Goal: Task Accomplishment & Management: Complete application form

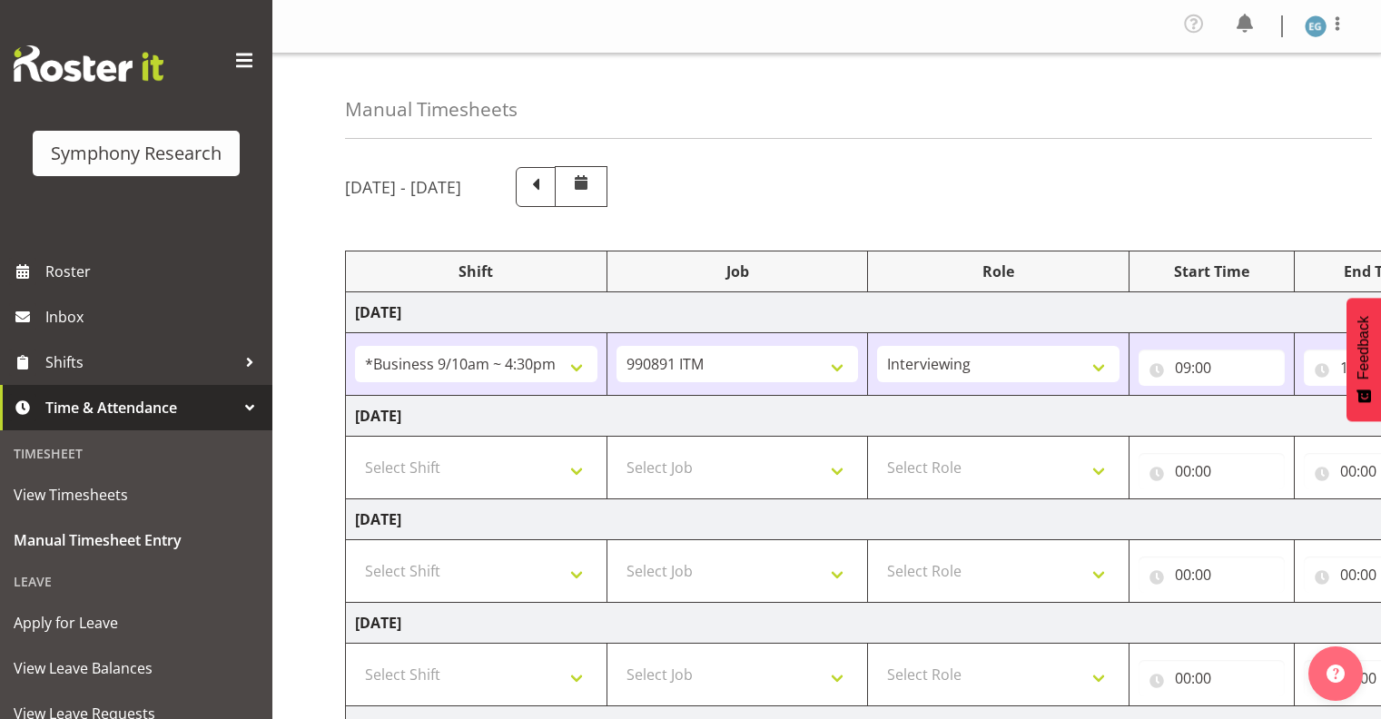
select select "26078"
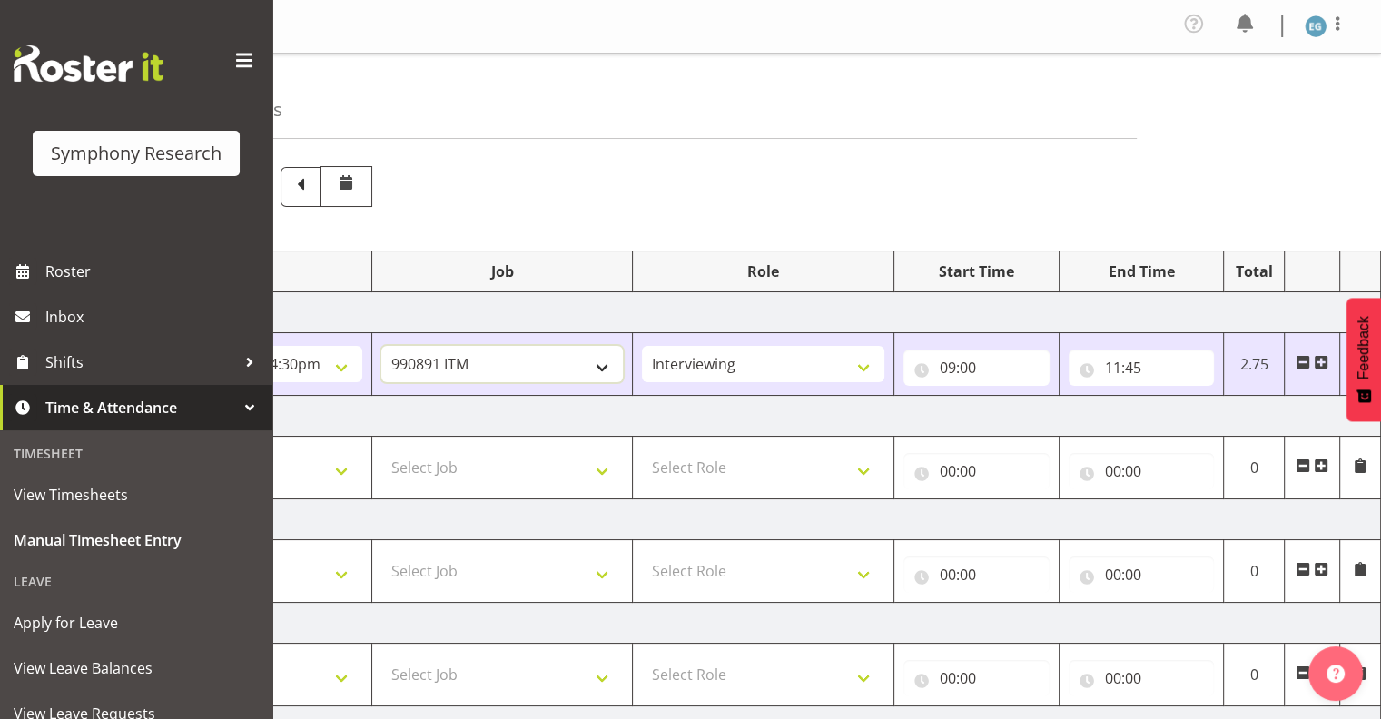
click at [601, 360] on select "550060 IF Admin 553492 World Poll Aus Wave 2 Main 2025 553493 World Poll NZ Wav…" at bounding box center [502, 364] width 242 height 36
select select "9636"
click at [381, 346] on select "550060 IF Admin 553492 World Poll Aus Wave 2 Main 2025 553493 World Poll NZ Wav…" at bounding box center [502, 364] width 242 height 36
click at [1123, 361] on input "11:45" at bounding box center [1142, 368] width 146 height 36
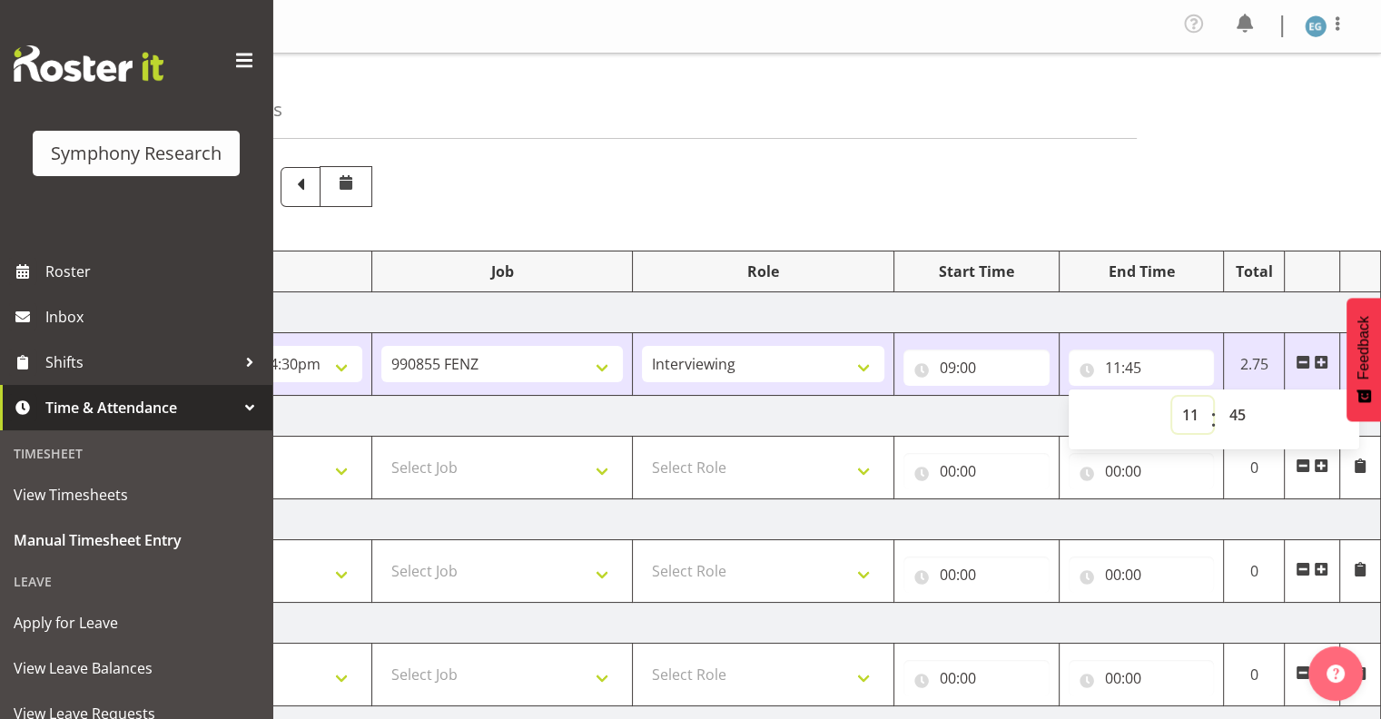
click at [1191, 407] on select "00 01 02 03 04 05 06 07 08 09 10 11 12 13 14 15 16 17 18 19 20 21 22 23" at bounding box center [1192, 415] width 41 height 36
select select "10"
click at [1172, 397] on select "00 01 02 03 04 05 06 07 08 09 10 11 12 13 14 15 16 17 18 19 20 21 22 23" at bounding box center [1192, 415] width 41 height 36
type input "10:45"
click at [1246, 411] on select "00 01 02 03 04 05 06 07 08 09 10 11 12 13 14 15 16 17 18 19 20 21 22 23 24 25 2…" at bounding box center [1240, 415] width 41 height 36
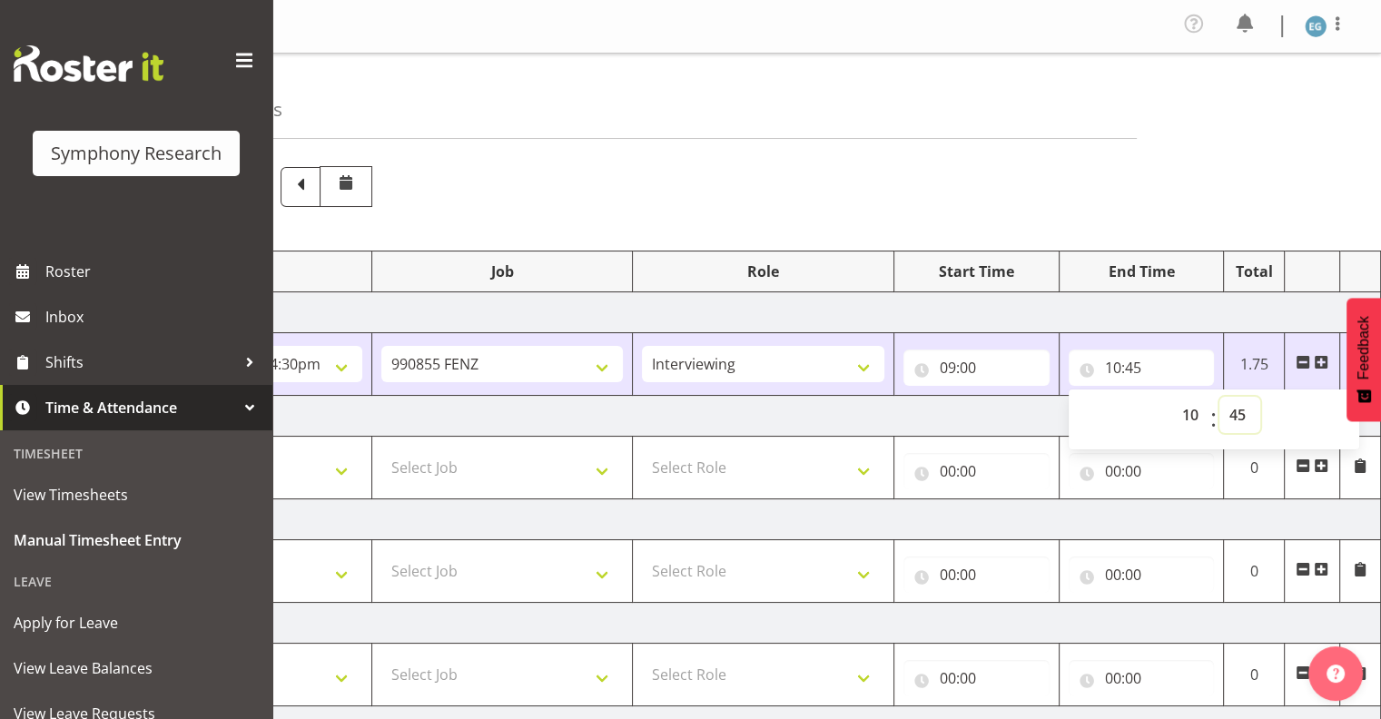
select select "15"
click at [1220, 397] on select "00 01 02 03 04 05 06 07 08 09 10 11 12 13 14 15 16 17 18 19 20 21 22 23 24 25 2…" at bounding box center [1240, 415] width 41 height 36
type input "10:15"
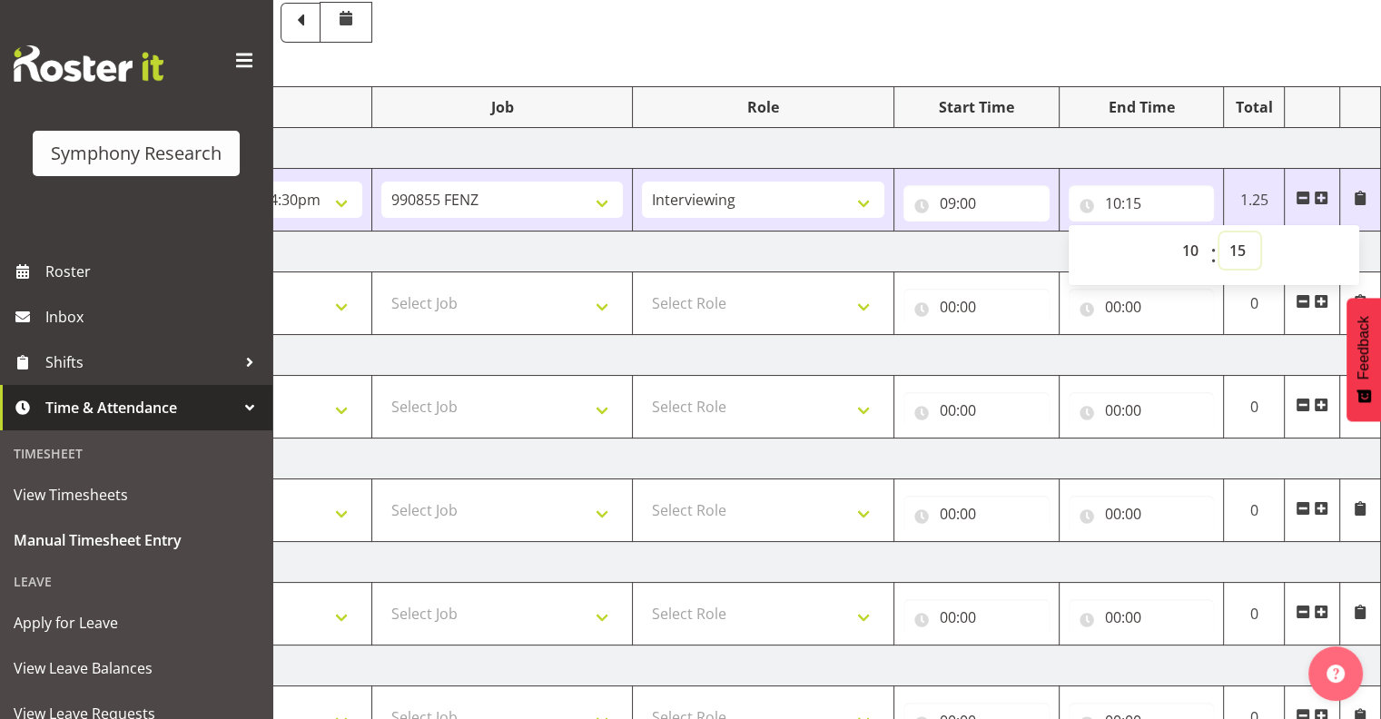
scroll to position [188, 0]
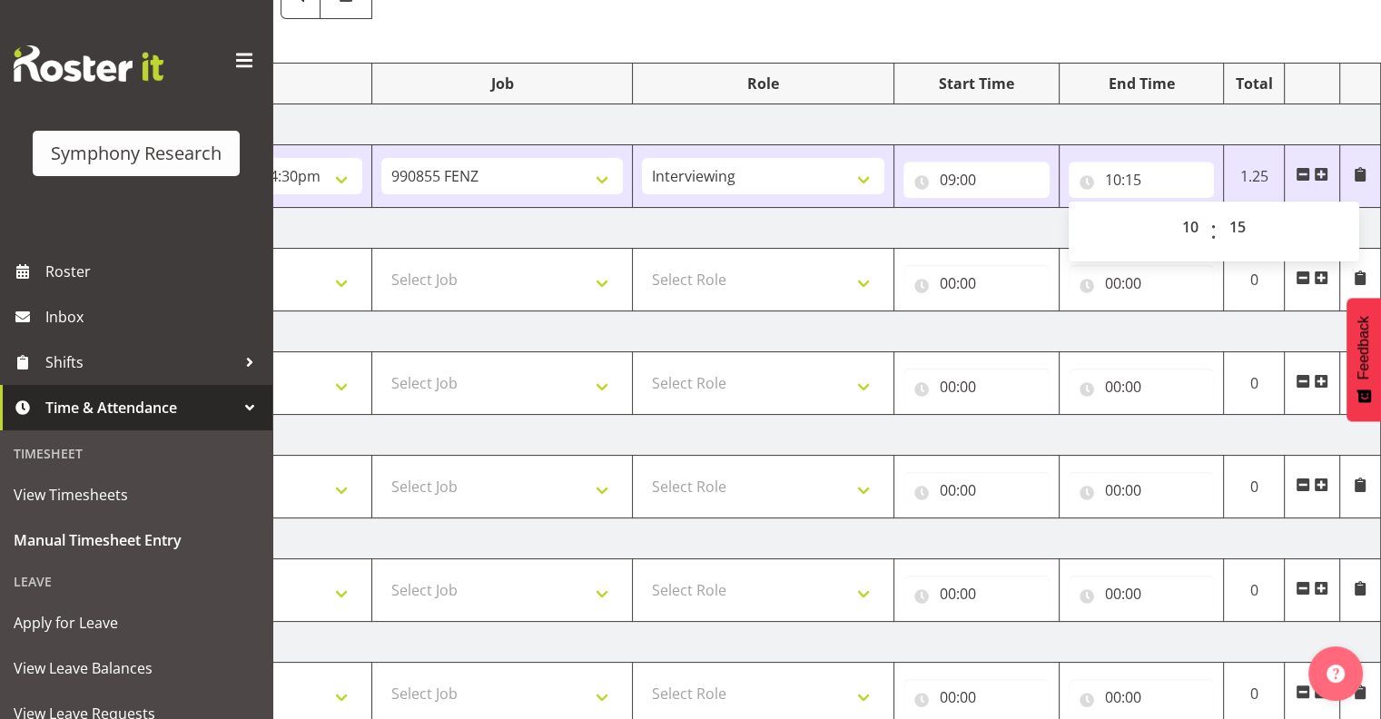
click at [1322, 171] on span at bounding box center [1321, 174] width 15 height 15
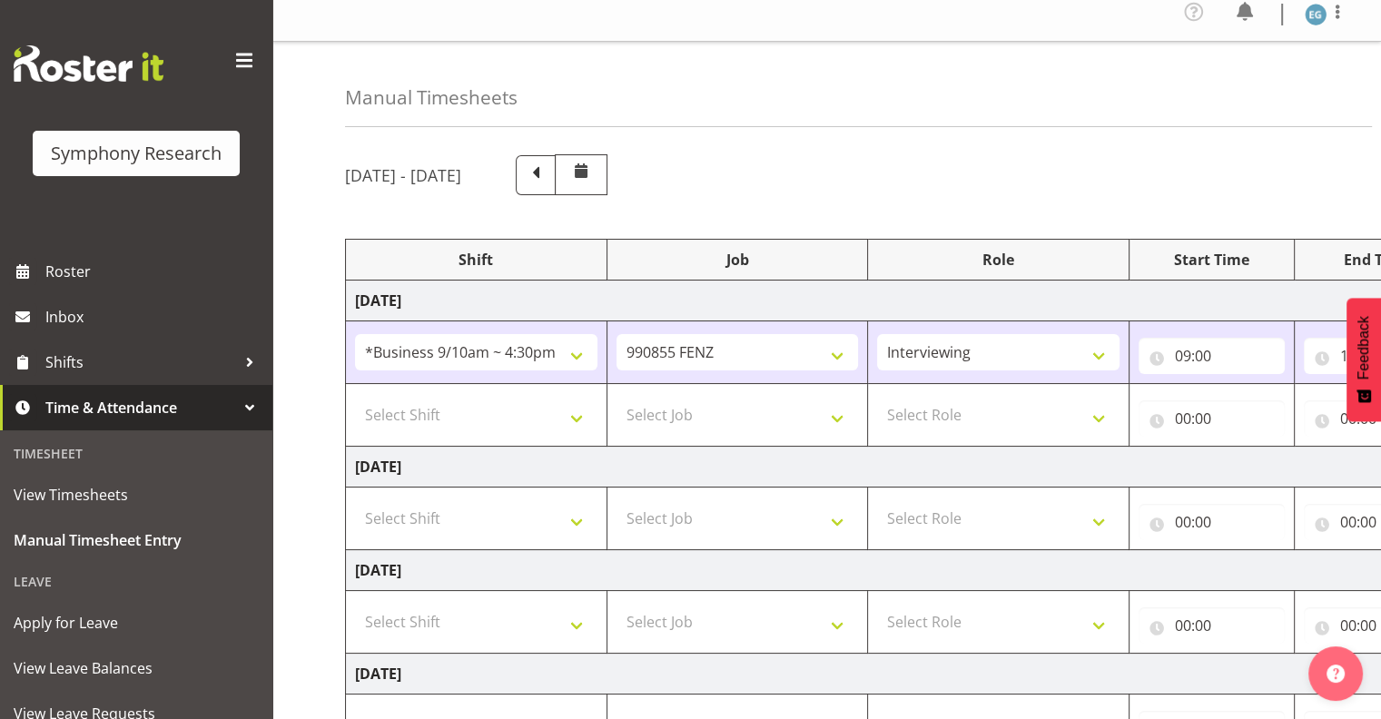
scroll to position [0, 0]
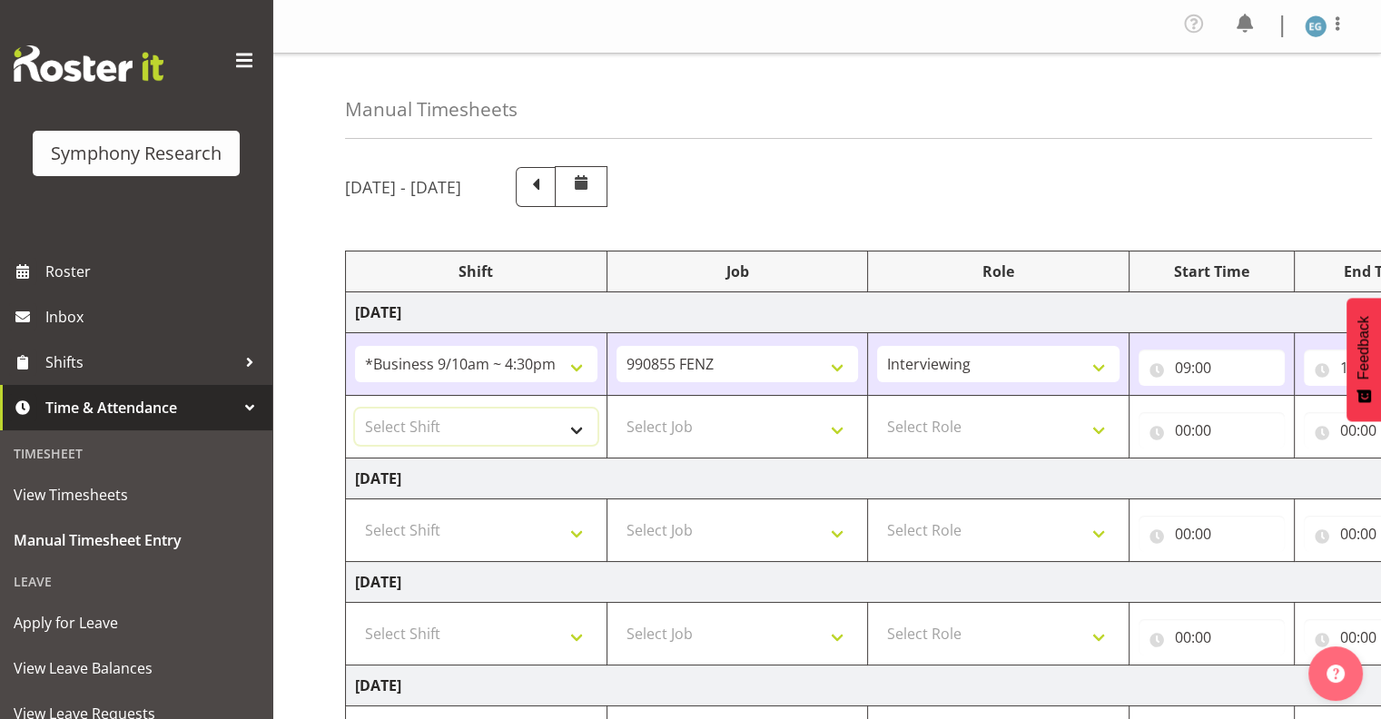
click at [577, 425] on select "Select Shift !!Weekend Residential (Roster IT Shift Label) *Business 9/10am ~ 4…" at bounding box center [476, 427] width 242 height 36
select select "26078"
click at [355, 409] on select "Select Shift !!Weekend Residential (Roster IT Shift Label) *Business 9/10am ~ 4…" at bounding box center [476, 427] width 242 height 36
click at [839, 425] on select "Select Job 550060 IF Admin 553492 World Poll Aus Wave 2 Main 2025 553493 World …" at bounding box center [738, 427] width 242 height 36
select select "10549"
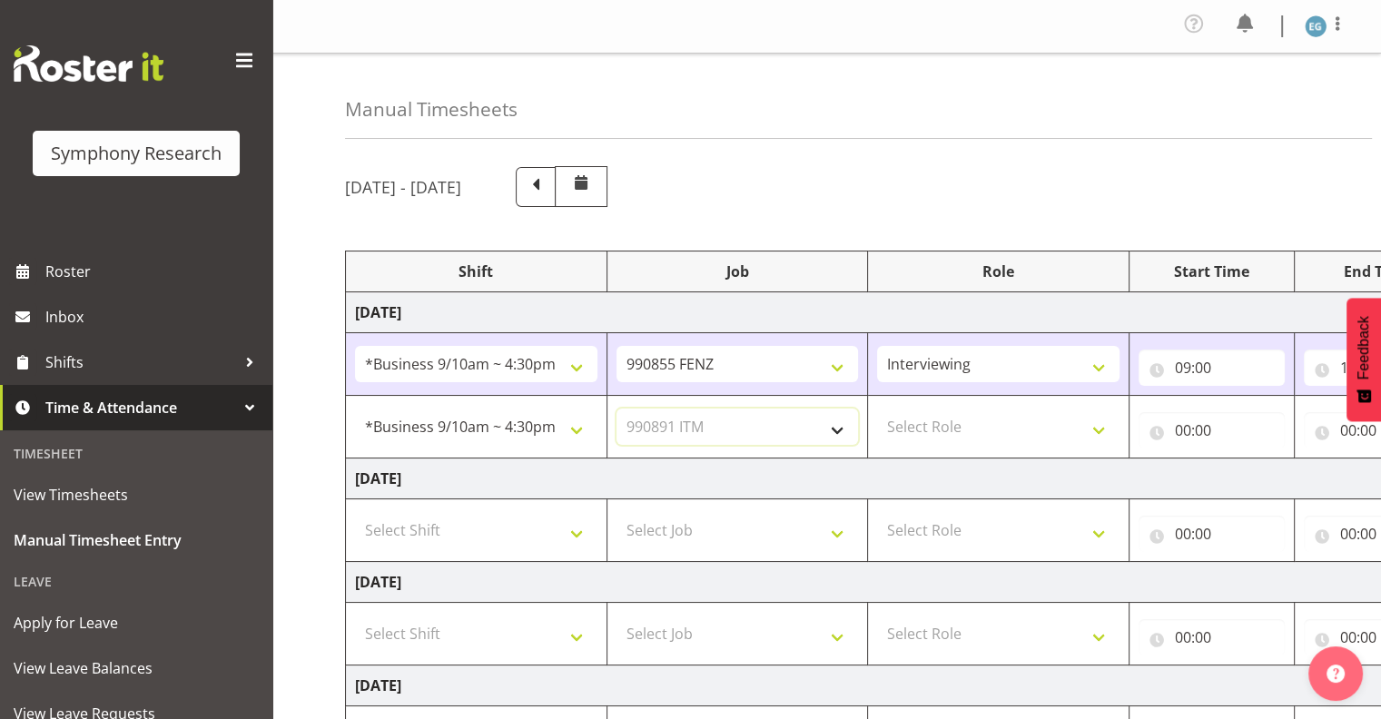
click at [617, 409] on select "Select Job 550060 IF Admin 553492 World Poll Aus Wave 2 Main 2025 553493 World …" at bounding box center [738, 427] width 242 height 36
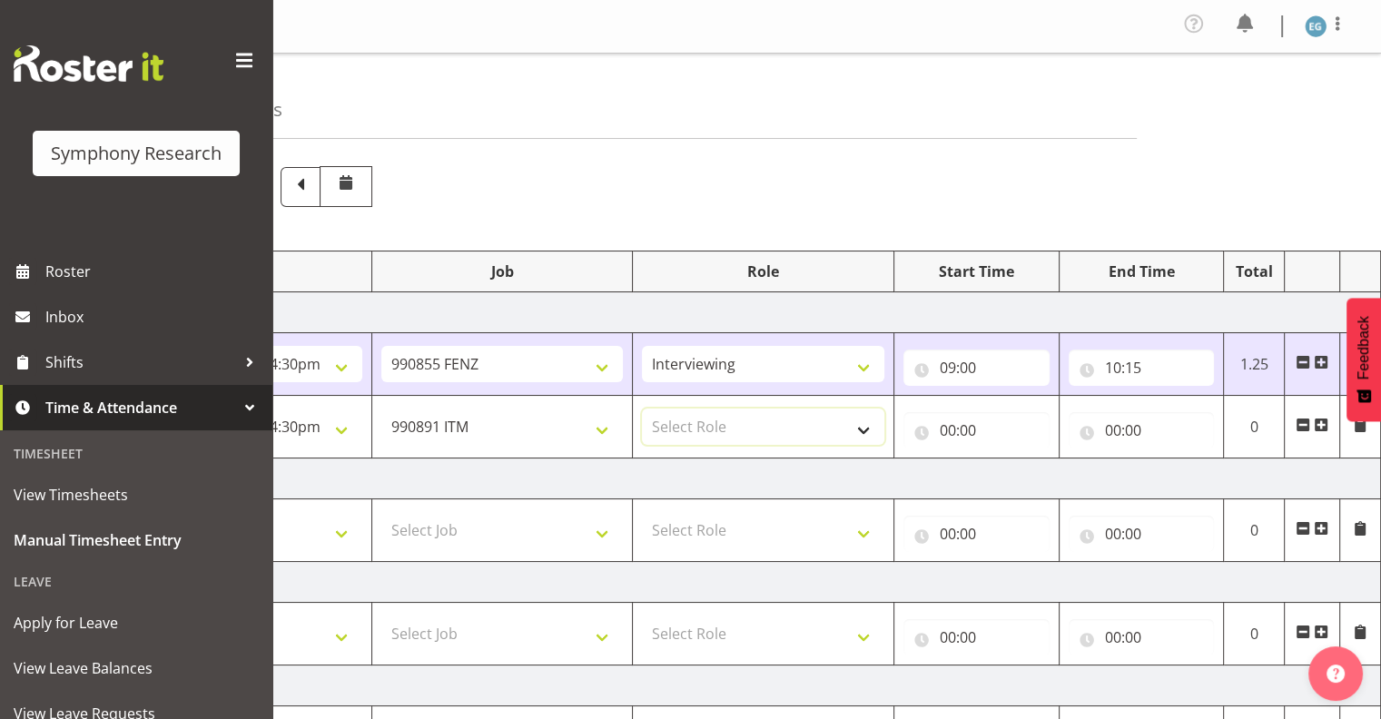
click at [859, 425] on select "Select Role Interviewing Briefing" at bounding box center [763, 427] width 242 height 36
select select "47"
click at [642, 409] on select "Select Role Interviewing Briefing" at bounding box center [763, 427] width 242 height 36
click at [964, 425] on input "00:00" at bounding box center [977, 430] width 146 height 36
click at [977, 425] on input "00:00" at bounding box center [977, 430] width 146 height 36
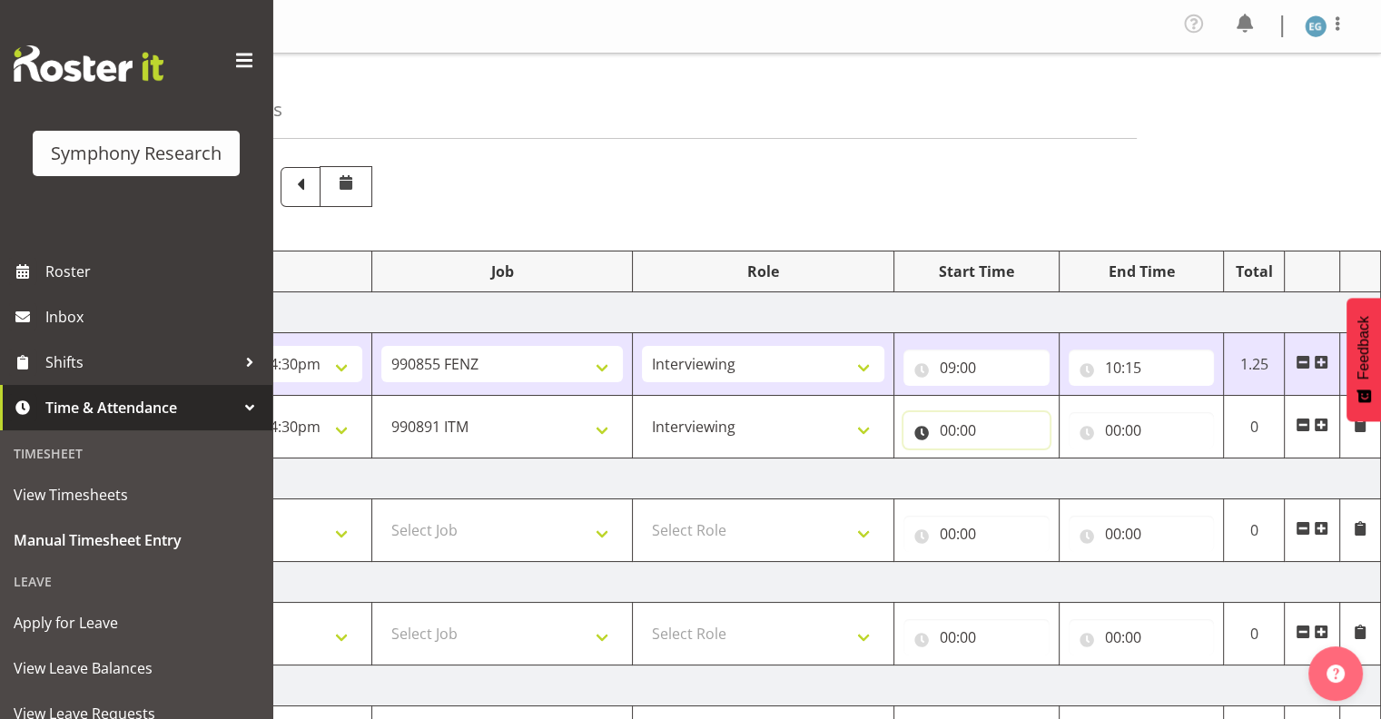
click at [968, 425] on input "00:00" at bounding box center [977, 430] width 146 height 36
drag, startPoint x: 1023, startPoint y: 473, endPoint x: 1022, endPoint y: 463, distance: 10.0
click at [1022, 471] on select "00 01 02 03 04 05 06 07 08 09 10 11 12 13 14 15 16 17 18 19 20 21 22 23" at bounding box center [1027, 478] width 41 height 36
select select "10"
click at [1007, 460] on select "00 01 02 03 04 05 06 07 08 09 10 11 12 13 14 15 16 17 18 19 20 21 22 23" at bounding box center [1027, 478] width 41 height 36
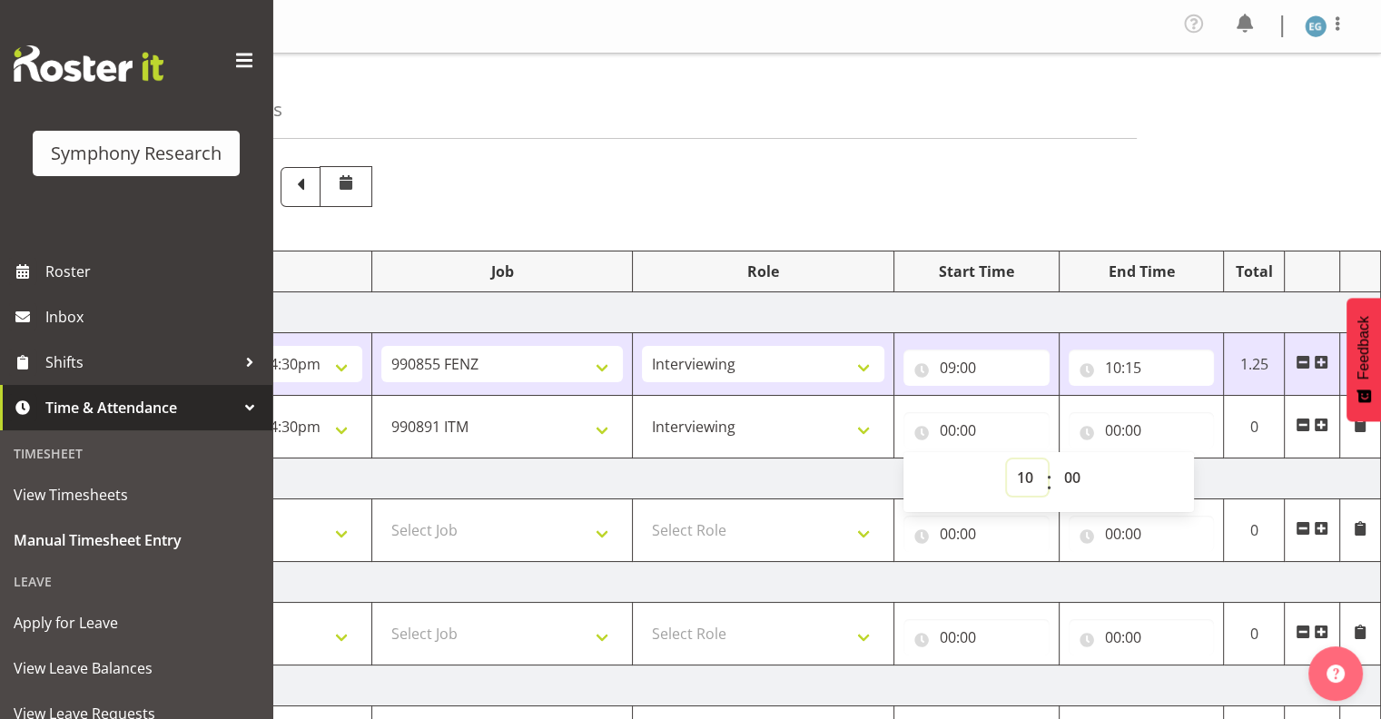
type input "10:00"
drag, startPoint x: 1073, startPoint y: 469, endPoint x: 1073, endPoint y: 460, distance: 9.1
click at [1073, 469] on select "00 01 02 03 04 05 06 07 08 09 10 11 12 13 14 15 16 17 18 19 20 21 22 23 24 25 2…" at bounding box center [1074, 478] width 41 height 36
select select "20"
click at [1054, 460] on select "00 01 02 03 04 05 06 07 08 09 10 11 12 13 14 15 16 17 18 19 20 21 22 23 24 25 2…" at bounding box center [1074, 478] width 41 height 36
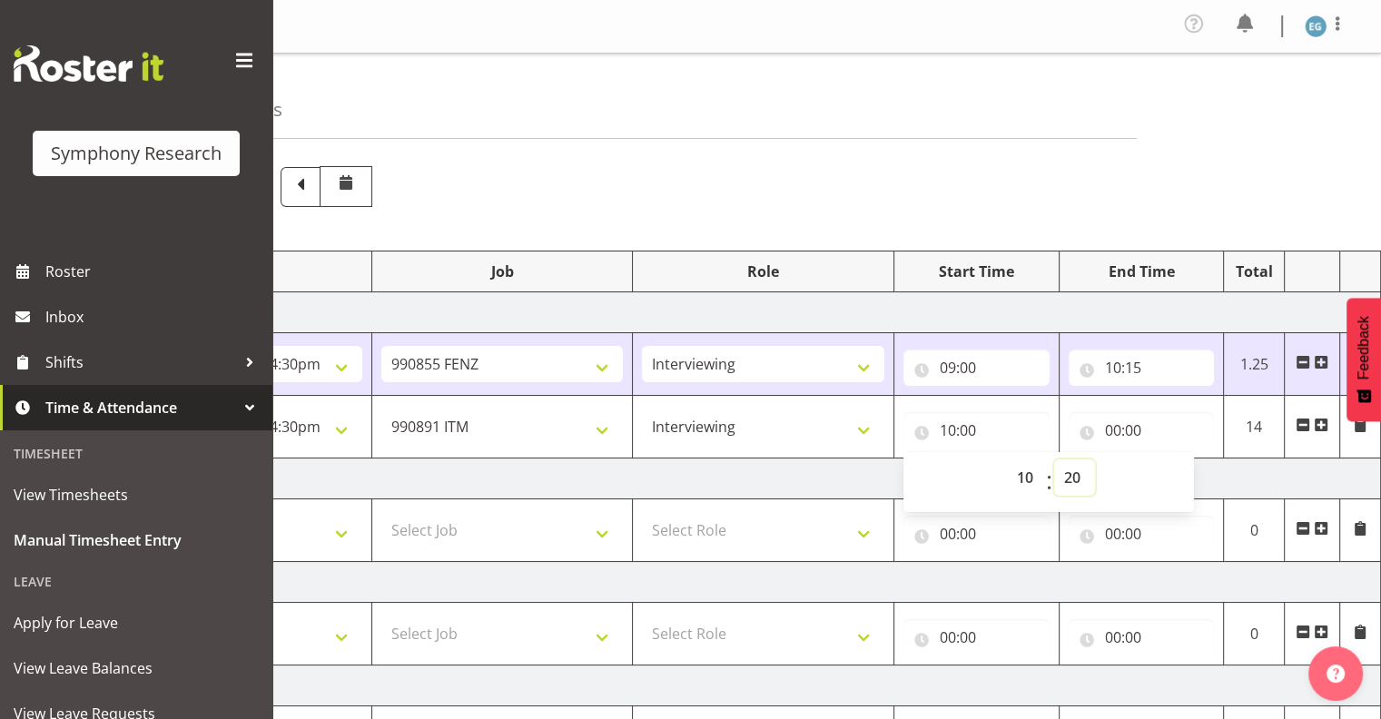
type input "10:20"
click at [1126, 423] on input "00:00" at bounding box center [1142, 430] width 146 height 36
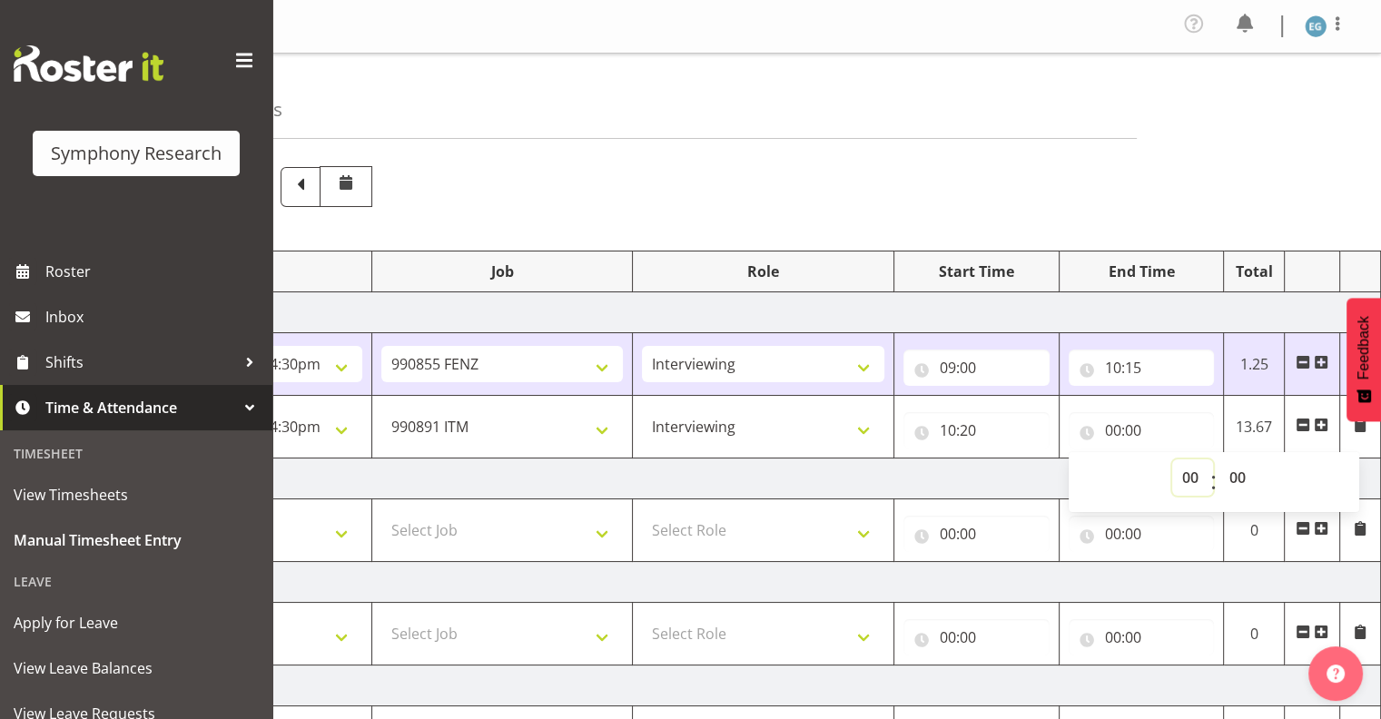
click at [1190, 471] on select "00 01 02 03 04 05 06 07 08 09 10 11 12 13 14 15 16 17 18 19 20 21 22 23" at bounding box center [1192, 478] width 41 height 36
select select "11"
click at [1172, 460] on select "00 01 02 03 04 05 06 07 08 09 10 11 12 13 14 15 16 17 18 19 20 21 22 23" at bounding box center [1192, 478] width 41 height 36
type input "11:00"
click at [1241, 469] on select "00 01 02 03 04 05 06 07 08 09 10 11 12 13 14 15 16 17 18 19 20 21 22 23 24 25 2…" at bounding box center [1240, 478] width 41 height 36
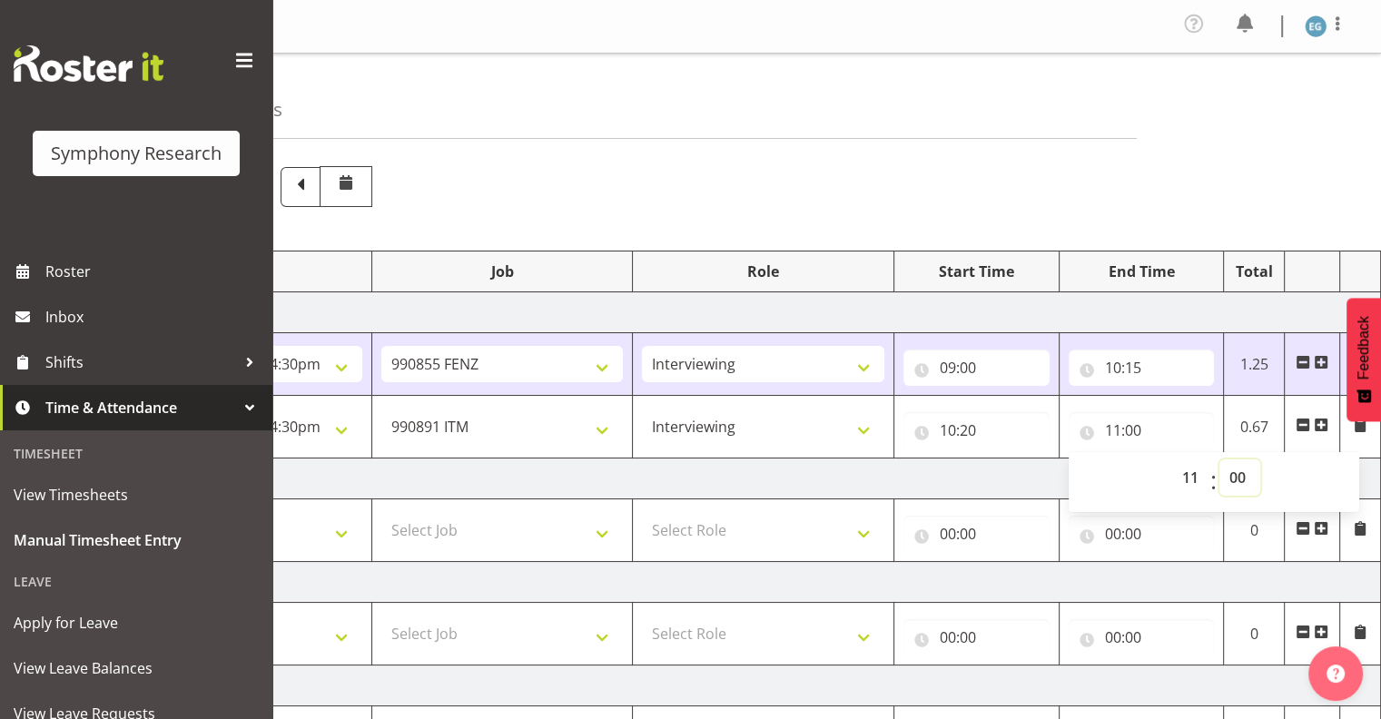
select select "45"
click at [1220, 460] on select "00 01 02 03 04 05 06 07 08 09 10 11 12 13 14 15 16 17 18 19 20 21 22 23 24 25 2…" at bounding box center [1240, 478] width 41 height 36
type input "11:45"
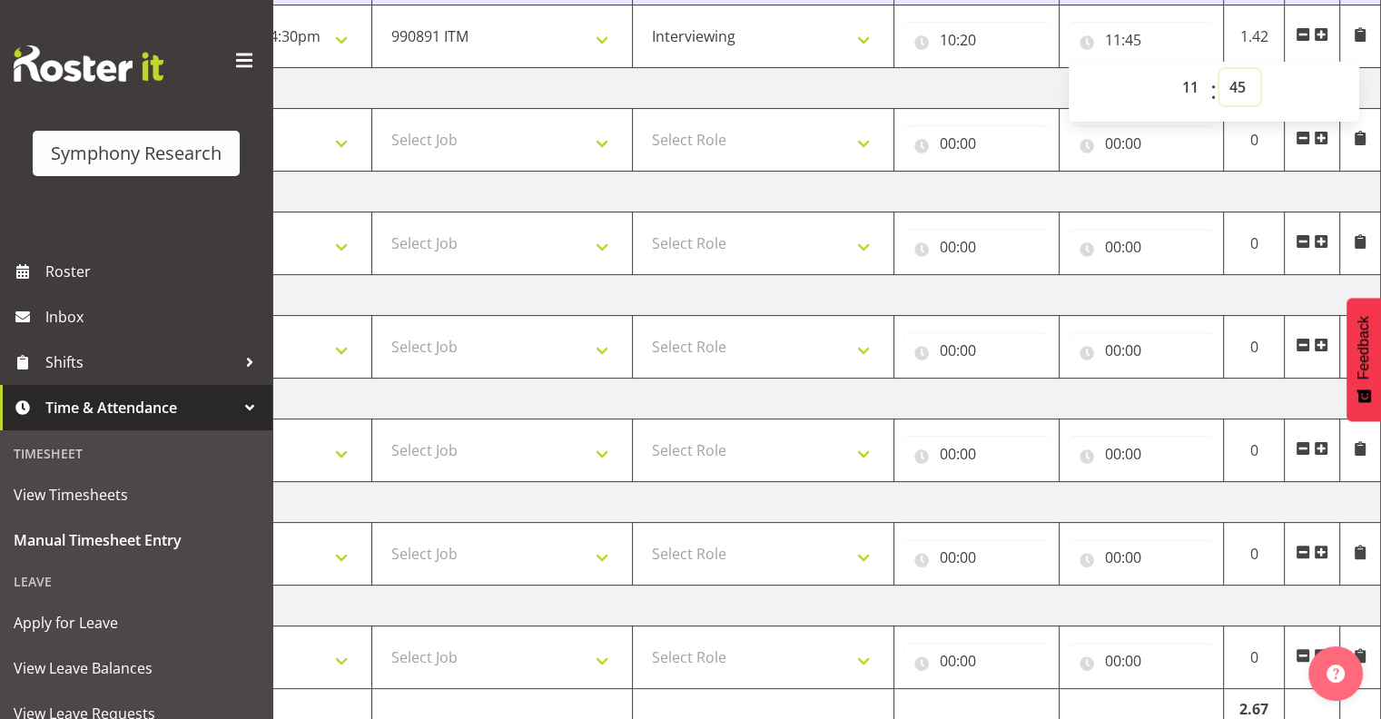
scroll to position [472, 0]
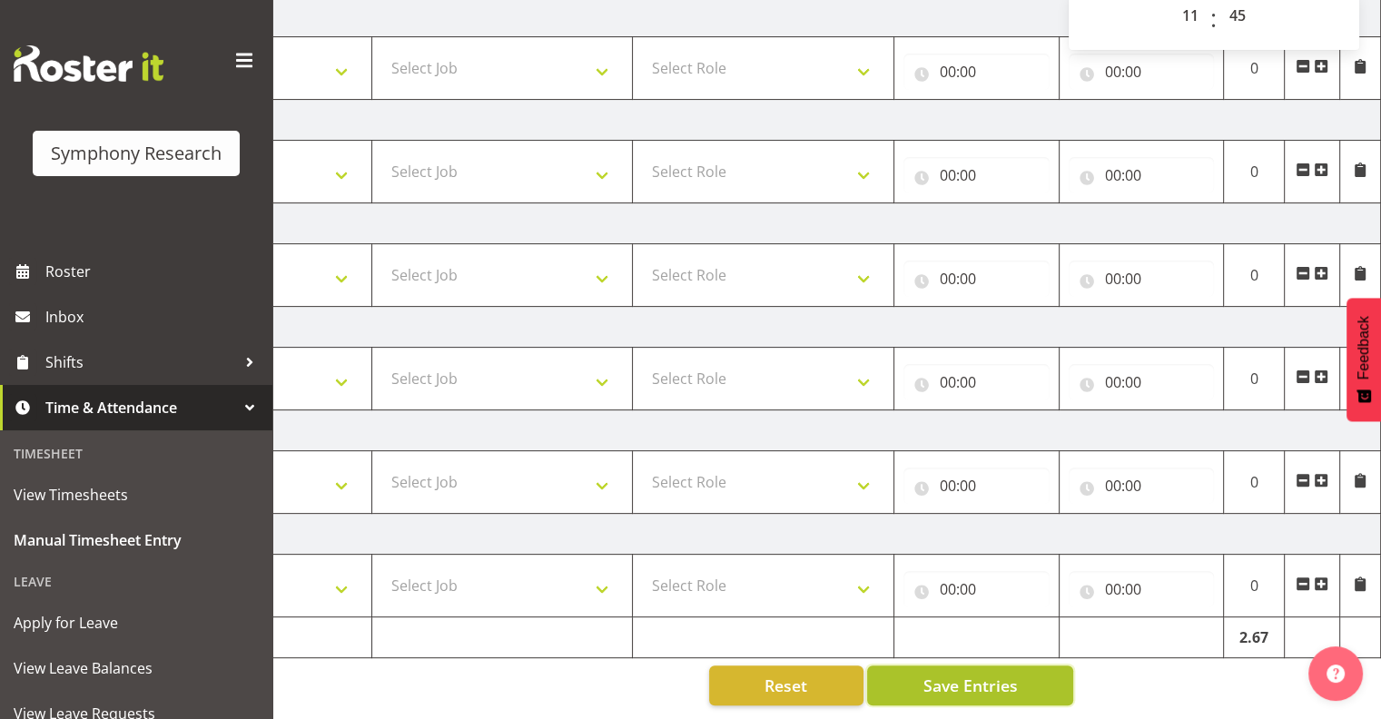
click at [966, 674] on span "Save Entries" at bounding box center [970, 686] width 94 height 24
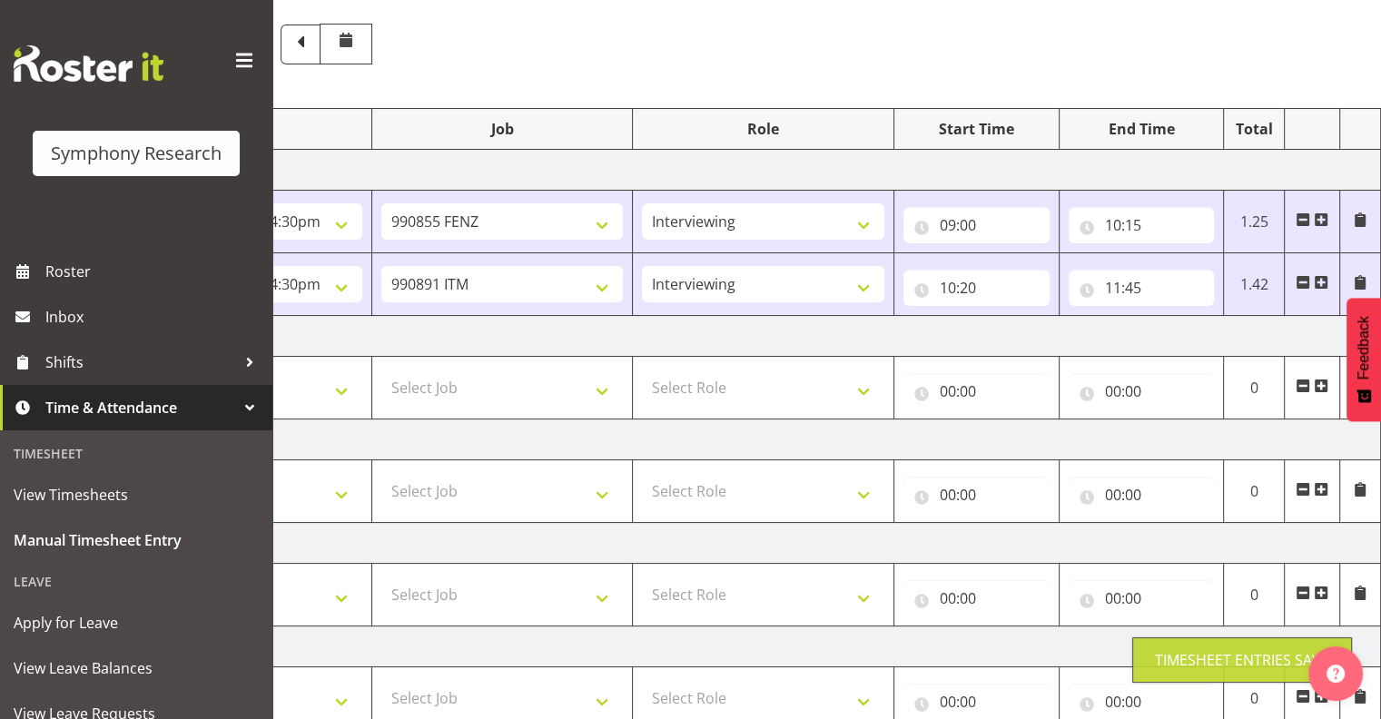
scroll to position [0, 0]
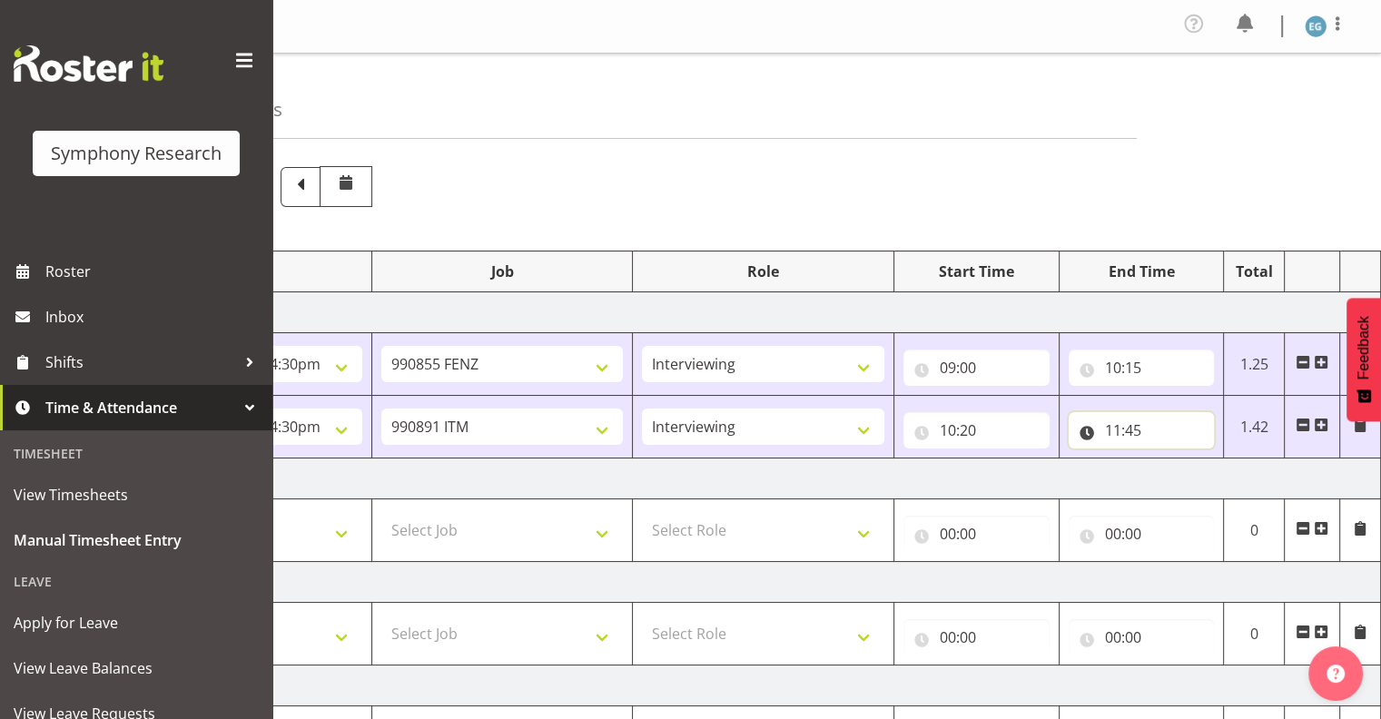
click at [1141, 423] on input "11:45" at bounding box center [1142, 430] width 146 height 36
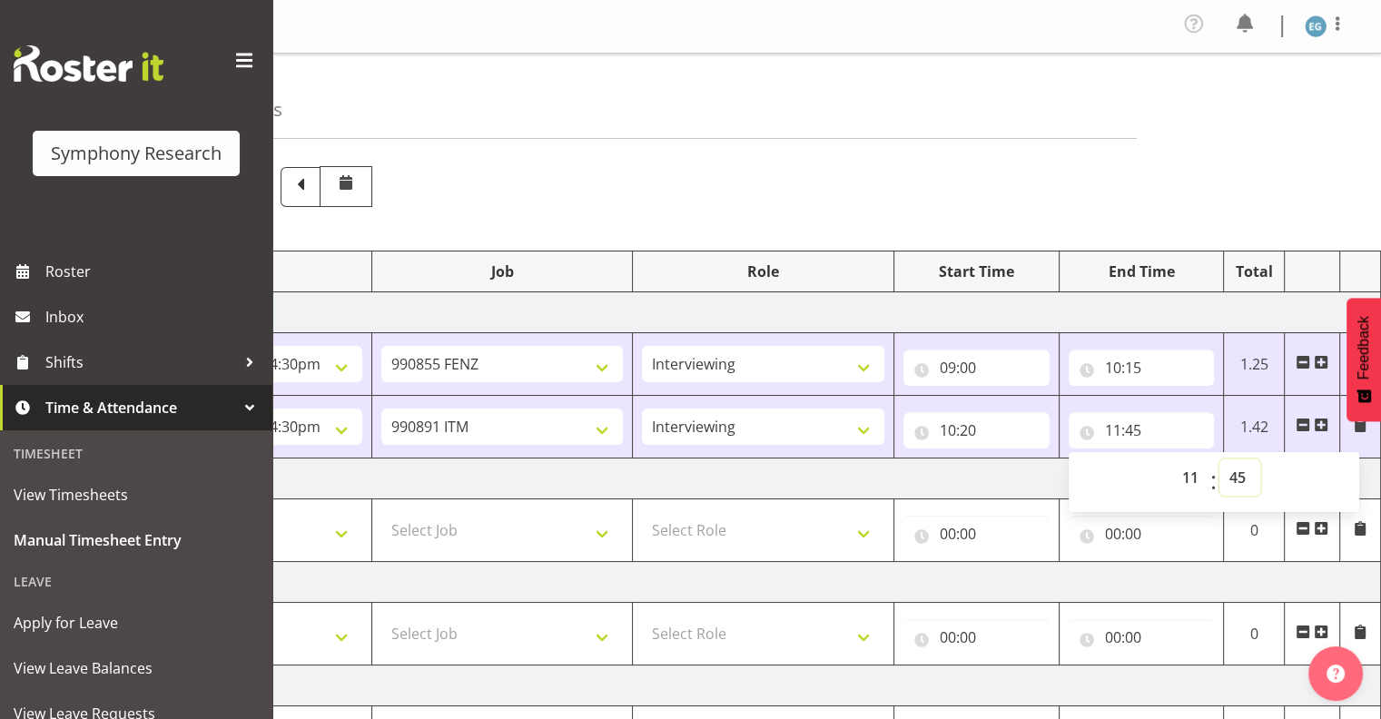
click at [1241, 471] on select "00 01 02 03 04 05 06 07 08 09 10 11 12 13 14 15 16 17 18 19 20 21 22 23 24 25 2…" at bounding box center [1240, 478] width 41 height 36
select select "50"
click at [1220, 460] on select "00 01 02 03 04 05 06 07 08 09 10 11 12 13 14 15 16 17 18 19 20 21 22 23 24 25 2…" at bounding box center [1240, 478] width 41 height 36
type input "11:50"
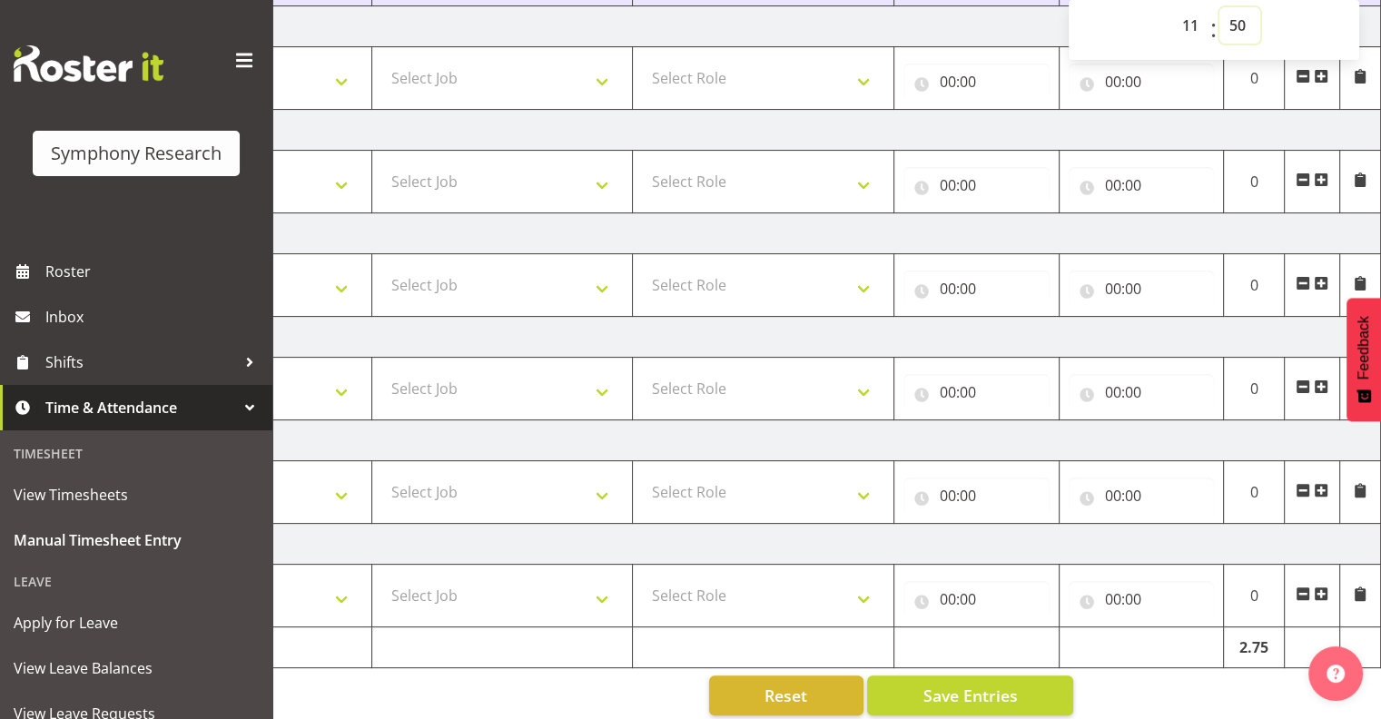
scroll to position [472, 0]
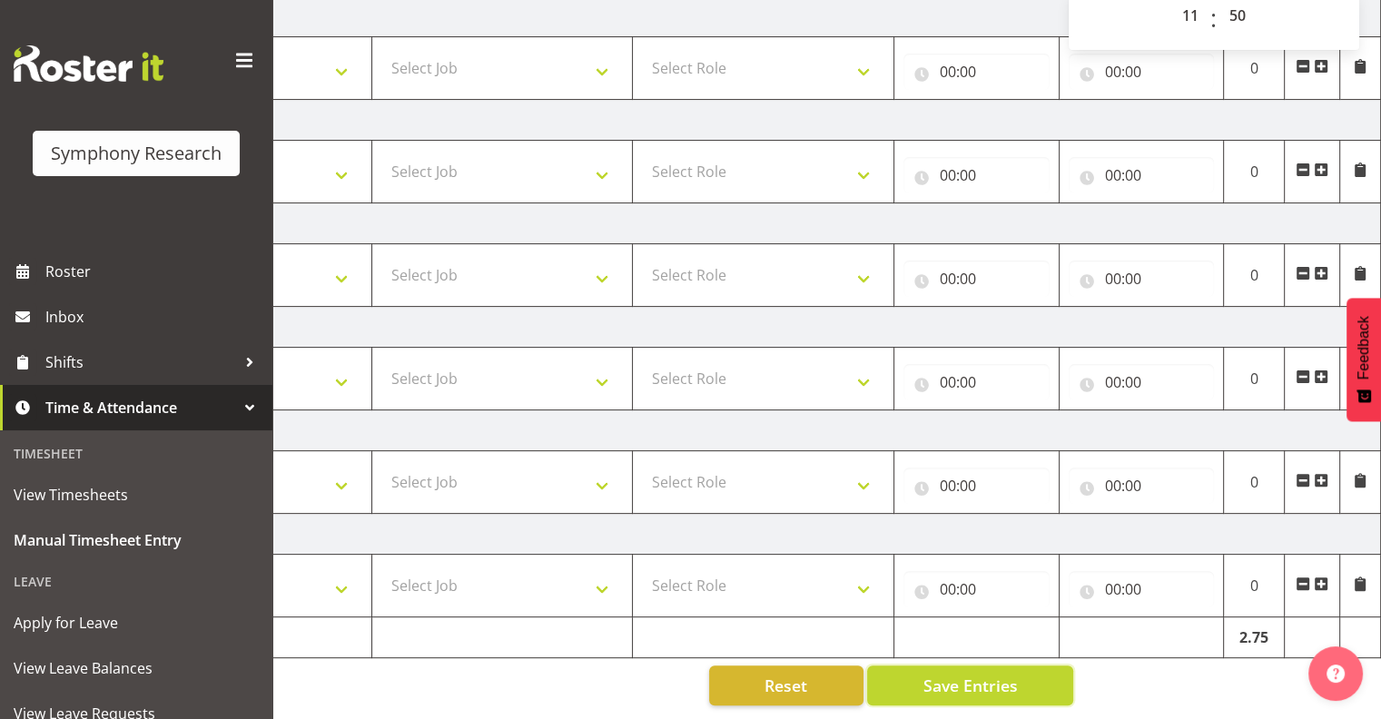
drag, startPoint x: 963, startPoint y: 676, endPoint x: 1015, endPoint y: 634, distance: 67.2
click at [963, 674] on span "Save Entries" at bounding box center [970, 686] width 94 height 24
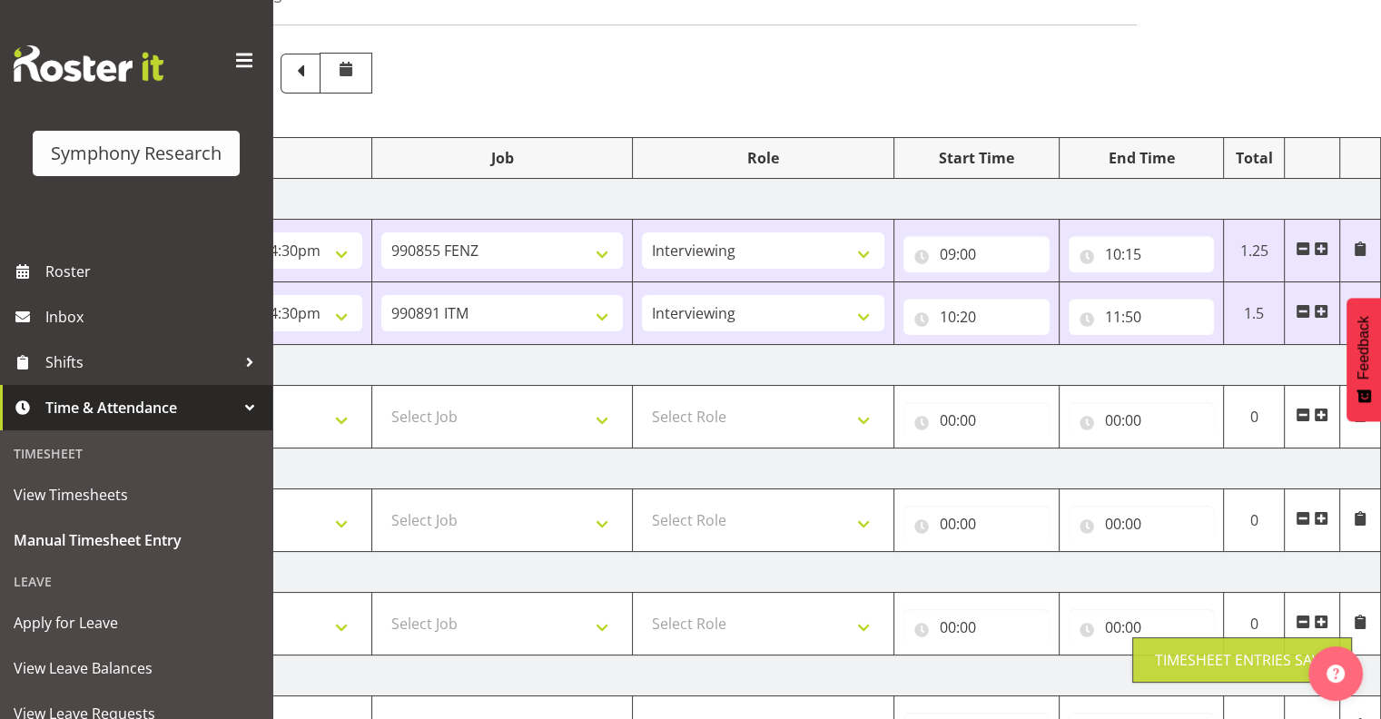
scroll to position [65, 0]
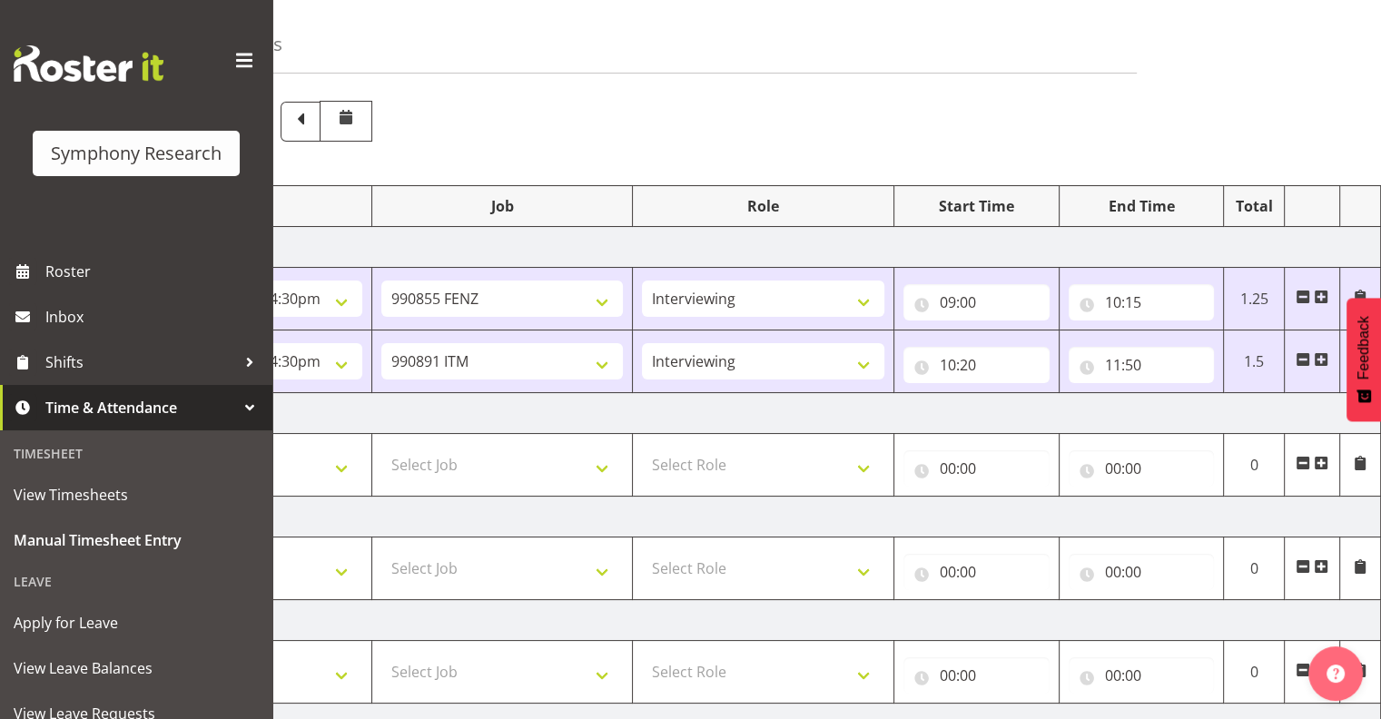
click at [1322, 353] on span at bounding box center [1321, 359] width 15 height 15
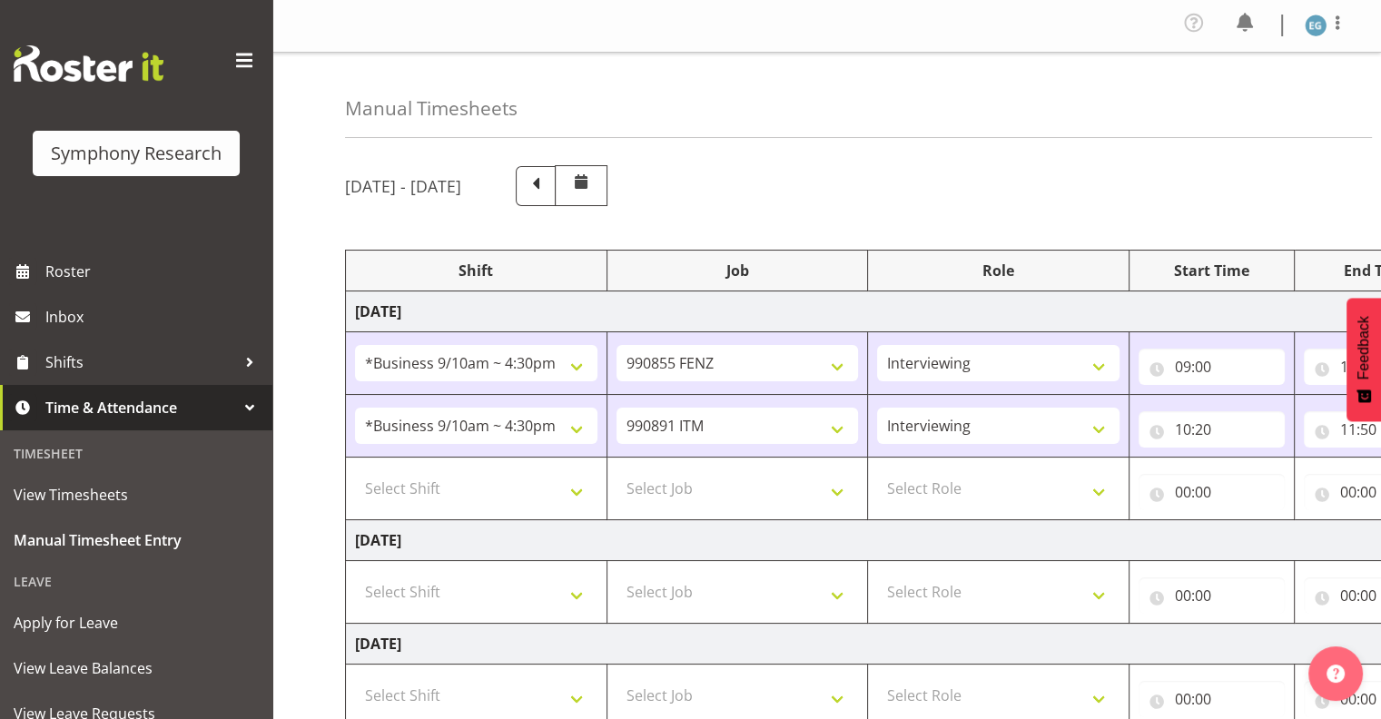
scroll to position [0, 0]
click at [578, 490] on select "Select Shift !!Weekend Residential (Roster IT Shift Label) *Business 9/10am ~ 4…" at bounding box center [476, 489] width 242 height 36
select select "26078"
click at [355, 471] on select "Select Shift !!Weekend Residential (Roster IT Shift Label) *Business 9/10am ~ 4…" at bounding box center [476, 489] width 242 height 36
click at [839, 487] on select "Select Job 550060 IF Admin 553492 World Poll Aus Wave 2 Main 2025 553493 World …" at bounding box center [738, 489] width 242 height 36
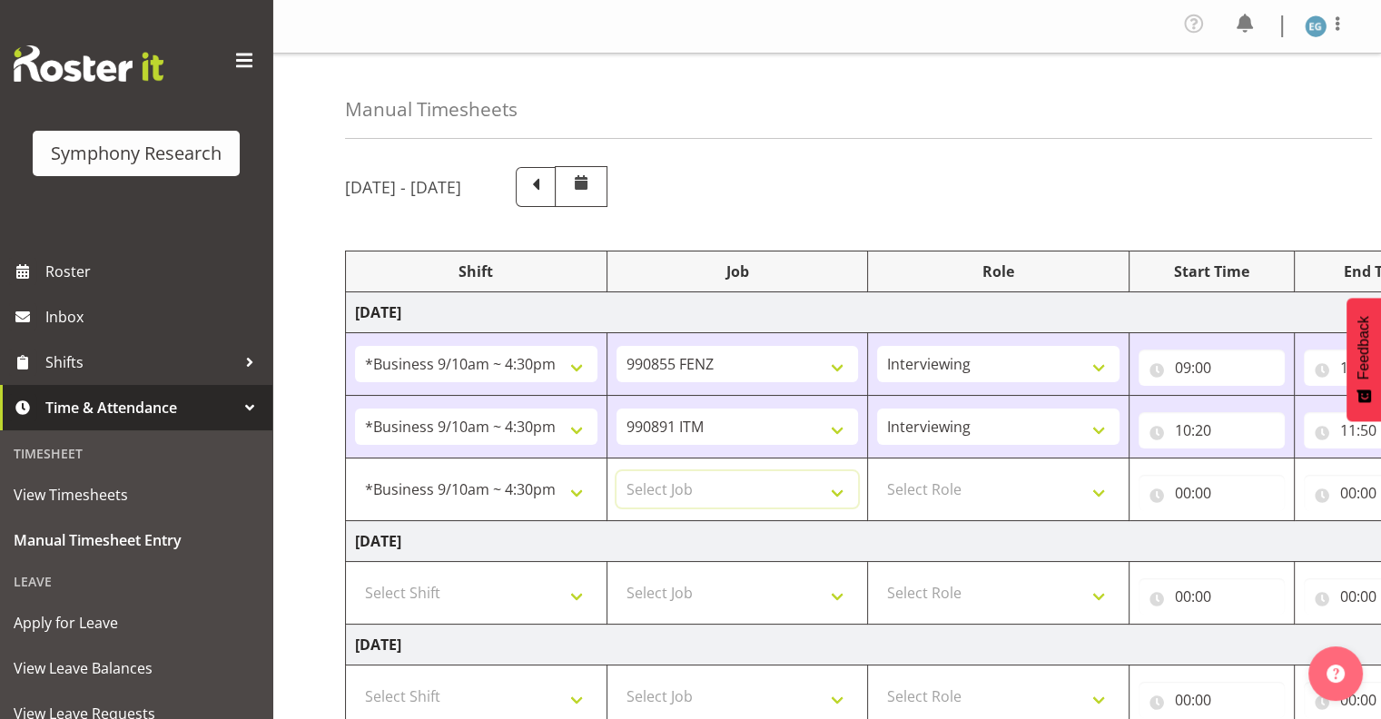
select select "10587"
click at [617, 471] on select "Select Job 550060 IF Admin 553492 World Poll Aus Wave 2 Main 2025 553493 World …" at bounding box center [738, 489] width 242 height 36
click at [1101, 488] on select "Select Role Interviewing Briefing" at bounding box center [998, 489] width 242 height 36
select select "297"
click at [877, 471] on select "Select Role Interviewing Briefing" at bounding box center [998, 489] width 242 height 36
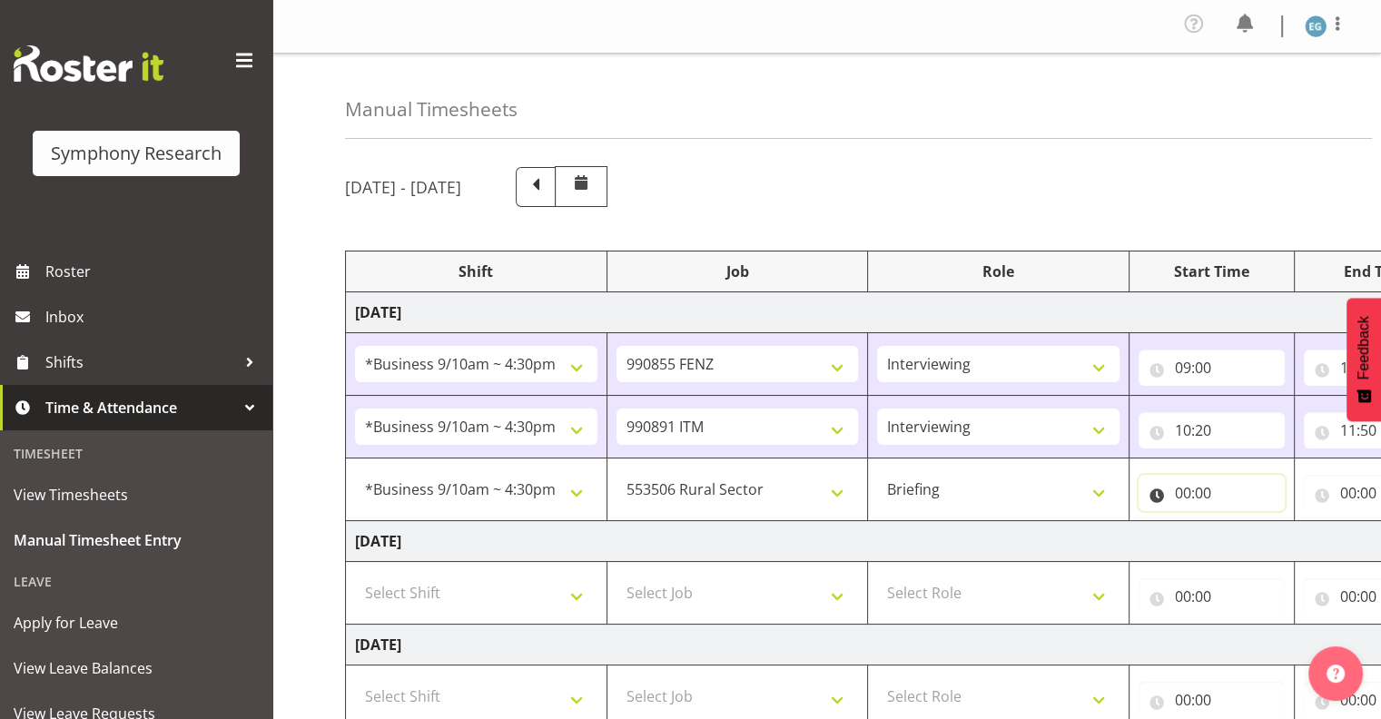
click at [1204, 487] on input "00:00" at bounding box center [1212, 493] width 146 height 36
click at [1261, 536] on select "00 01 02 03 04 05 06 07 08 09 10 11 12 13 14 15 16 17 18 19 20 21 22 23" at bounding box center [1262, 540] width 41 height 36
select select "12"
click at [1242, 522] on select "00 01 02 03 04 05 06 07 08 09 10 11 12 13 14 15 16 17 18 19 20 21 22 23" at bounding box center [1262, 540] width 41 height 36
type input "12:00"
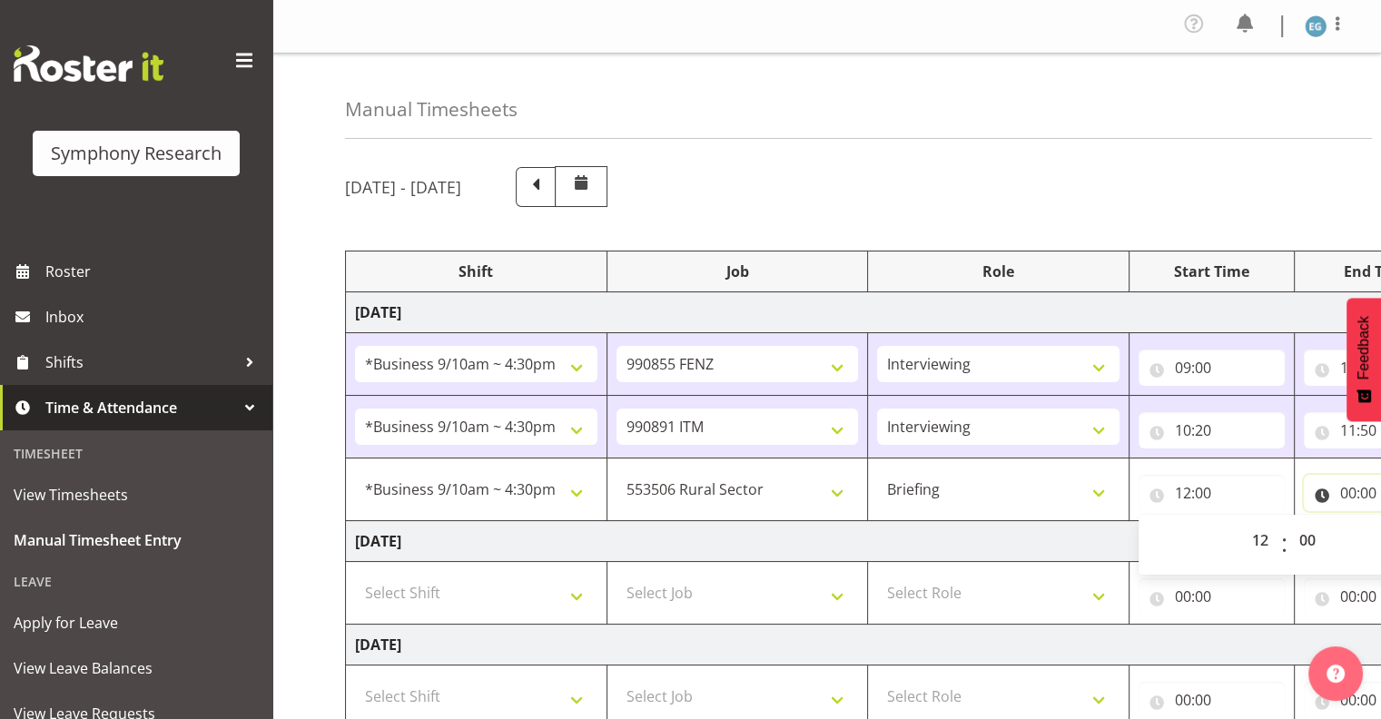
click at [1356, 488] on input "00:00" at bounding box center [1377, 493] width 146 height 36
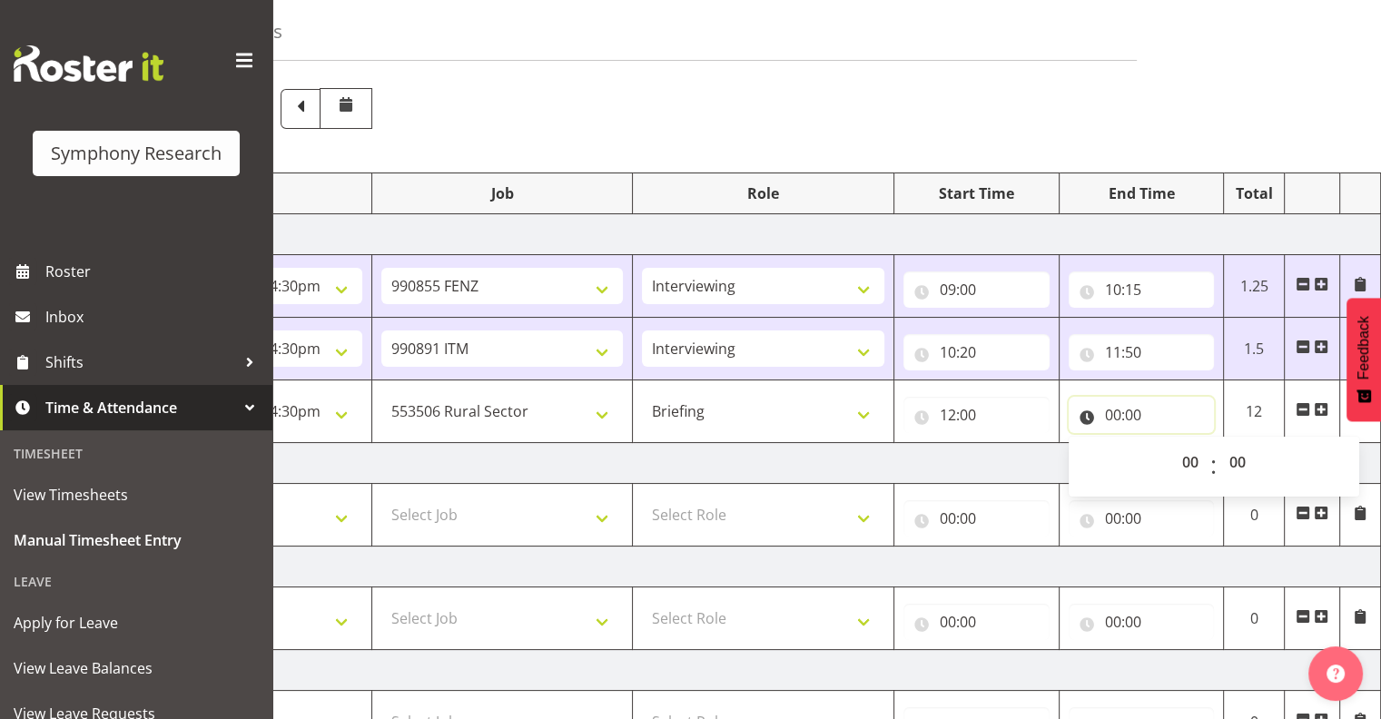
scroll to position [53, 0]
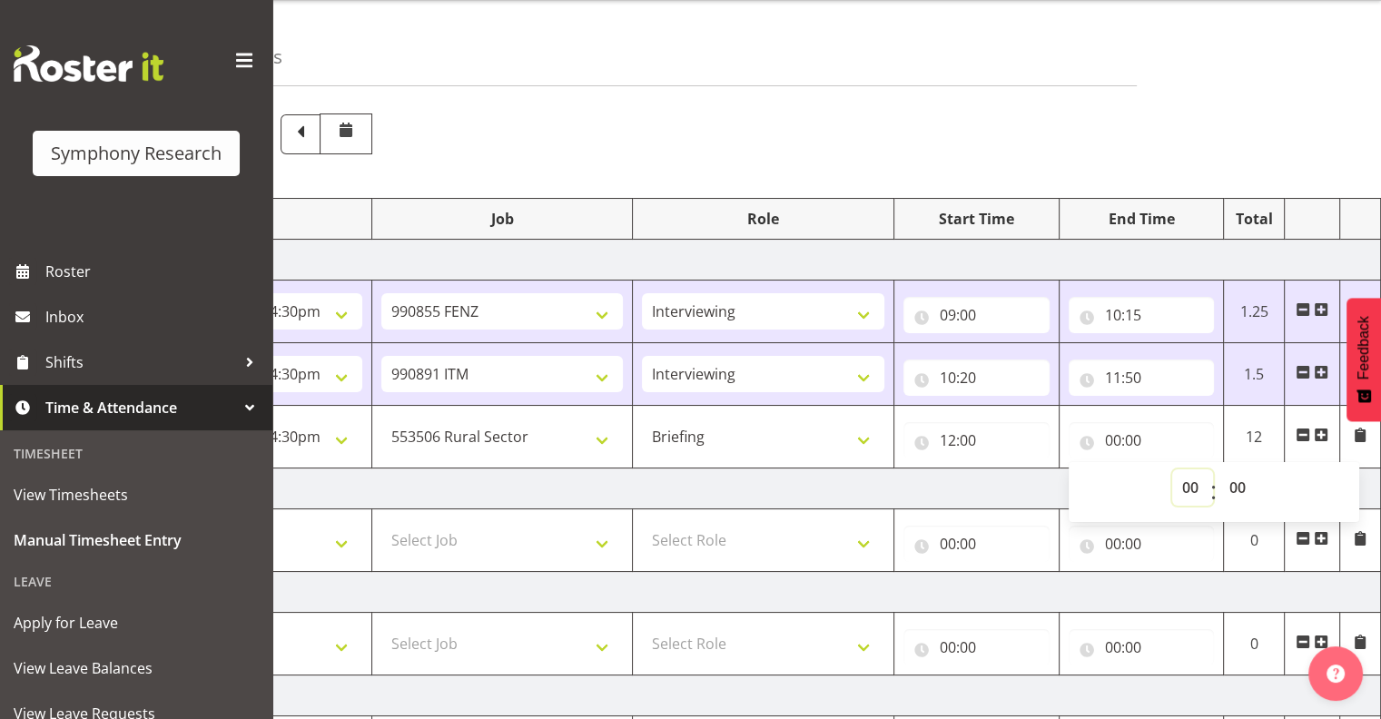
click at [1195, 480] on select "00 01 02 03 04 05 06 07 08 09 10 11 12 13 14 15 16 17 18 19 20 21 22 23" at bounding box center [1192, 488] width 41 height 36
select select "13"
click at [1172, 470] on select "00 01 02 03 04 05 06 07 08 09 10 11 12 13 14 15 16 17 18 19 20 21 22 23" at bounding box center [1192, 488] width 41 height 36
type input "13:00"
click at [1244, 483] on select "00 01 02 03 04 05 06 07 08 09 10 11 12 13 14 15 16 17 18 19 20 21 22 23 24 25 2…" at bounding box center [1240, 488] width 41 height 36
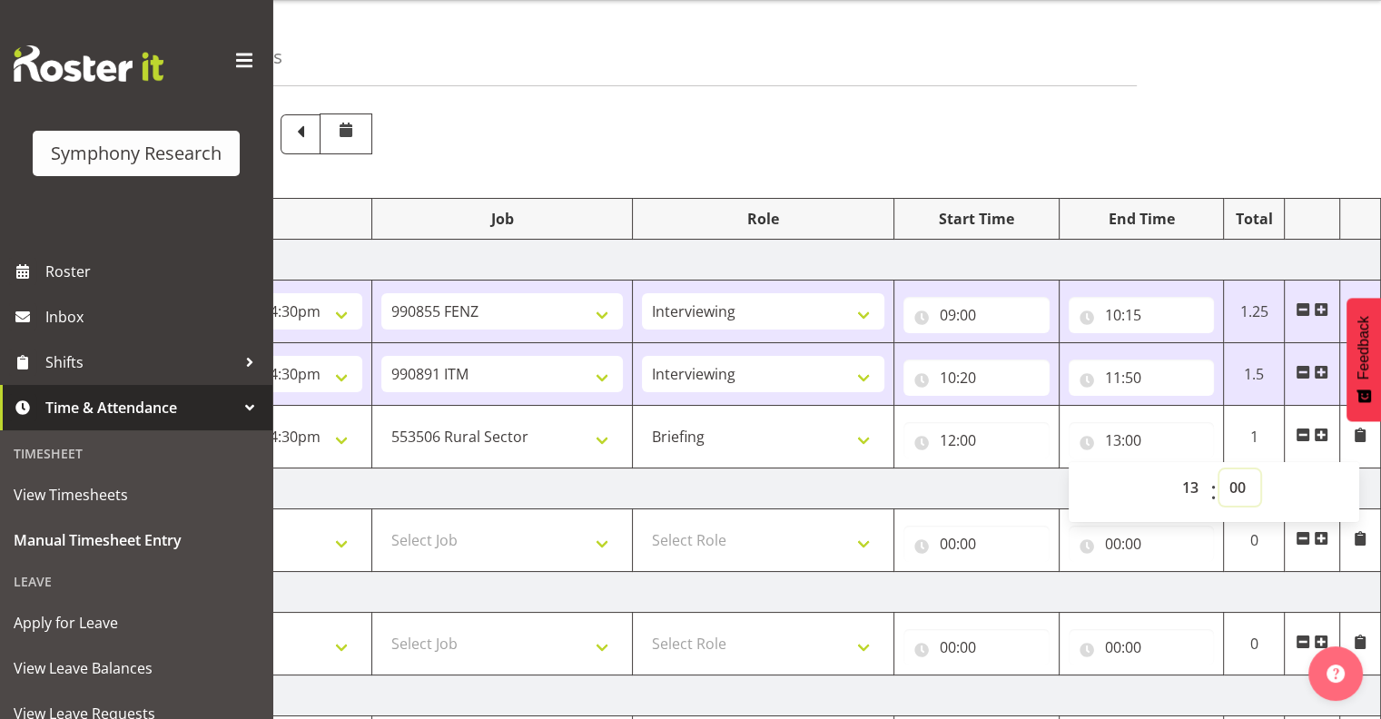
select select "25"
click at [1220, 470] on select "00 01 02 03 04 05 06 07 08 09 10 11 12 13 14 15 16 17 18 19 20 21 22 23 24 25 2…" at bounding box center [1240, 488] width 41 height 36
type input "13:25"
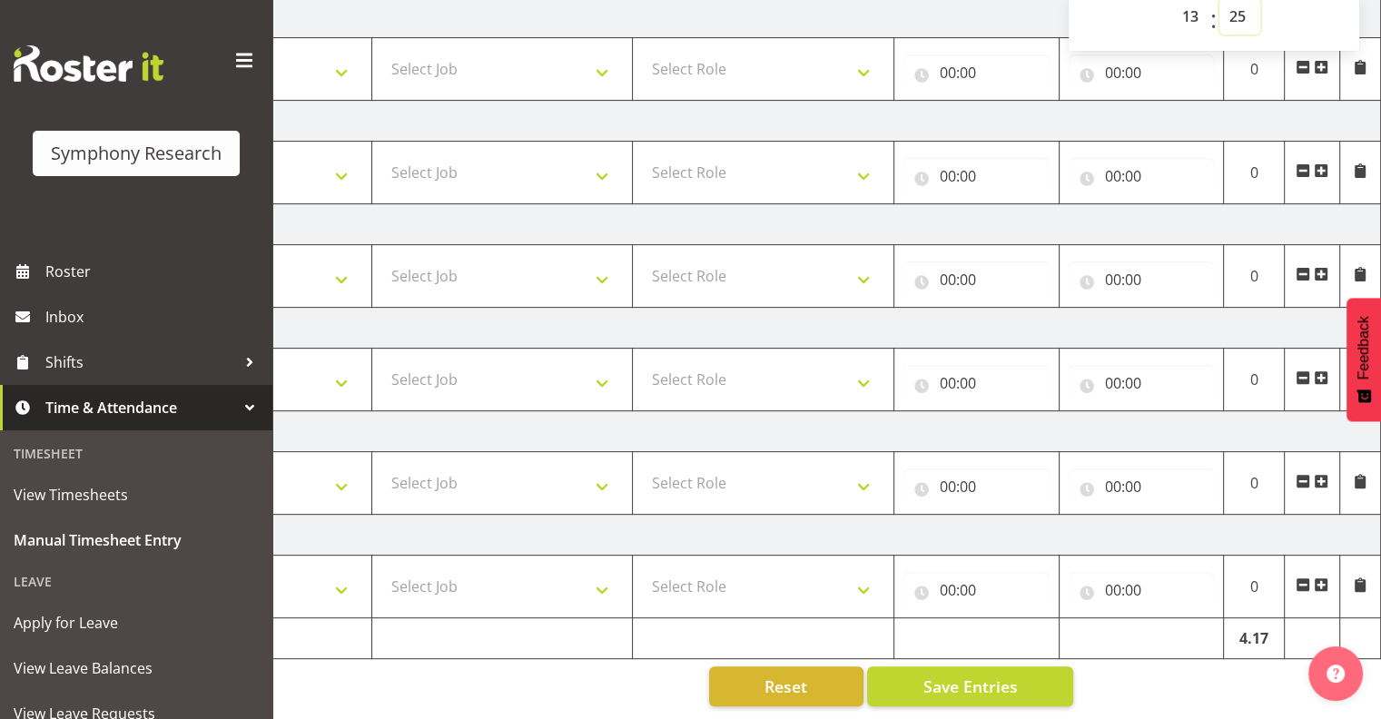
scroll to position [535, 0]
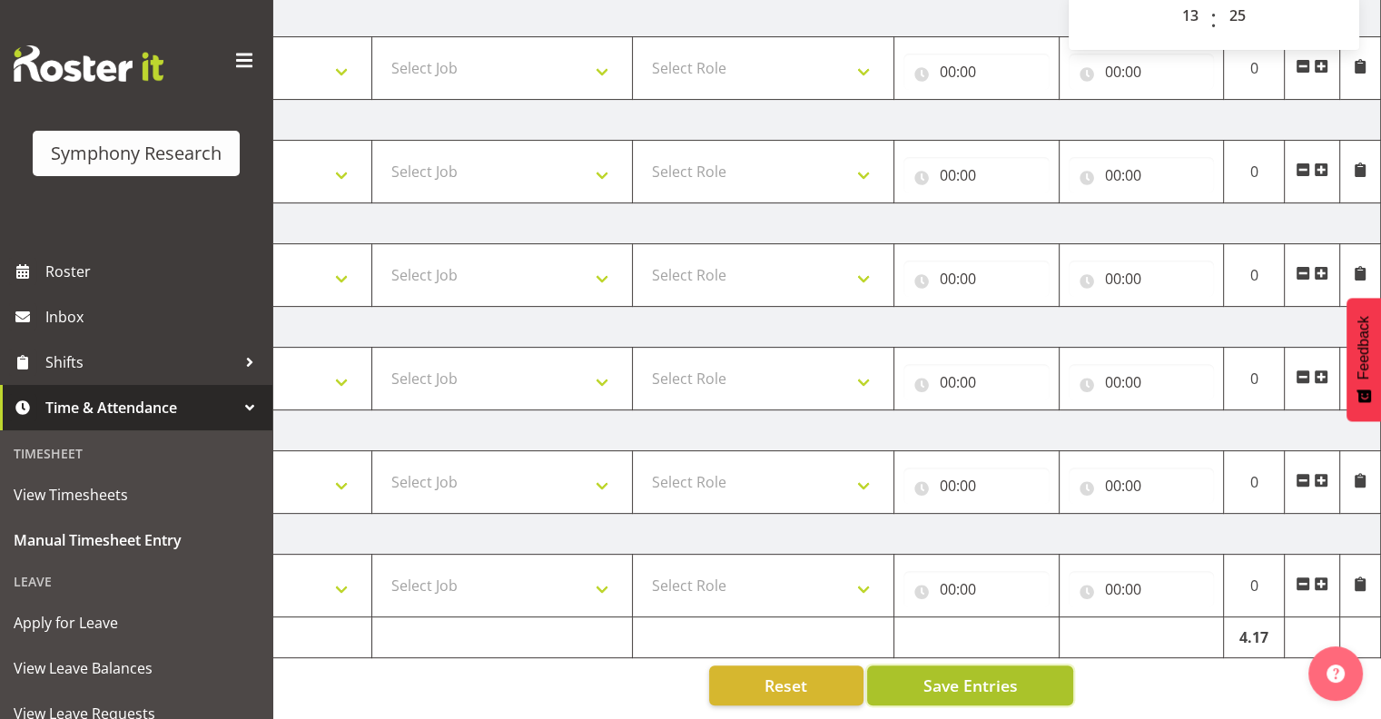
click at [989, 674] on span "Save Entries" at bounding box center [970, 686] width 94 height 24
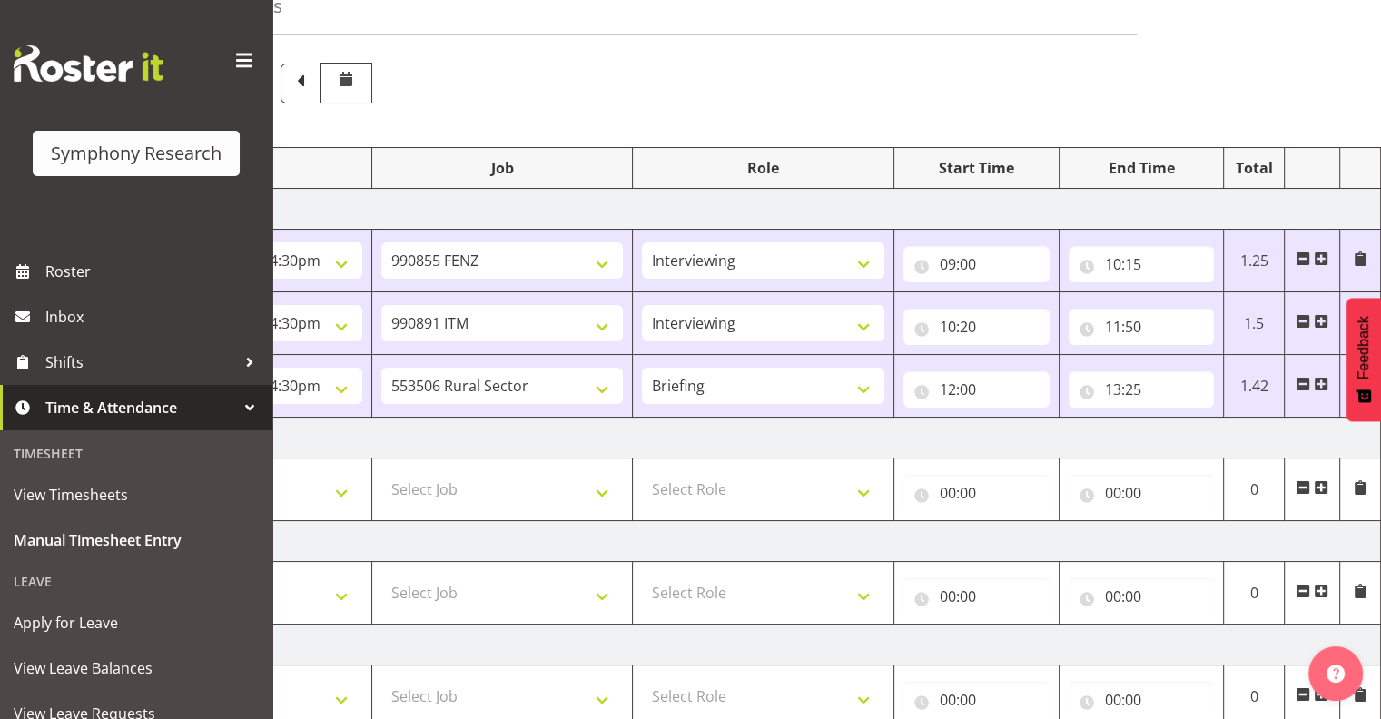
scroll to position [84, 0]
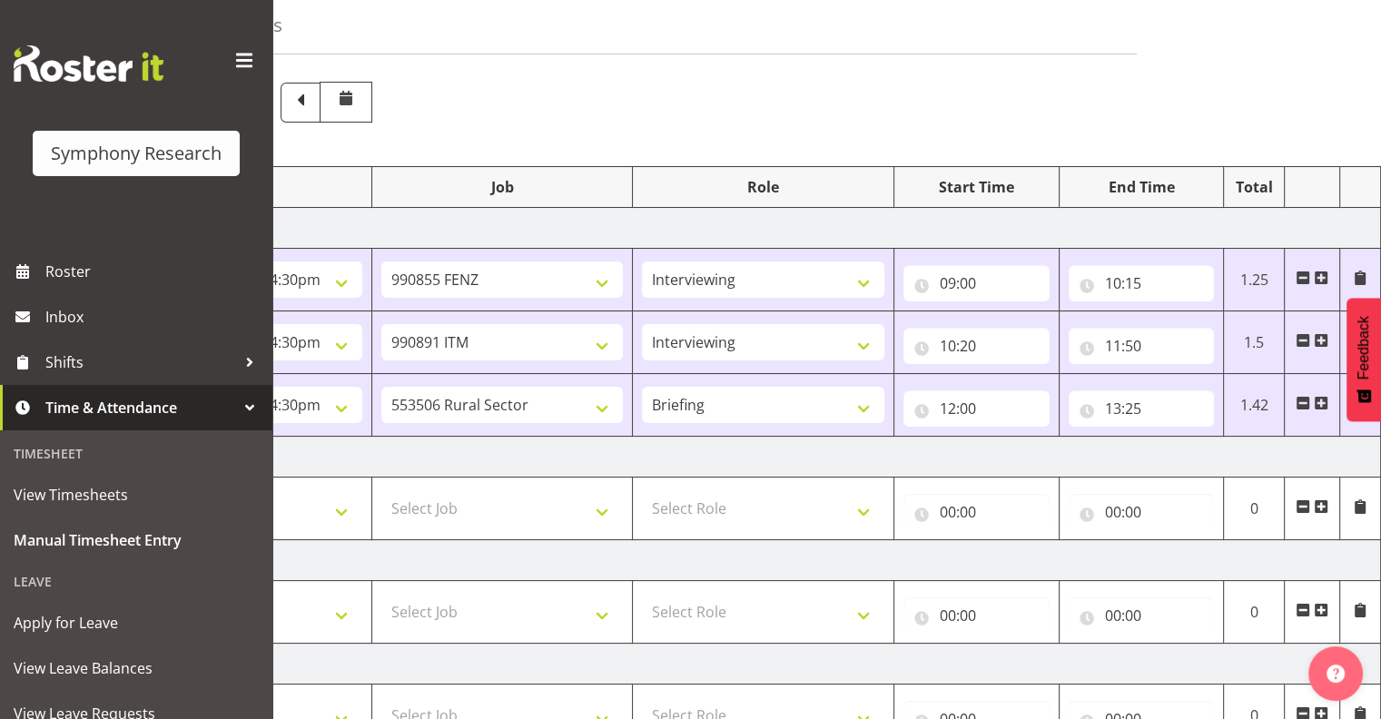
click at [1322, 400] on span at bounding box center [1321, 403] width 15 height 15
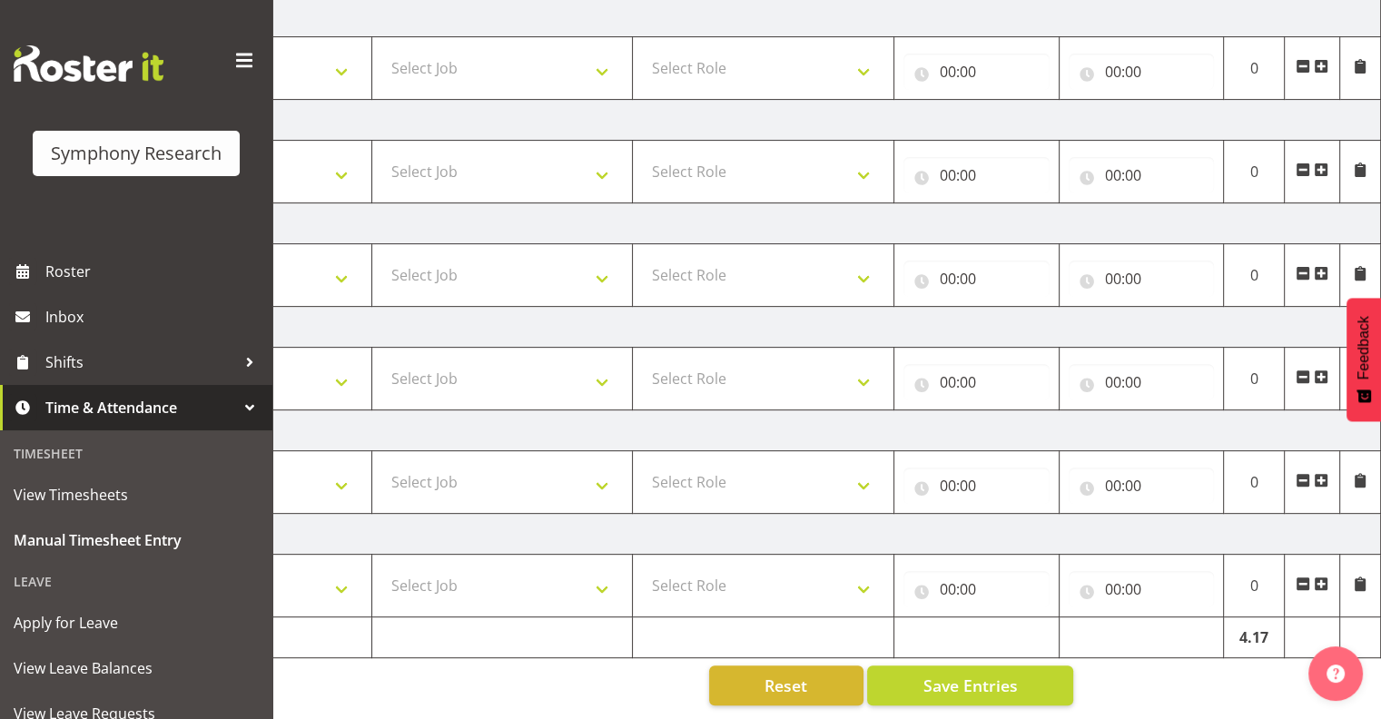
scroll to position [0, 0]
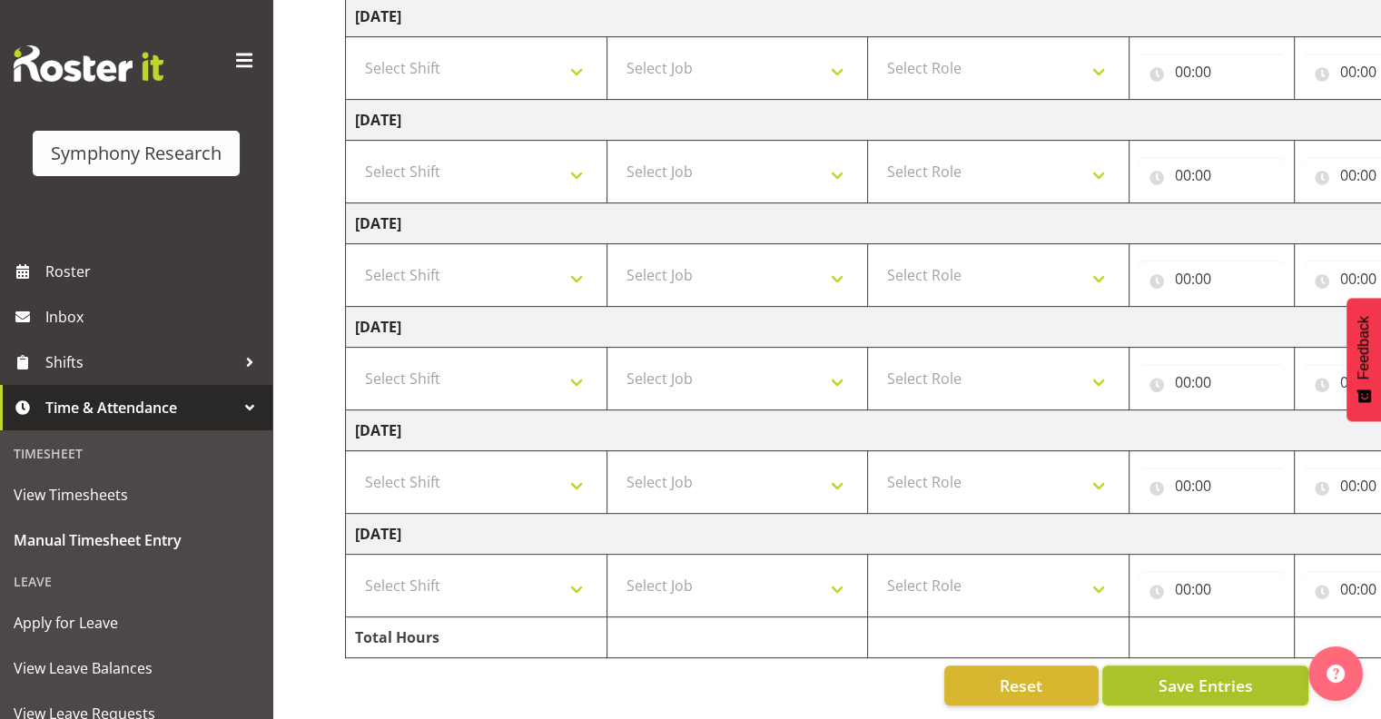
click at [1201, 674] on span "Save Entries" at bounding box center [1205, 686] width 94 height 24
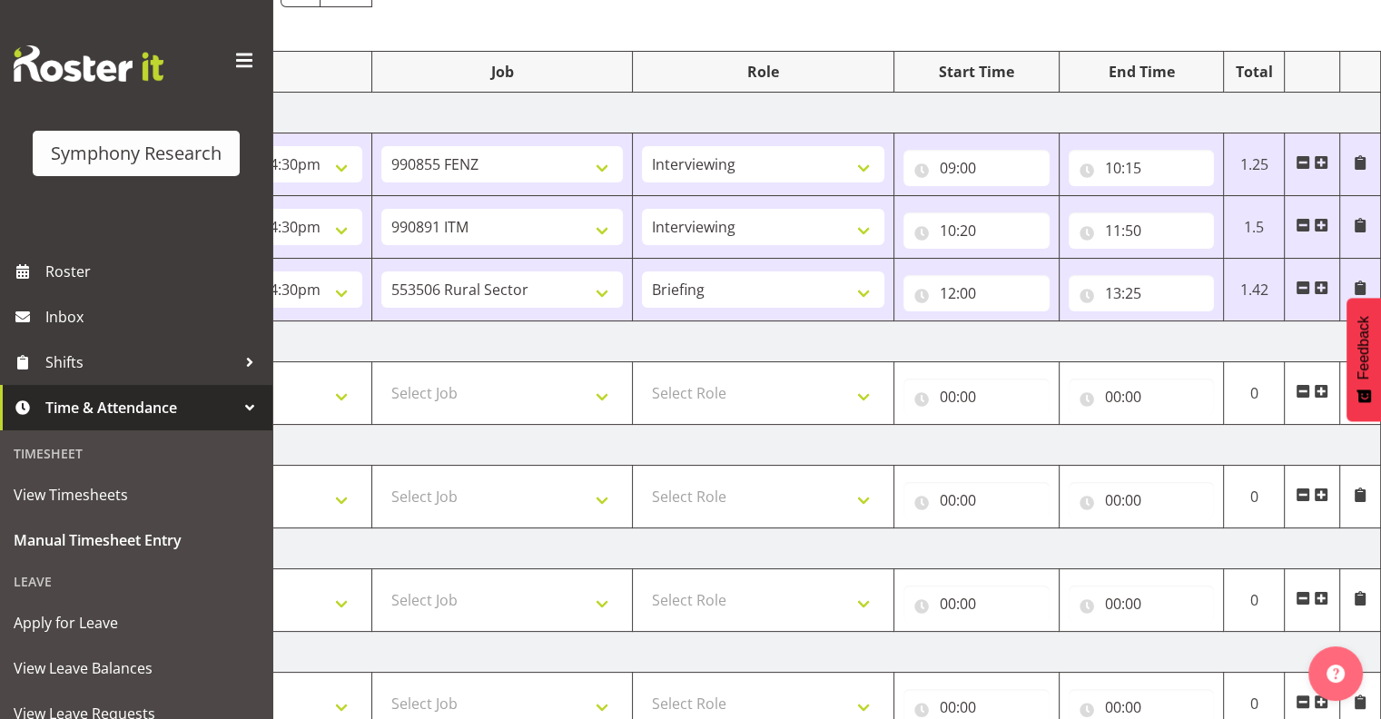
scroll to position [185, 0]
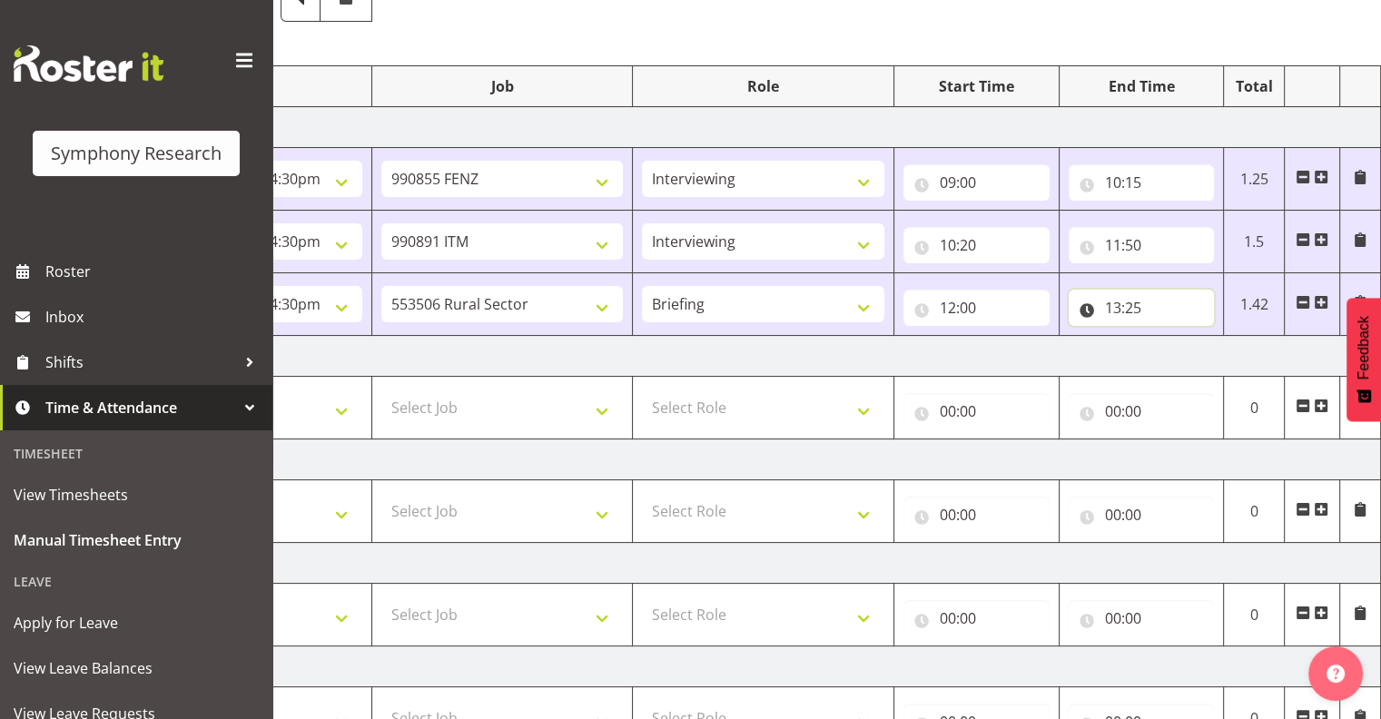
click at [1130, 302] on input "13:25" at bounding box center [1142, 308] width 146 height 36
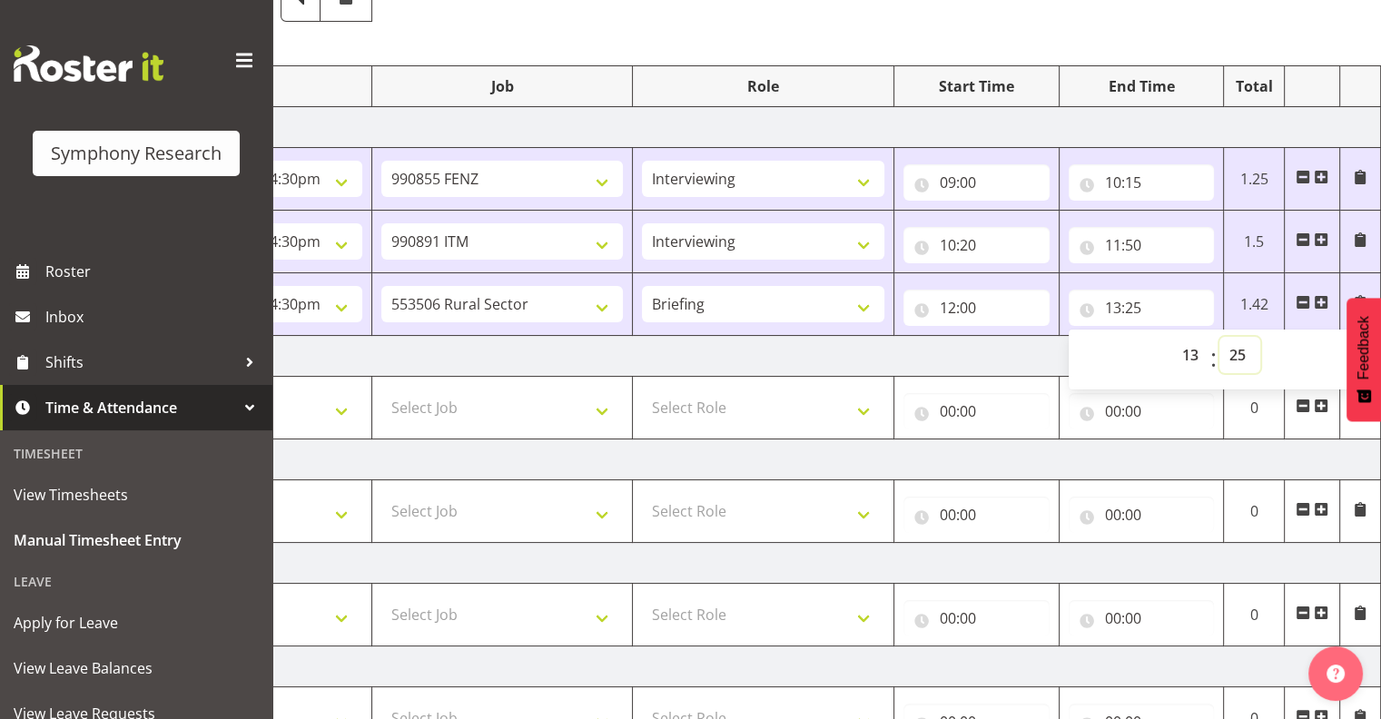
click at [1240, 345] on select "00 01 02 03 04 05 06 07 08 09 10 11 12 13 14 15 16 17 18 19 20 21 22 23 24 25 2…" at bounding box center [1240, 355] width 41 height 36
select select "5"
click at [1220, 337] on select "00 01 02 03 04 05 06 07 08 09 10 11 12 13 14 15 16 17 18 19 20 21 22 23 24 25 2…" at bounding box center [1240, 355] width 41 height 36
type input "13:05"
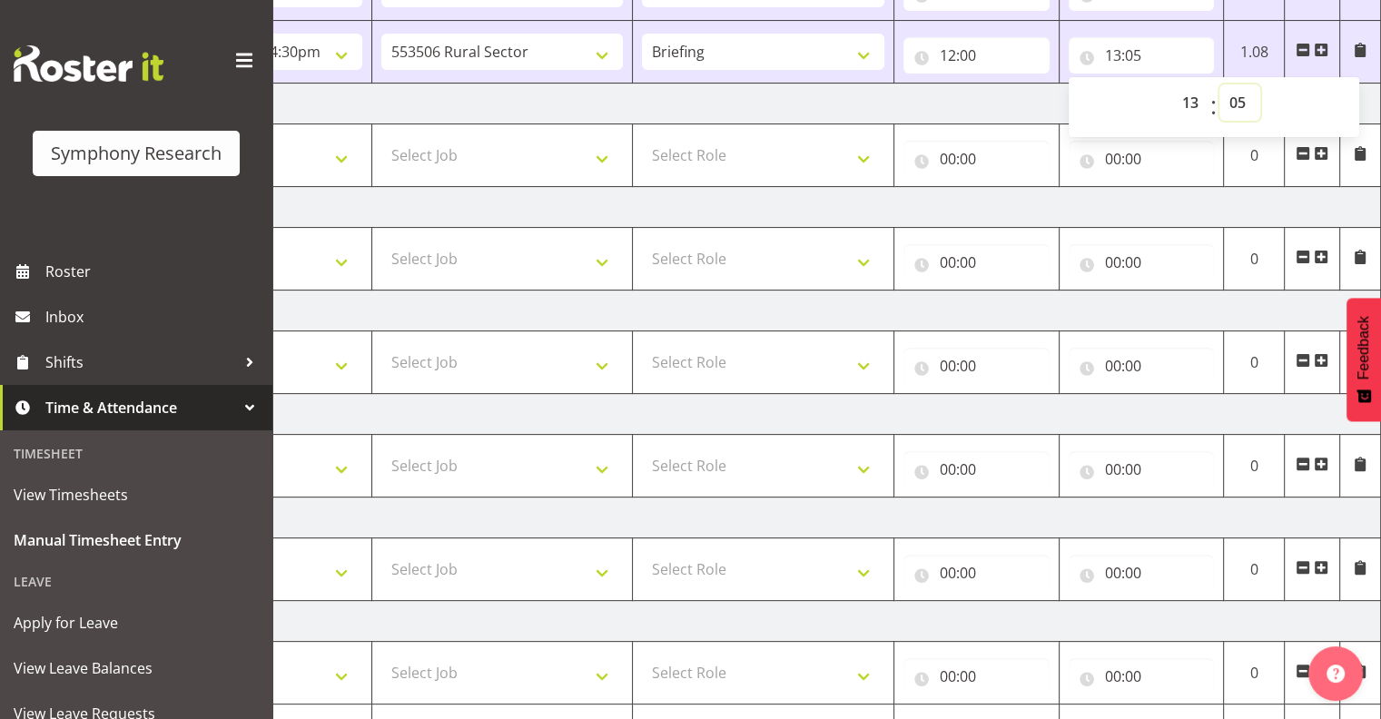
scroll to position [535, 0]
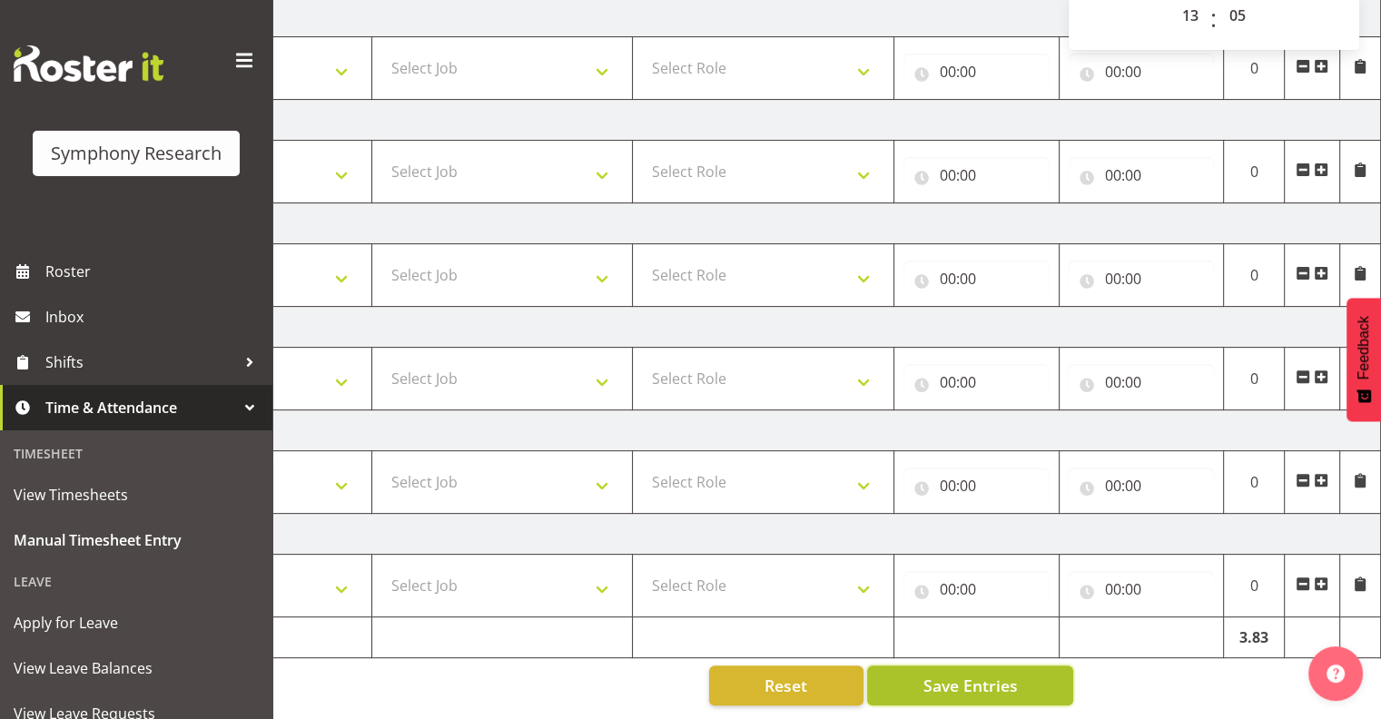
click at [1004, 674] on span "Save Entries" at bounding box center [970, 686] width 94 height 24
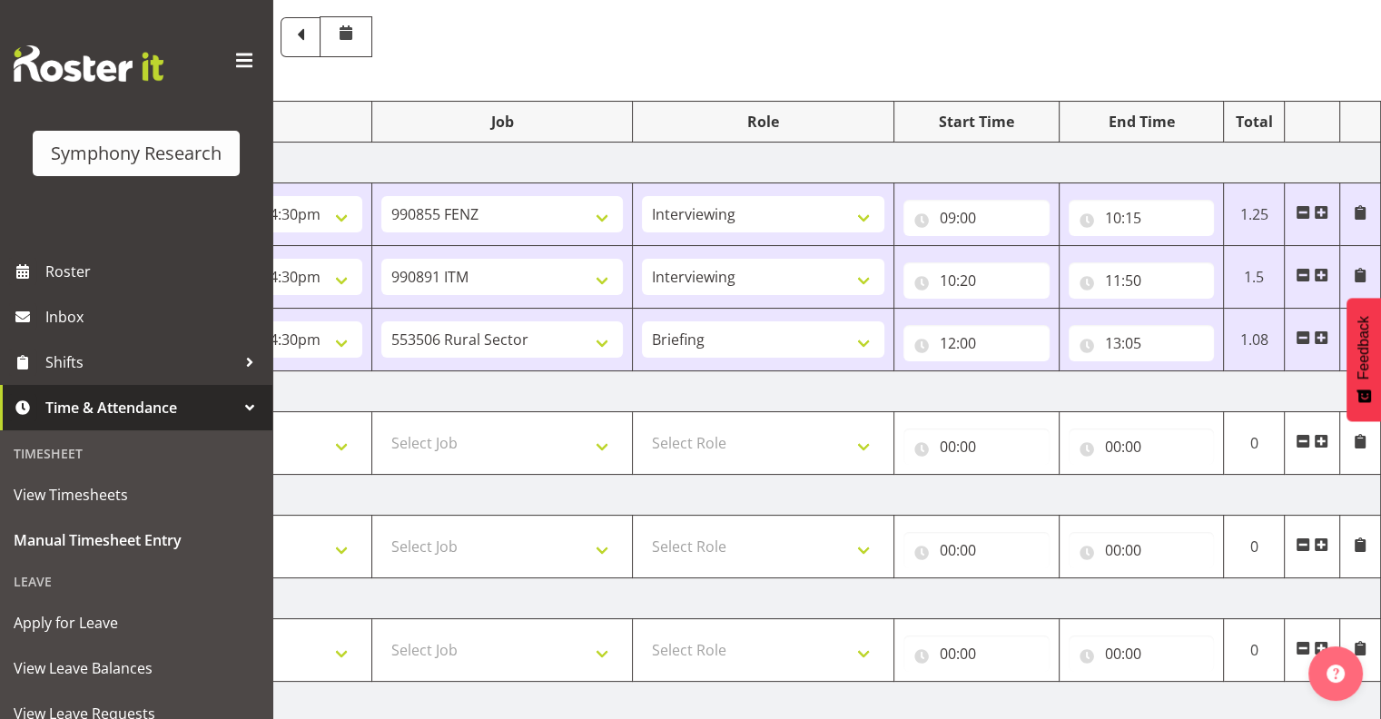
scroll to position [149, 0]
click at [1324, 338] on span at bounding box center [1321, 338] width 15 height 15
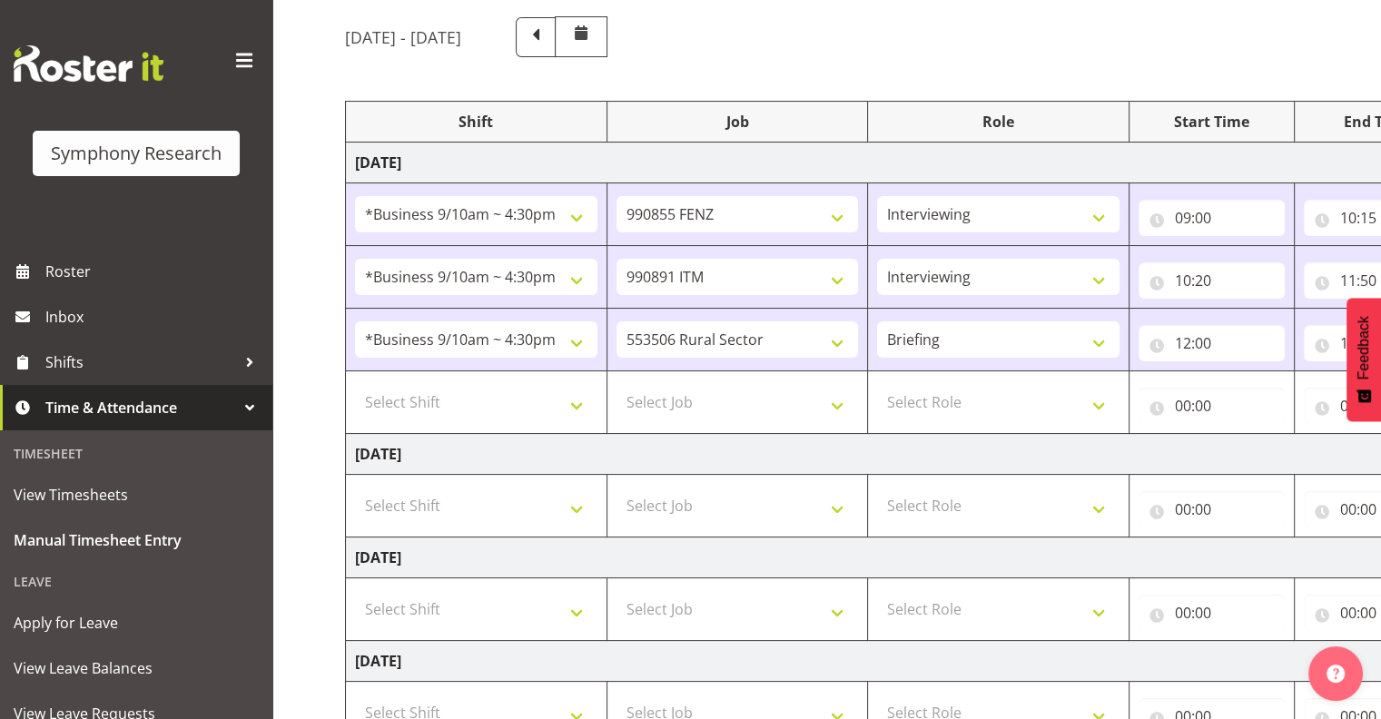
scroll to position [145, 0]
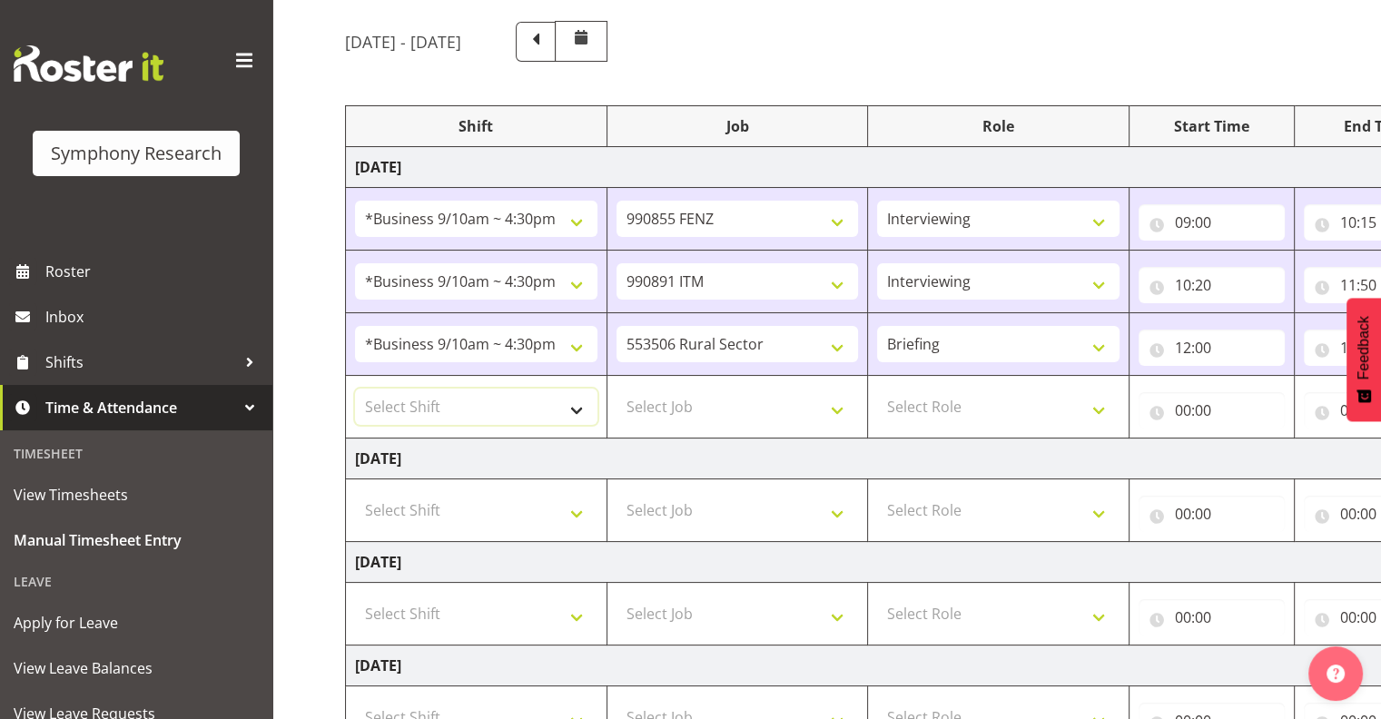
click at [574, 406] on select "Select Shift !!Weekend Residential (Roster IT Shift Label) *Business 9/10am ~ 4…" at bounding box center [476, 407] width 242 height 36
click at [567, 402] on select "Select Shift !!Weekend Residential (Roster IT Shift Label) *Business 9/10am ~ 4…" at bounding box center [476, 407] width 242 height 36
click at [576, 403] on select "Select Shift !!Weekend Residential (Roster IT Shift Label) *Business 9/10am ~ 4…" at bounding box center [476, 407] width 242 height 36
select select "26078"
click at [355, 389] on select "Select Shift !!Weekend Residential (Roster IT Shift Label) *Business 9/10am ~ 4…" at bounding box center [476, 407] width 242 height 36
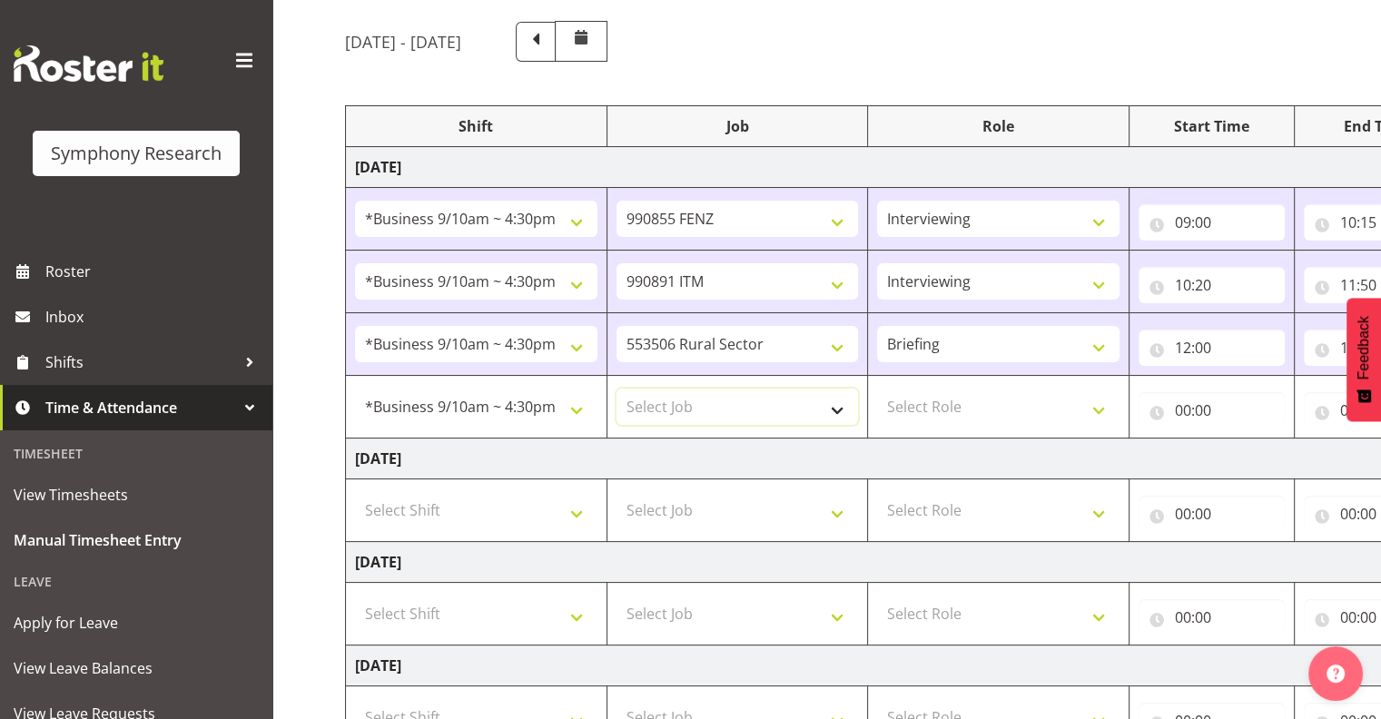
click at [833, 407] on select "Select Job 550060 IF Admin 553492 World Poll Aus Wave 2 Main 2025 553493 World …" at bounding box center [738, 407] width 242 height 36
select select "10587"
click at [617, 389] on select "Select Job 550060 IF Admin 553492 World Poll Aus Wave 2 Main 2025 553493 World …" at bounding box center [738, 407] width 242 height 36
click at [1099, 407] on select "Select Role Interviewing Briefing" at bounding box center [998, 407] width 242 height 36
select select "47"
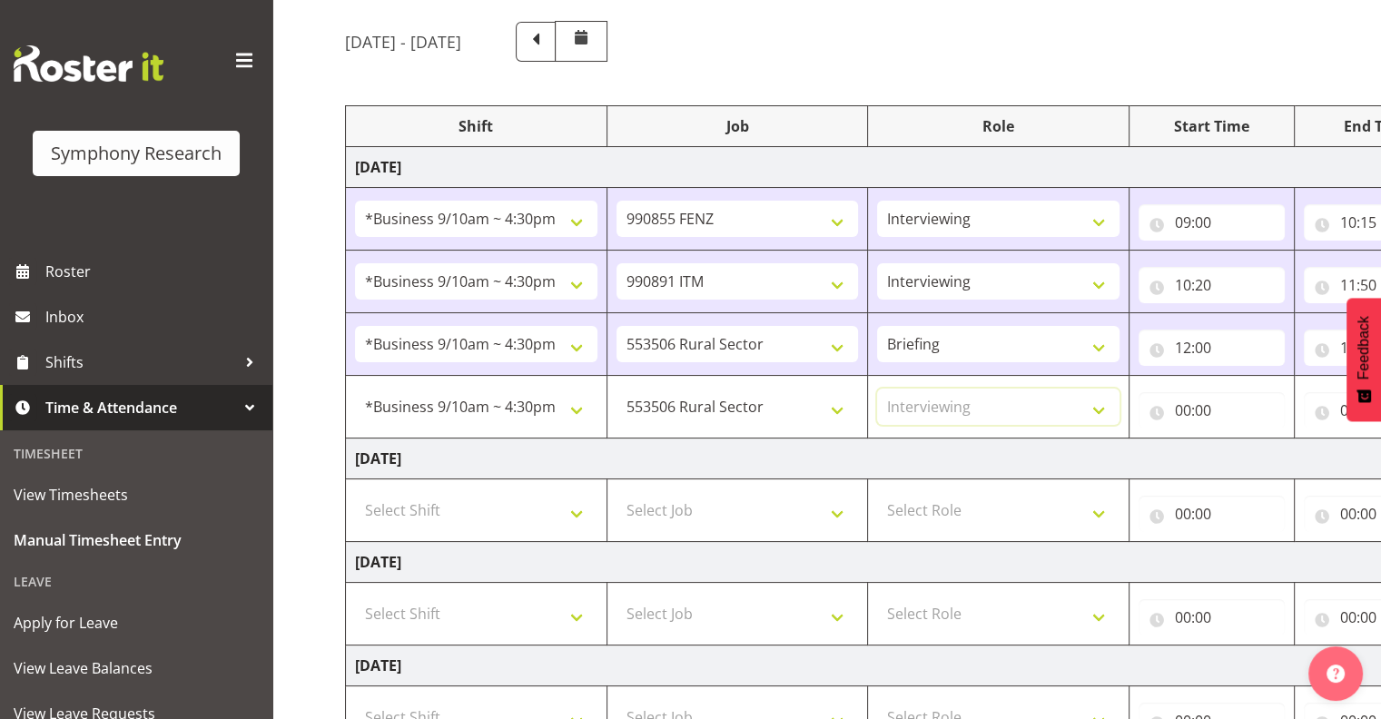
click at [877, 389] on select "Select Role Interviewing Briefing" at bounding box center [998, 407] width 242 height 36
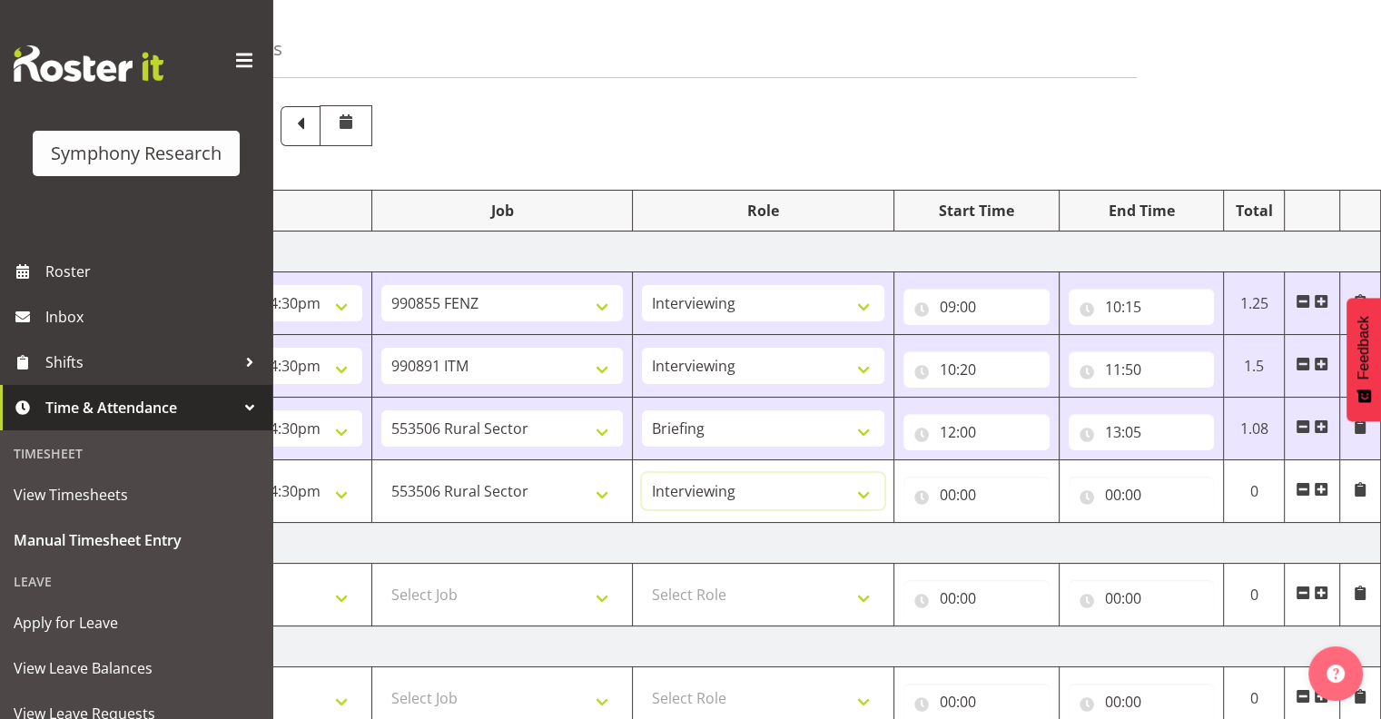
scroll to position [73, 0]
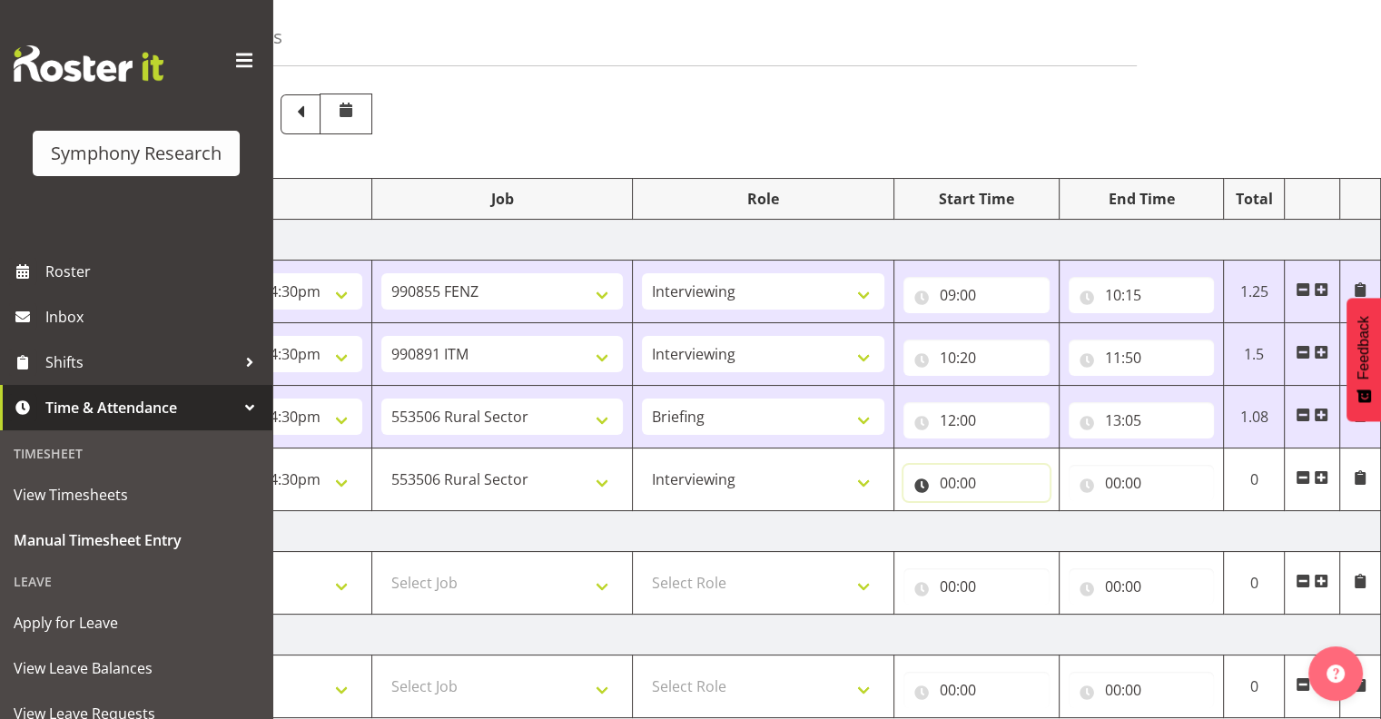
click at [957, 475] on input "00:00" at bounding box center [977, 483] width 146 height 36
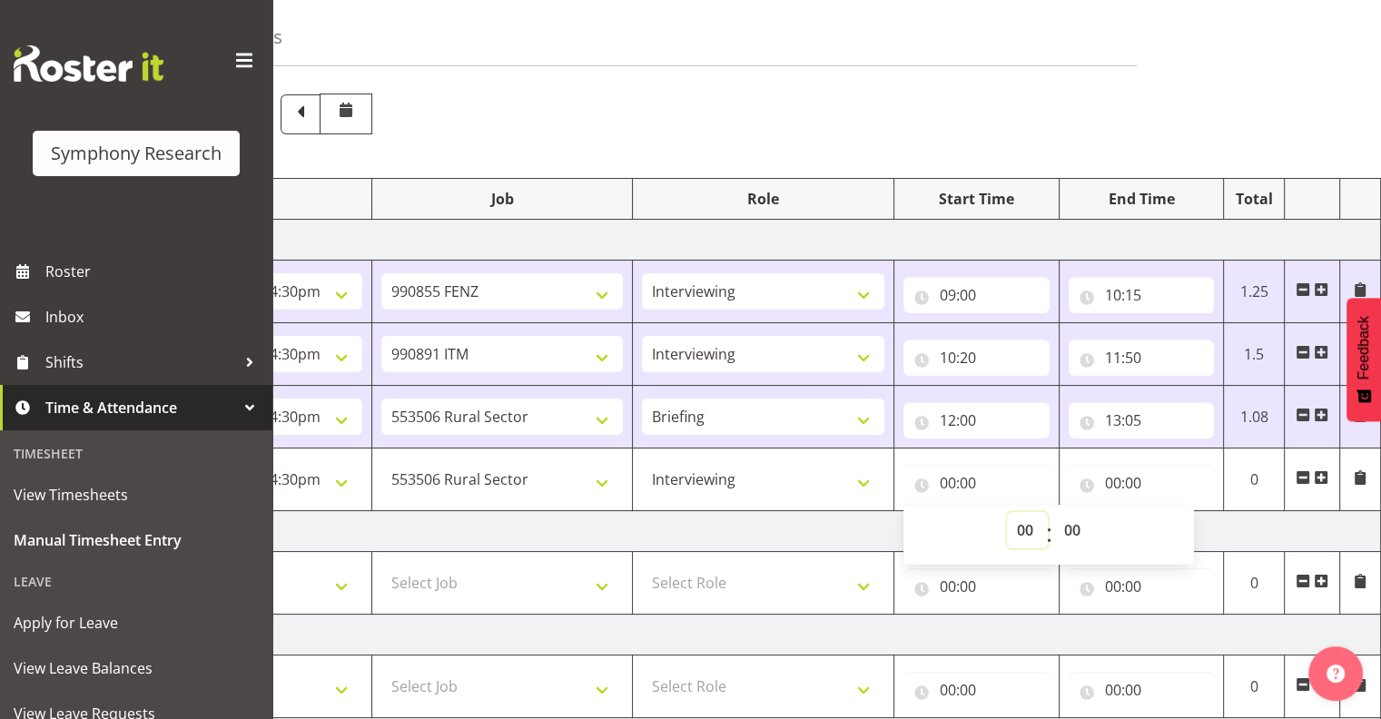
click at [1021, 524] on select "00 01 02 03 04 05 06 07 08 09 10 11 12 13 14 15 16 17 18 19 20 21 22 23" at bounding box center [1027, 530] width 41 height 36
select select "13"
click at [1007, 512] on select "00 01 02 03 04 05 06 07 08 09 10 11 12 13 14 15 16 17 18 19 20 21 22 23" at bounding box center [1027, 530] width 41 height 36
type input "13:00"
click at [1154, 479] on input "00:00" at bounding box center [1142, 483] width 146 height 36
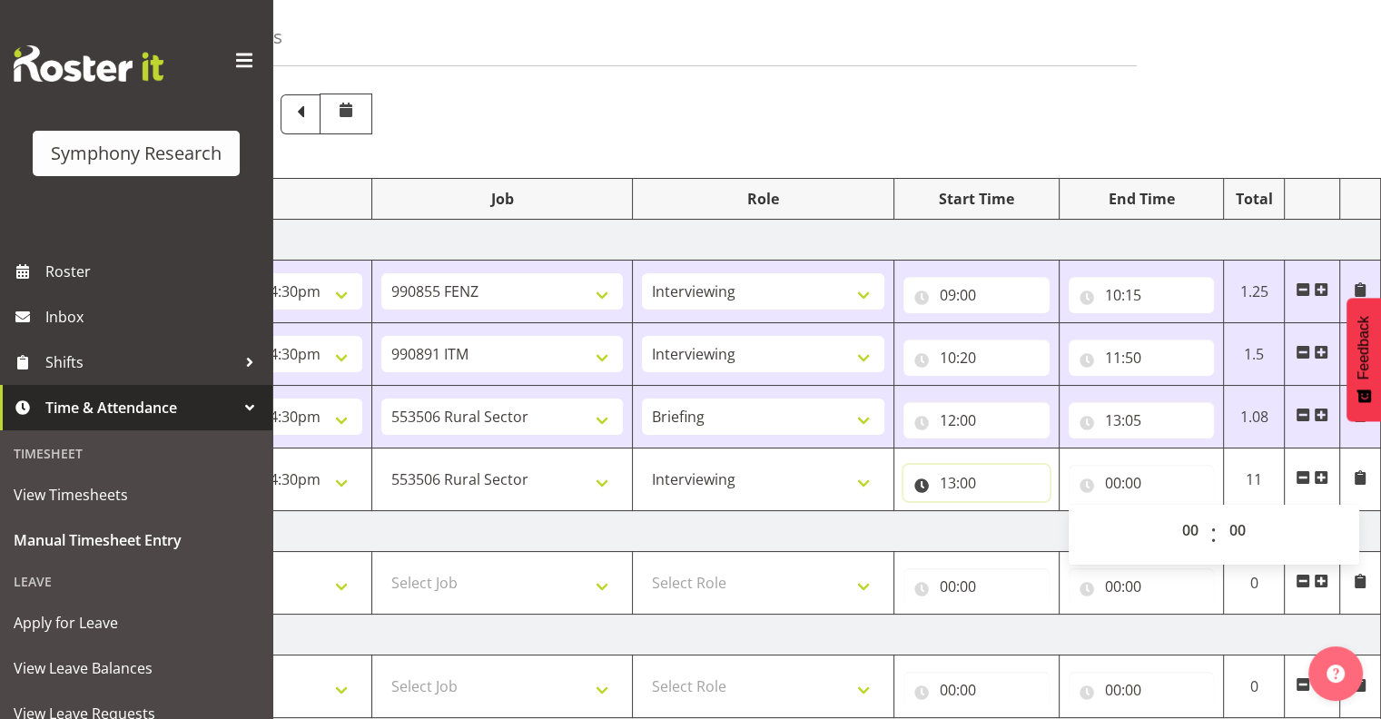
click at [991, 477] on input "13:00" at bounding box center [977, 483] width 146 height 36
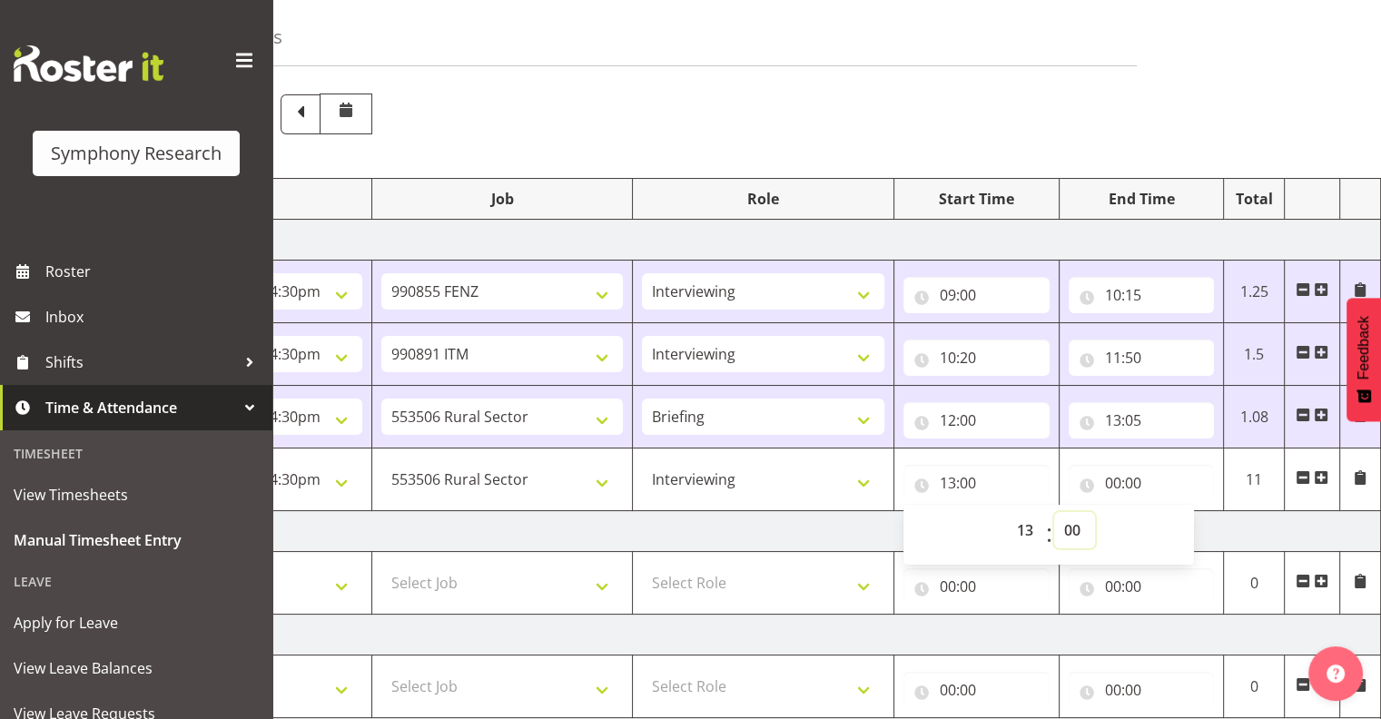
click at [1073, 523] on select "00 01 02 03 04 05 06 07 08 09 10 11 12 13 14 15 16 17 18 19 20 21 22 23 24 25 2…" at bounding box center [1074, 530] width 41 height 36
select select "50"
click at [1054, 512] on select "00 01 02 03 04 05 06 07 08 09 10 11 12 13 14 15 16 17 18 19 20 21 22 23 24 25 2…" at bounding box center [1074, 530] width 41 height 36
type input "13:50"
click at [1148, 478] on input "00:00" at bounding box center [1142, 483] width 146 height 36
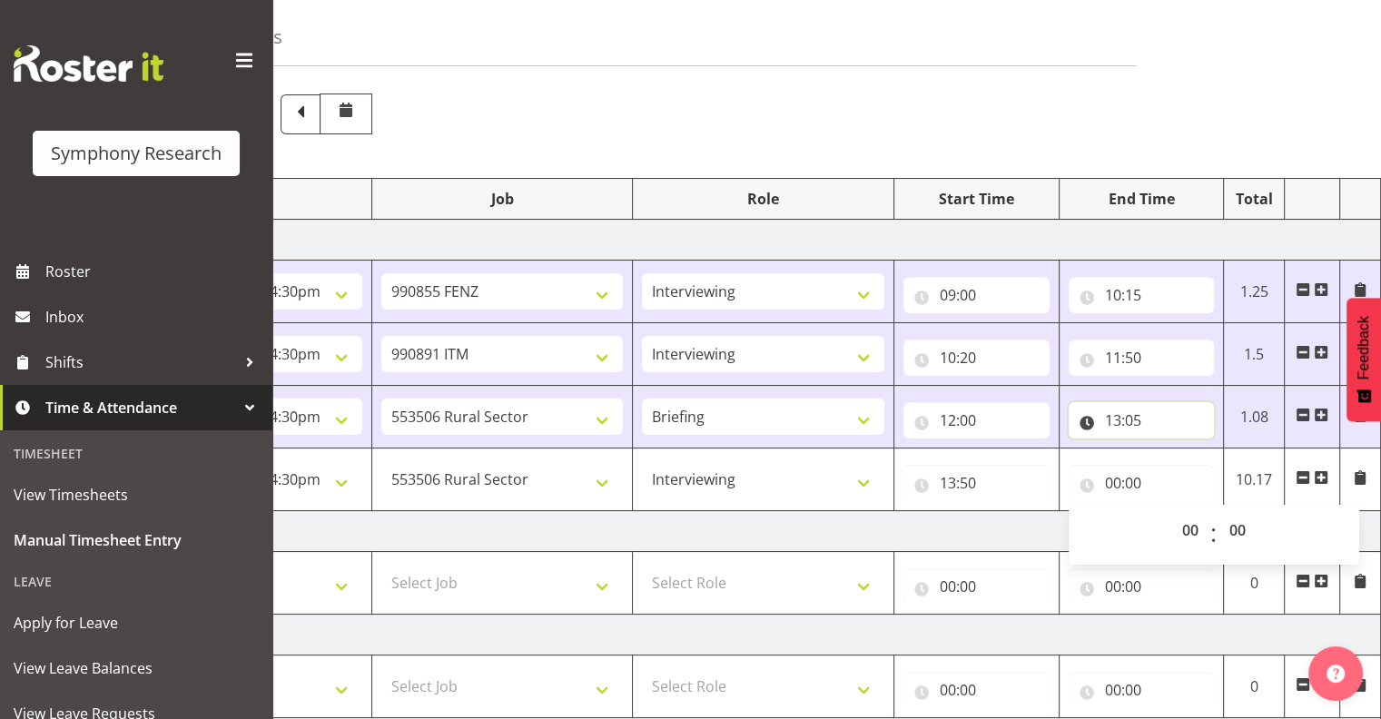
click at [1114, 414] on input "13:05" at bounding box center [1142, 420] width 146 height 36
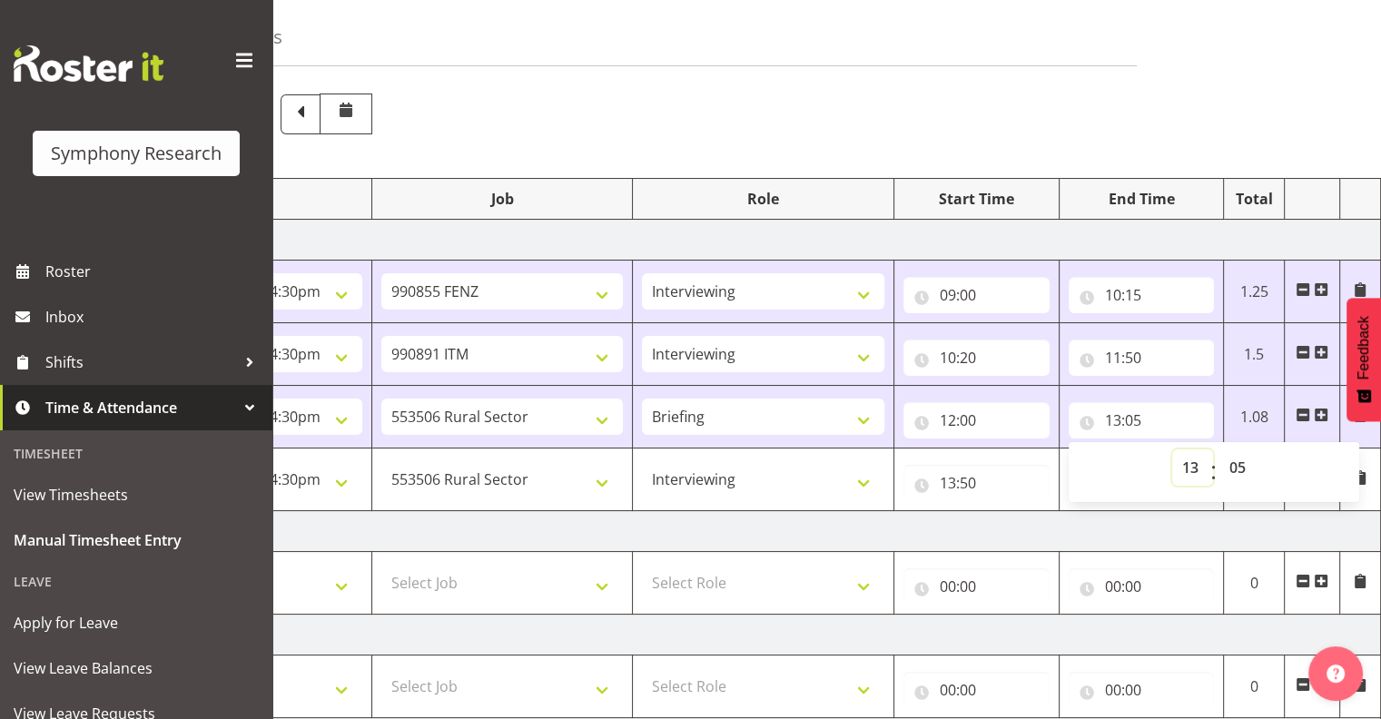
click at [1192, 466] on select "00 01 02 03 04 05 06 07 08 09 10 11 12 13 14 15 16 17 18 19 20 21 22 23" at bounding box center [1192, 468] width 41 height 36
select select "12"
click at [1172, 450] on select "00 01 02 03 04 05 06 07 08 09 10 11 12 13 14 15 16 17 18 19 20 21 22 23" at bounding box center [1192, 468] width 41 height 36
type input "12:05"
click at [1239, 462] on select "00 01 02 03 04 05 06 07 08 09 10 11 12 13 14 15 16 17 18 19 20 21 22 23 24 25 2…" at bounding box center [1240, 468] width 41 height 36
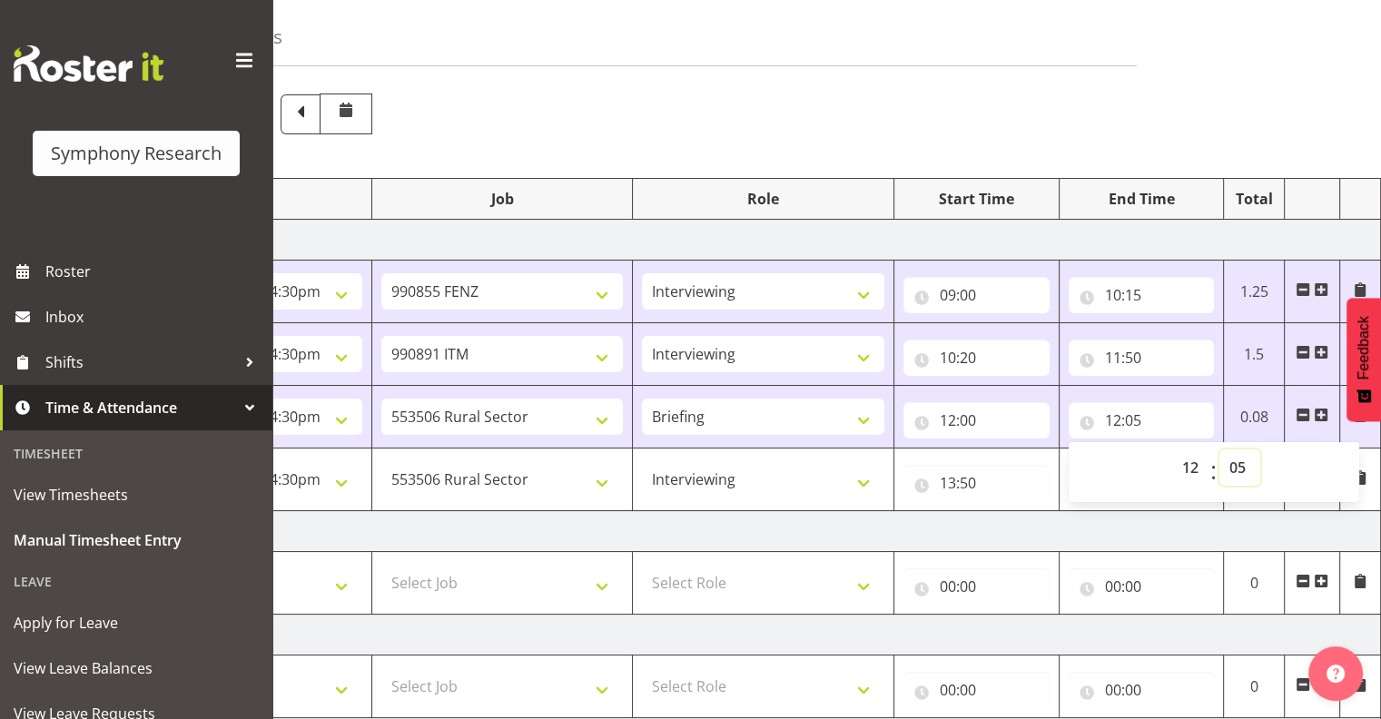
select select "45"
click at [1220, 450] on select "00 01 02 03 04 05 06 07 08 09 10 11 12 13 14 15 16 17 18 19 20 21 22 23 24 25 2…" at bounding box center [1240, 468] width 41 height 36
type input "12:45"
click at [1235, 465] on select "00 01 02 03 04 05 06 07 08 09 10 11 12 13 14 15 16 17 18 19 20 21 22 23 24 25 2…" at bounding box center [1240, 468] width 41 height 36
select select "55"
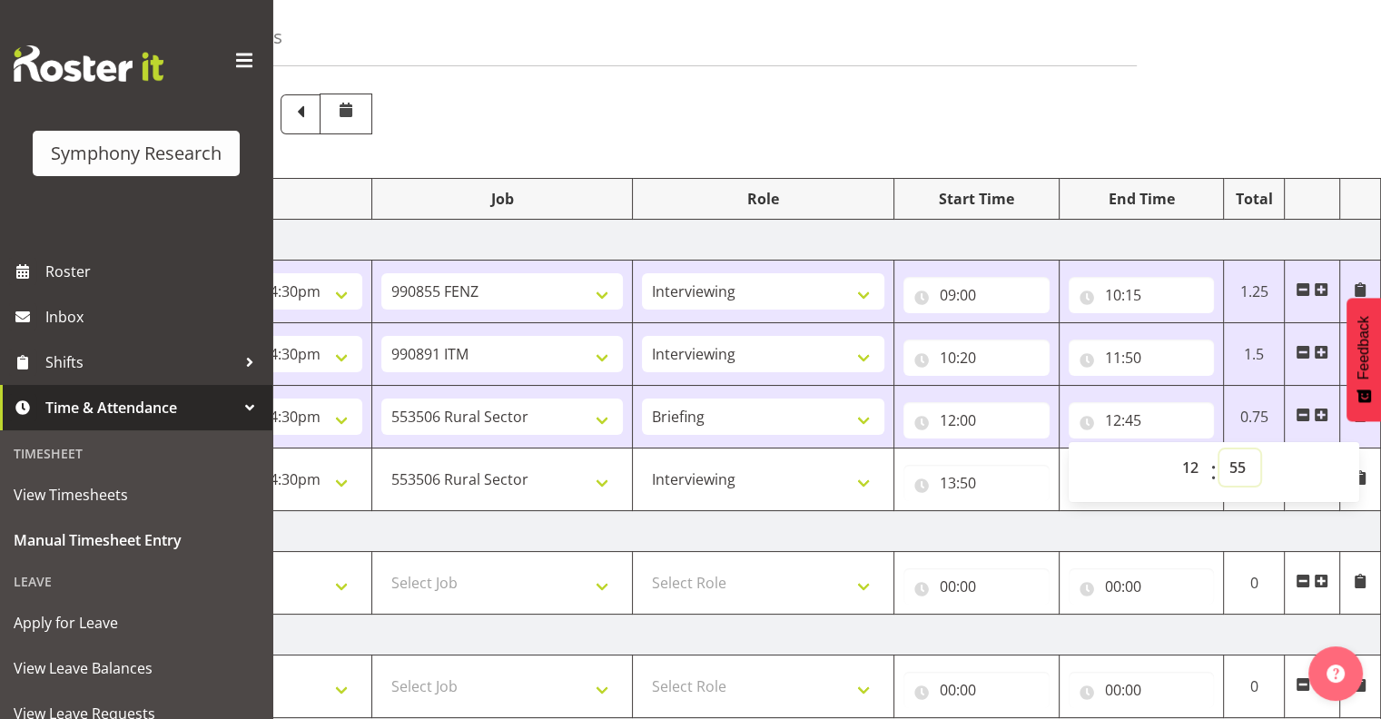
click at [1220, 450] on select "00 01 02 03 04 05 06 07 08 09 10 11 12 13 14 15 16 17 18 19 20 21 22 23 24 25 2…" at bounding box center [1240, 468] width 41 height 36
type input "12:55"
click at [965, 481] on input "13:50" at bounding box center [977, 483] width 146 height 36
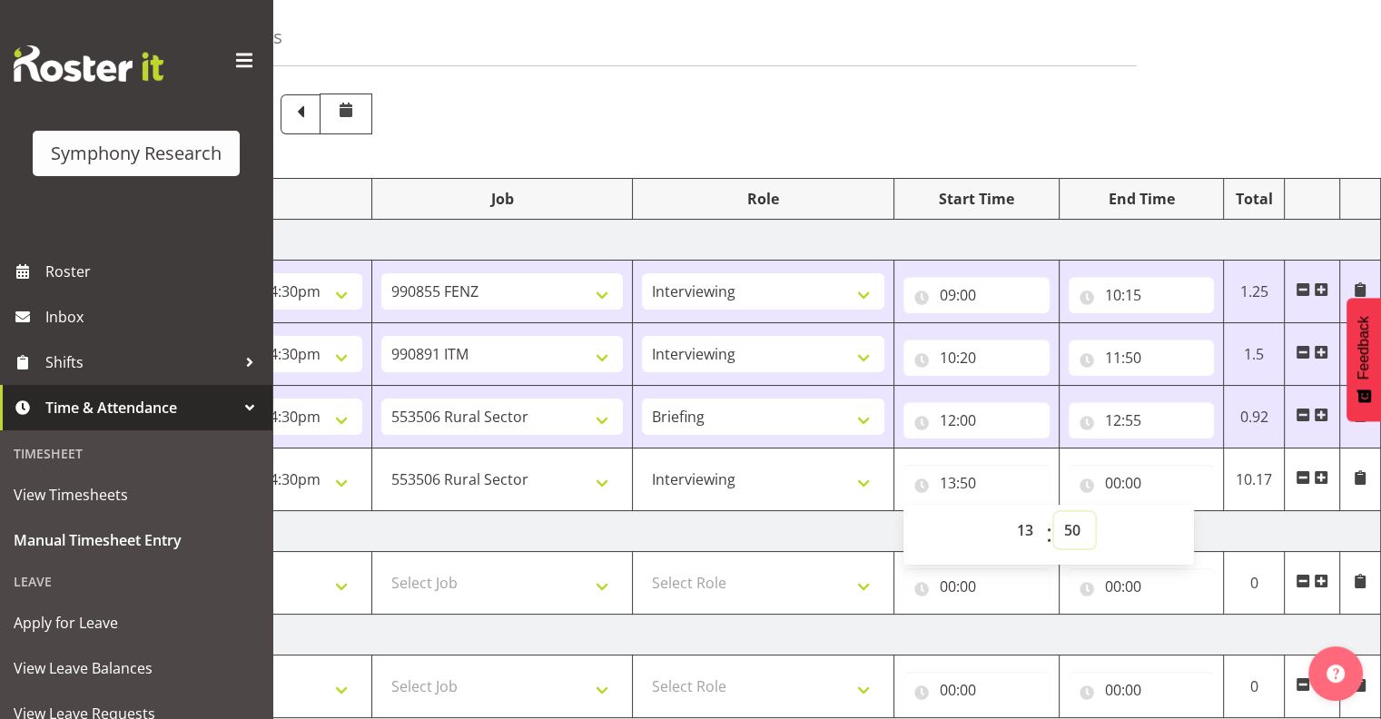
click at [1068, 522] on select "00 01 02 03 04 05 06 07 08 09 10 11 12 13 14 15 16 17 18 19 20 21 22 23 24 25 2…" at bounding box center [1074, 530] width 41 height 36
select select "0"
click at [1054, 512] on select "00 01 02 03 04 05 06 07 08 09 10 11 12 13 14 15 16 17 18 19 20 21 22 23 24 25 2…" at bounding box center [1074, 530] width 41 height 36
type input "13:00"
click at [1025, 527] on select "00 01 02 03 04 05 06 07 08 09 10 11 12 13 14 15 16 17 18 19 20 21 22 23" at bounding box center [1027, 530] width 41 height 36
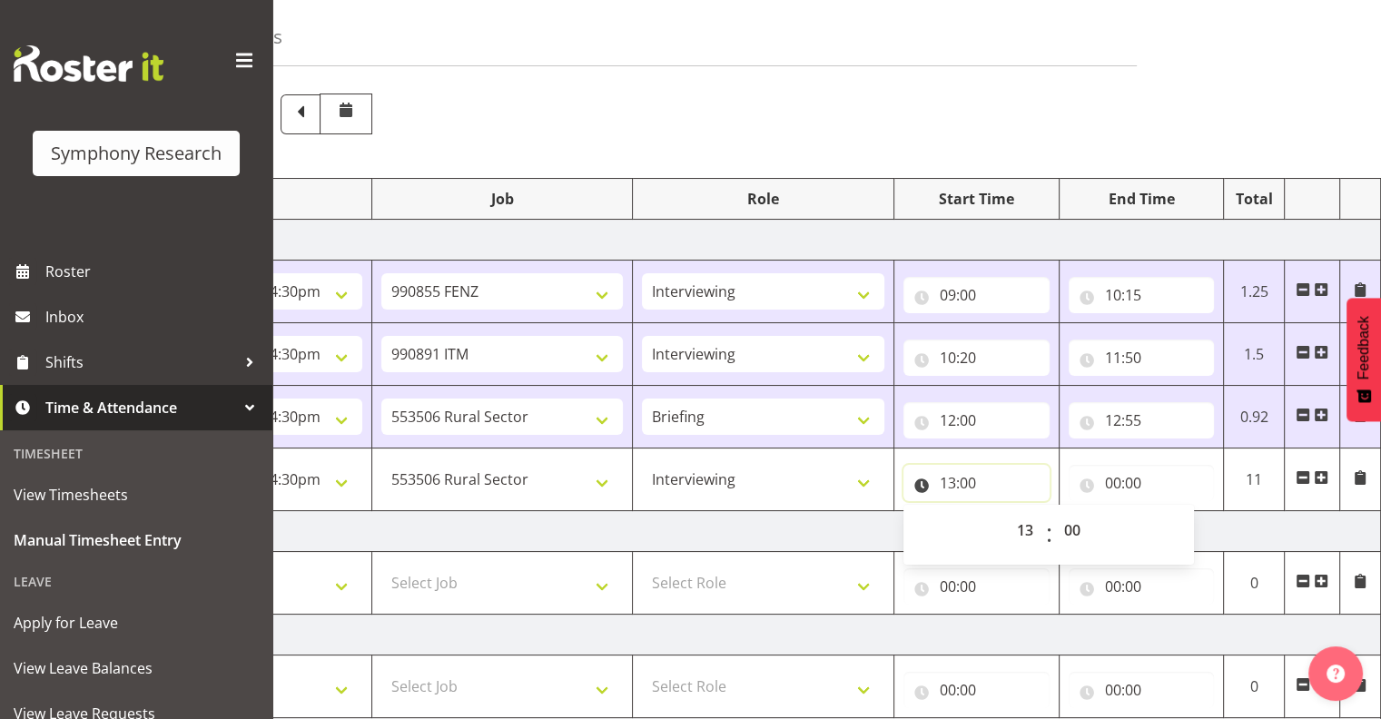
click at [972, 476] on input "13:00" at bounding box center [977, 483] width 146 height 36
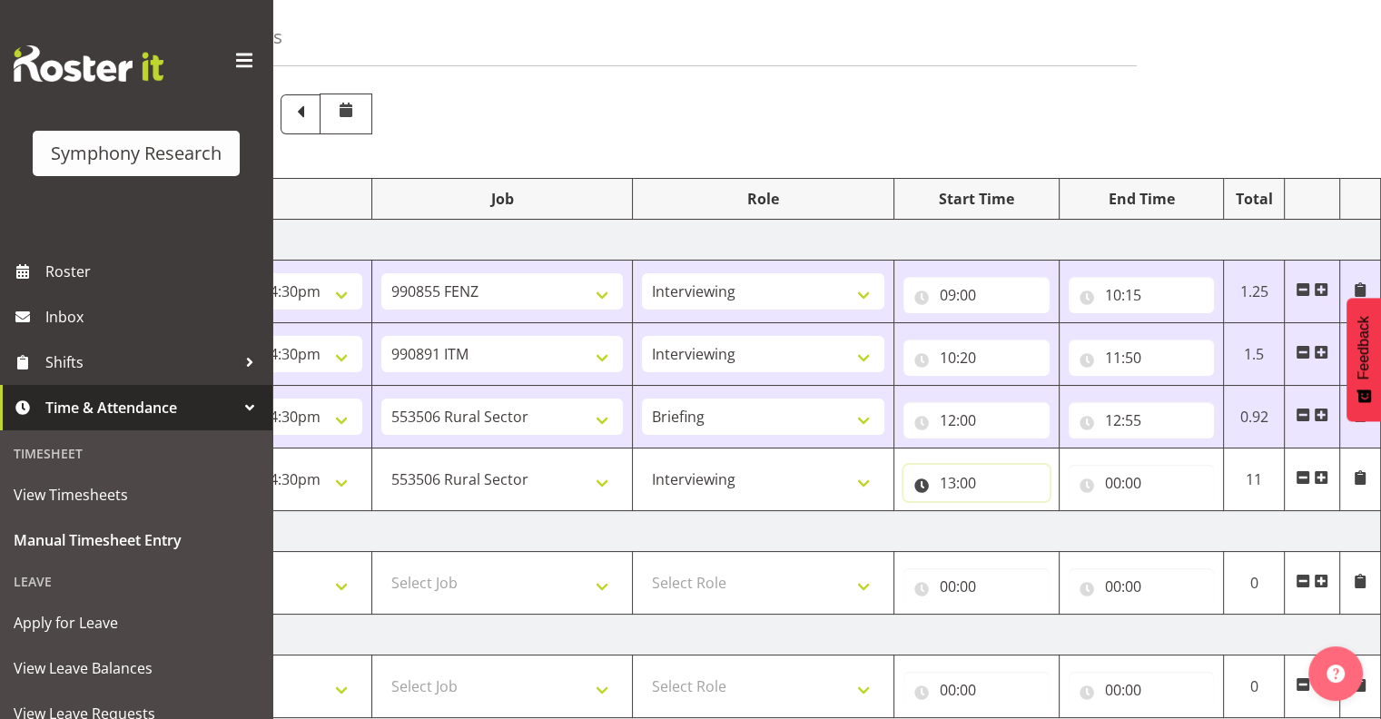
click at [964, 480] on input "13:00" at bounding box center [977, 483] width 146 height 36
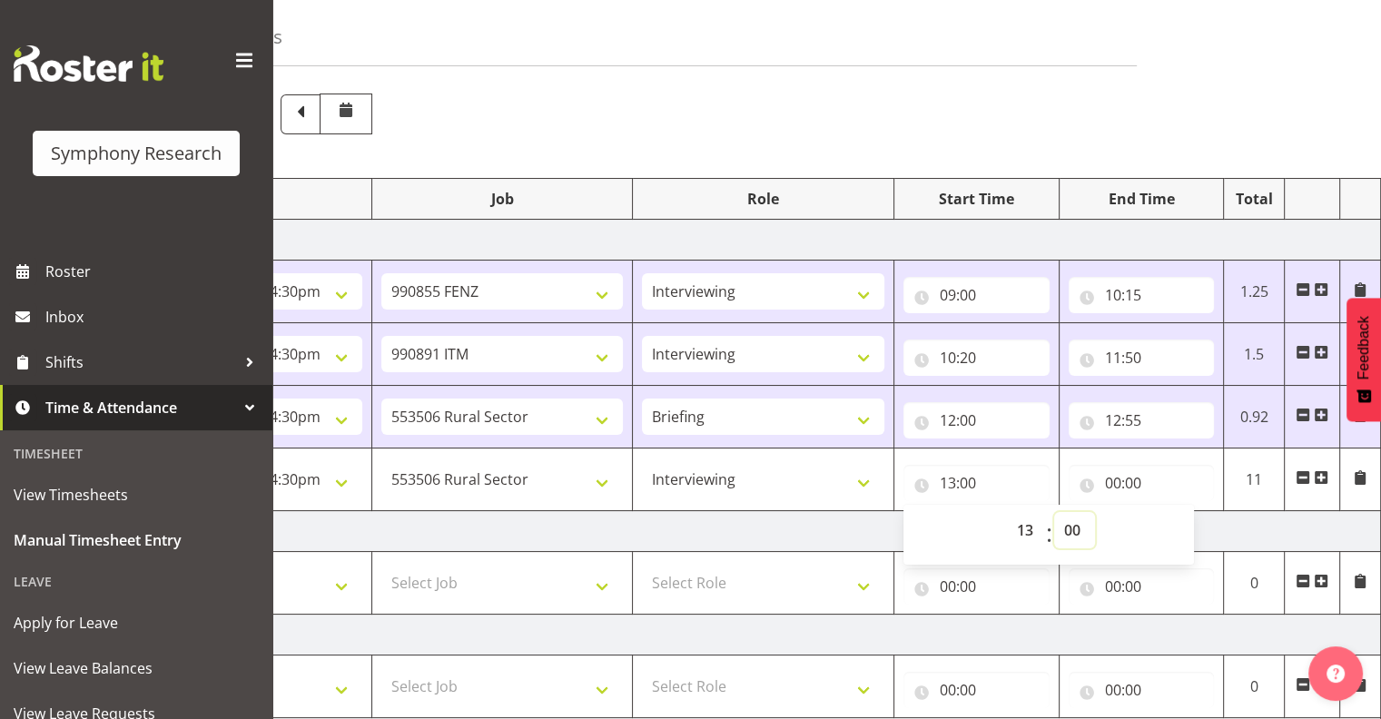
click at [1068, 524] on select "00 01 02 03 04 05 06 07 08 09 10 11 12 13 14 15 16 17 18 19 20 21 22 23 24 25 2…" at bounding box center [1074, 530] width 41 height 36
select select "10"
click at [1054, 512] on select "00 01 02 03 04 05 06 07 08 09 10 11 12 13 14 15 16 17 18 19 20 21 22 23 24 25 2…" at bounding box center [1074, 530] width 41 height 36
type input "13:10"
click at [1139, 478] on input "00:00" at bounding box center [1142, 483] width 146 height 36
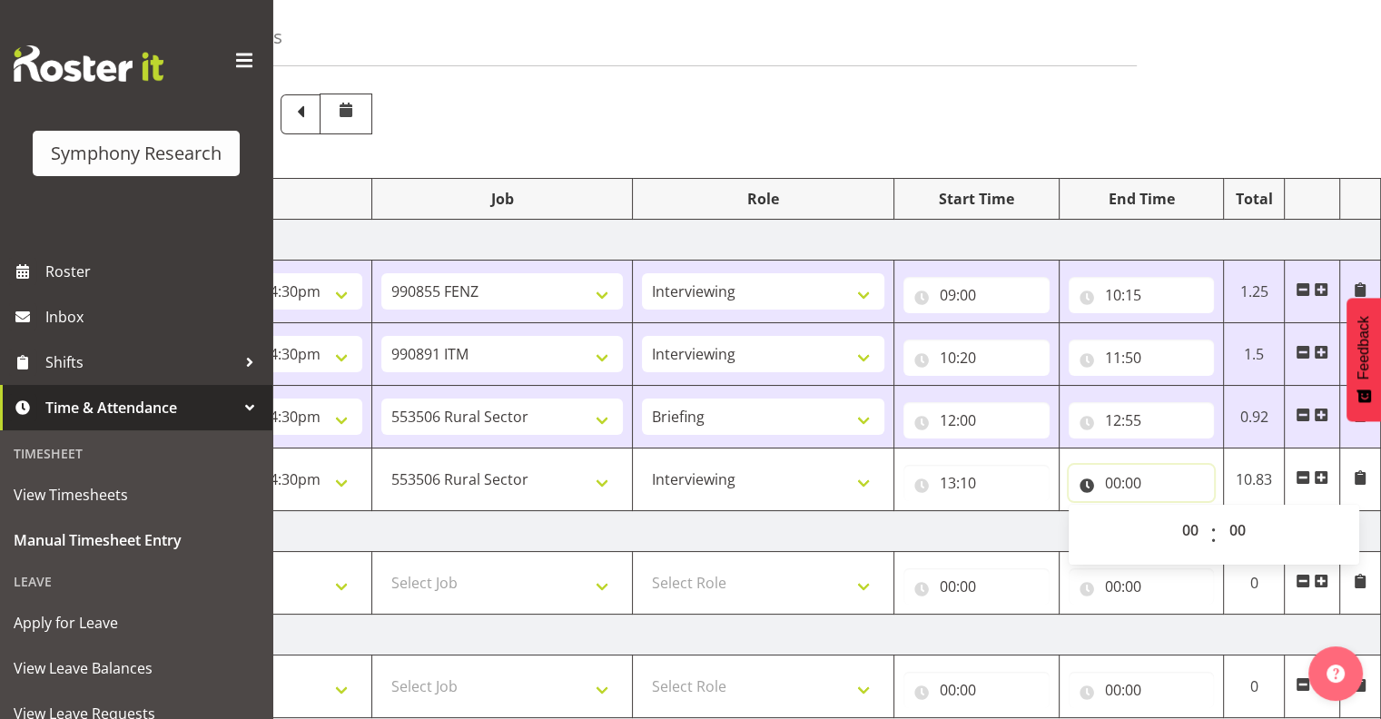
click at [1123, 479] on input "00:00" at bounding box center [1142, 483] width 146 height 36
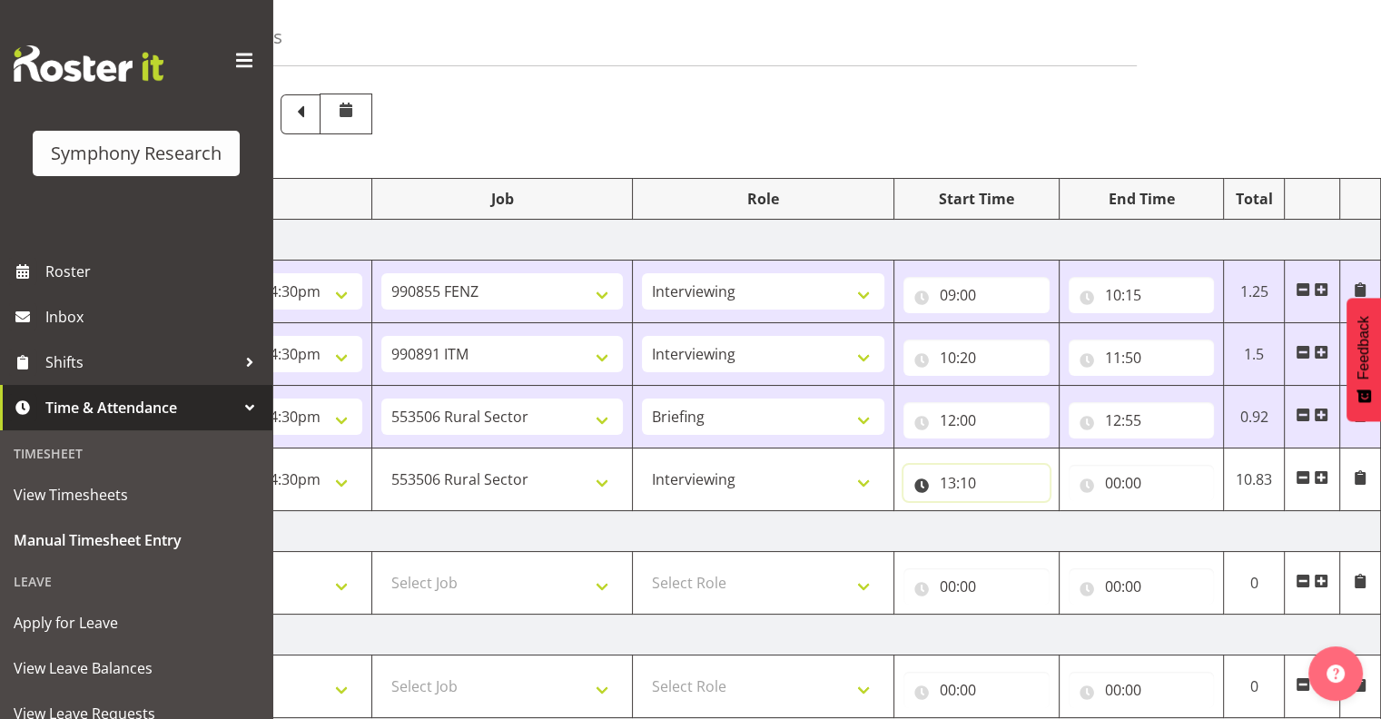
click at [978, 476] on input "13:10" at bounding box center [977, 483] width 146 height 36
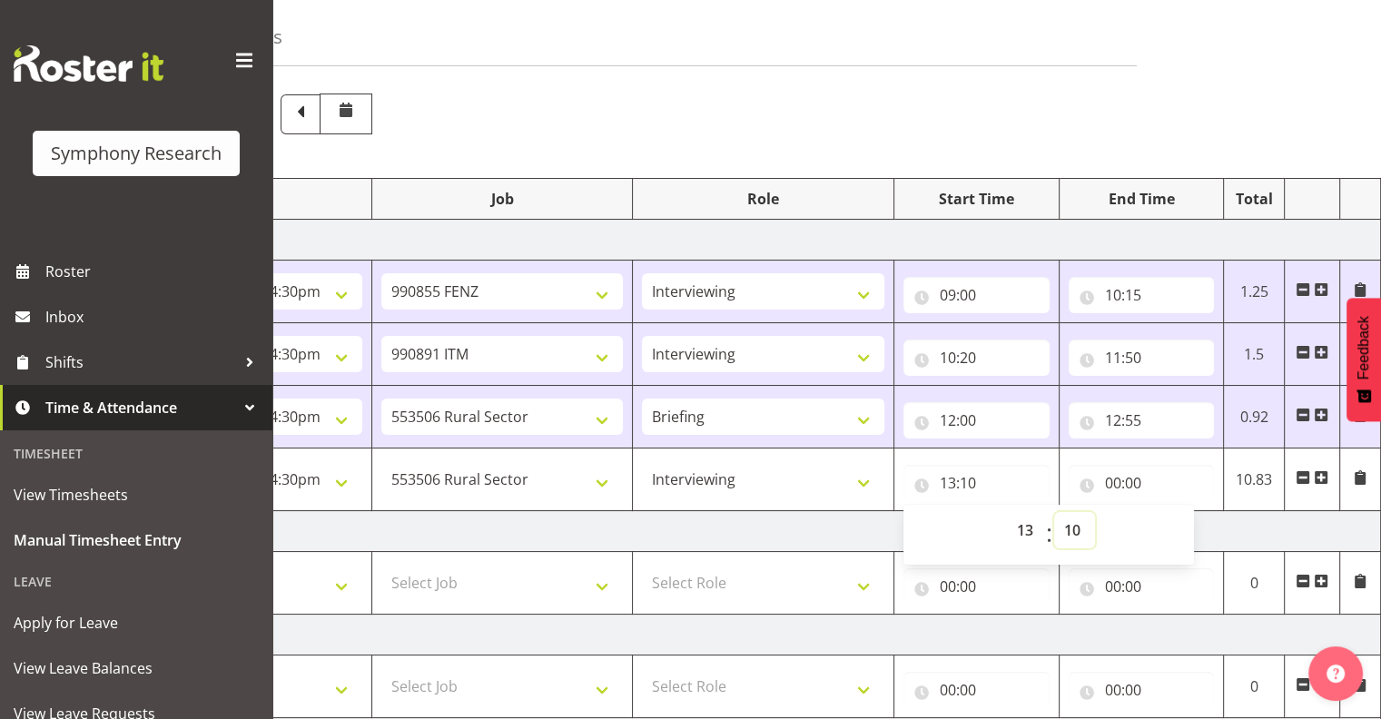
click at [1084, 529] on select "00 01 02 03 04 05 06 07 08 09 10 11 12 13 14 15 16 17 18 19 20 21 22 23 24 25 2…" at bounding box center [1074, 530] width 41 height 36
select select "5"
click at [1054, 512] on select "00 01 02 03 04 05 06 07 08 09 10 11 12 13 14 15 16 17 18 19 20 21 22 23 24 25 2…" at bounding box center [1074, 530] width 41 height 36
type input "13:05"
click at [1123, 478] on input "00:00" at bounding box center [1142, 483] width 146 height 36
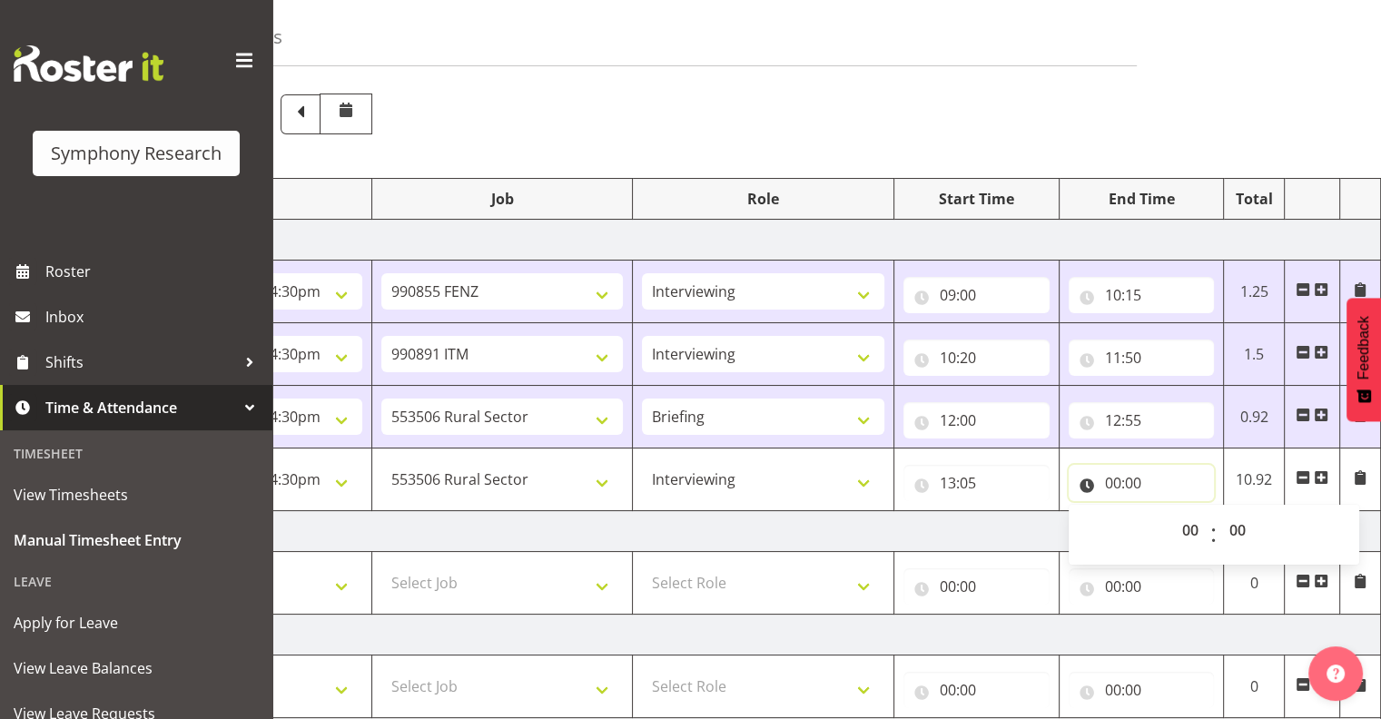
click at [1130, 480] on input "00:00" at bounding box center [1142, 483] width 146 height 36
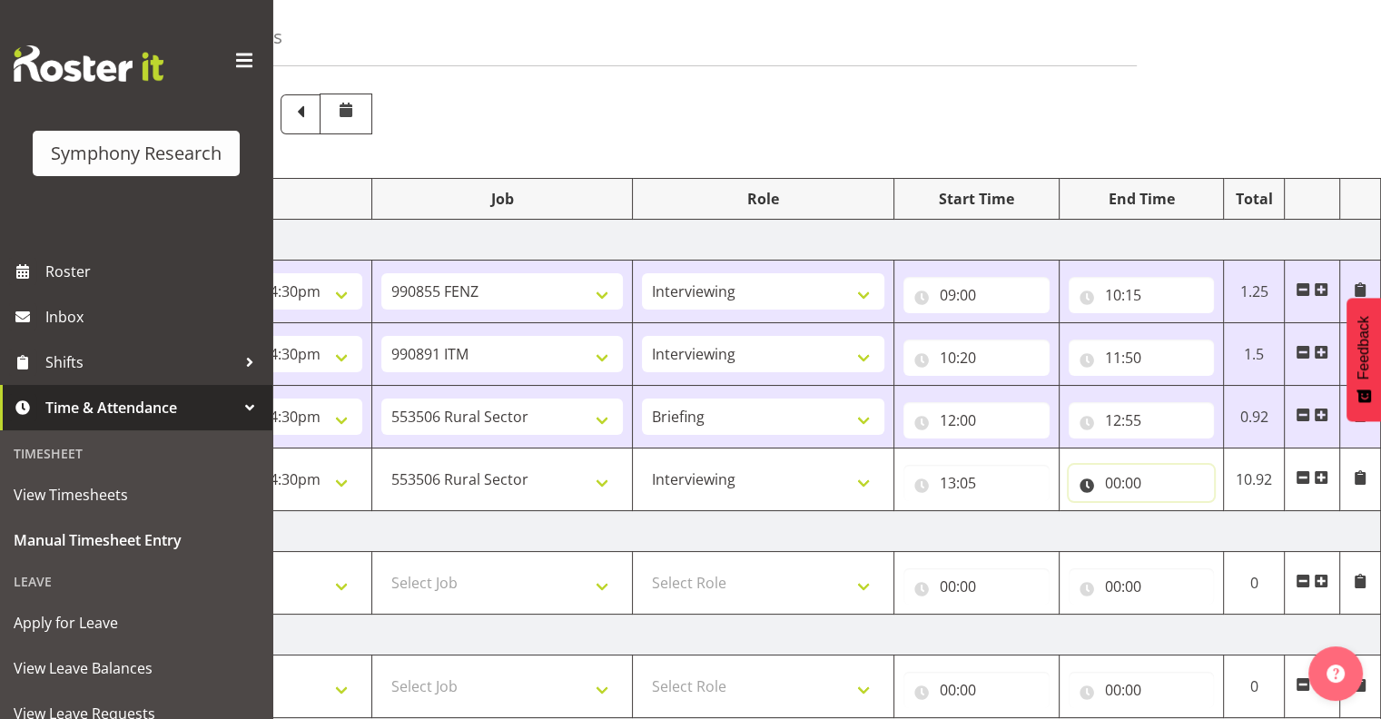
click at [1123, 481] on input "00:00" at bounding box center [1142, 483] width 146 height 36
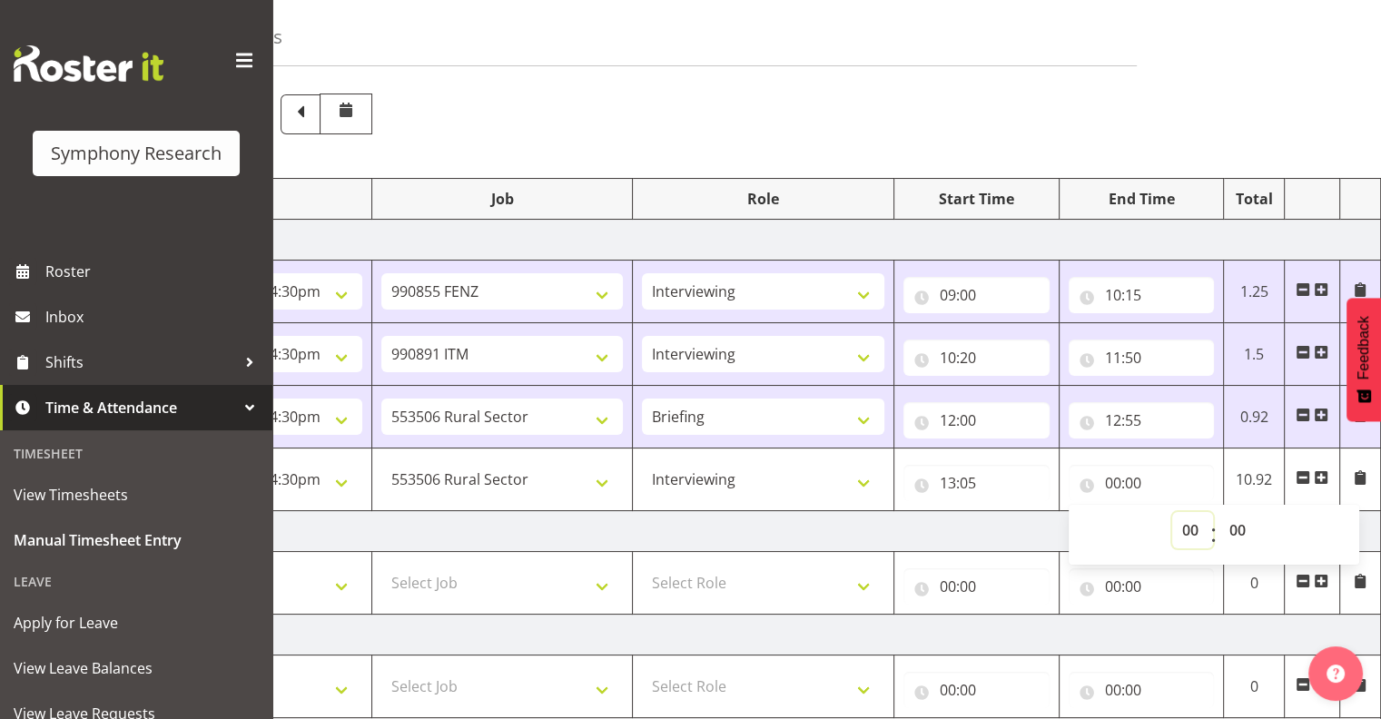
click at [1189, 526] on select "00 01 02 03 04 05 06 07 08 09 10 11 12 13 14 15 16 17 18 19 20 21 22 23" at bounding box center [1192, 530] width 41 height 36
select select "14"
click at [1172, 512] on select "00 01 02 03 04 05 06 07 08 09 10 11 12 13 14 15 16 17 18 19 20 21 22 23" at bounding box center [1192, 530] width 41 height 36
type input "14:00"
click at [1242, 526] on select "00 01 02 03 04 05 06 07 08 09 10 11 12 13 14 15 16 17 18 19 20 21 22 23 24 25 2…" at bounding box center [1240, 530] width 41 height 36
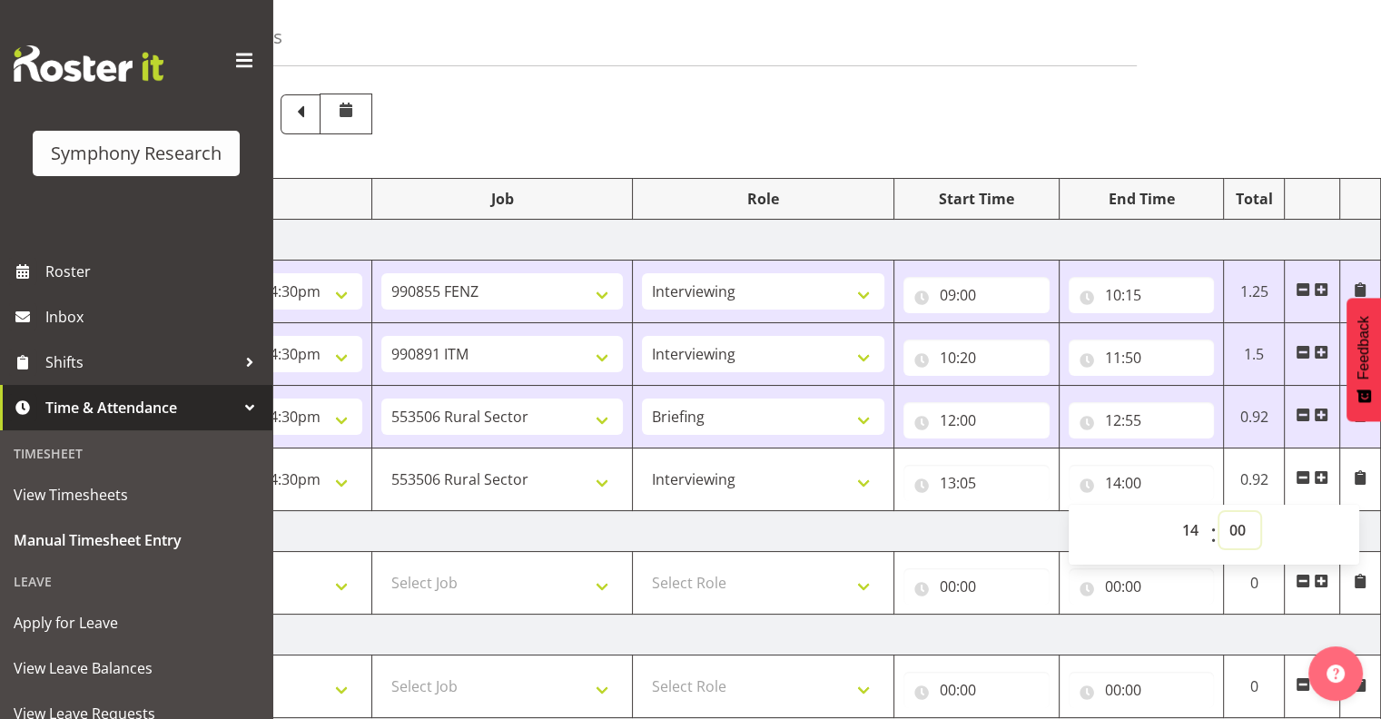
select select "15"
click at [1220, 512] on select "00 01 02 03 04 05 06 07 08 09 10 11 12 13 14 15 16 17 18 19 20 21 22 23 24 25 2…" at bounding box center [1240, 530] width 41 height 36
type input "14:15"
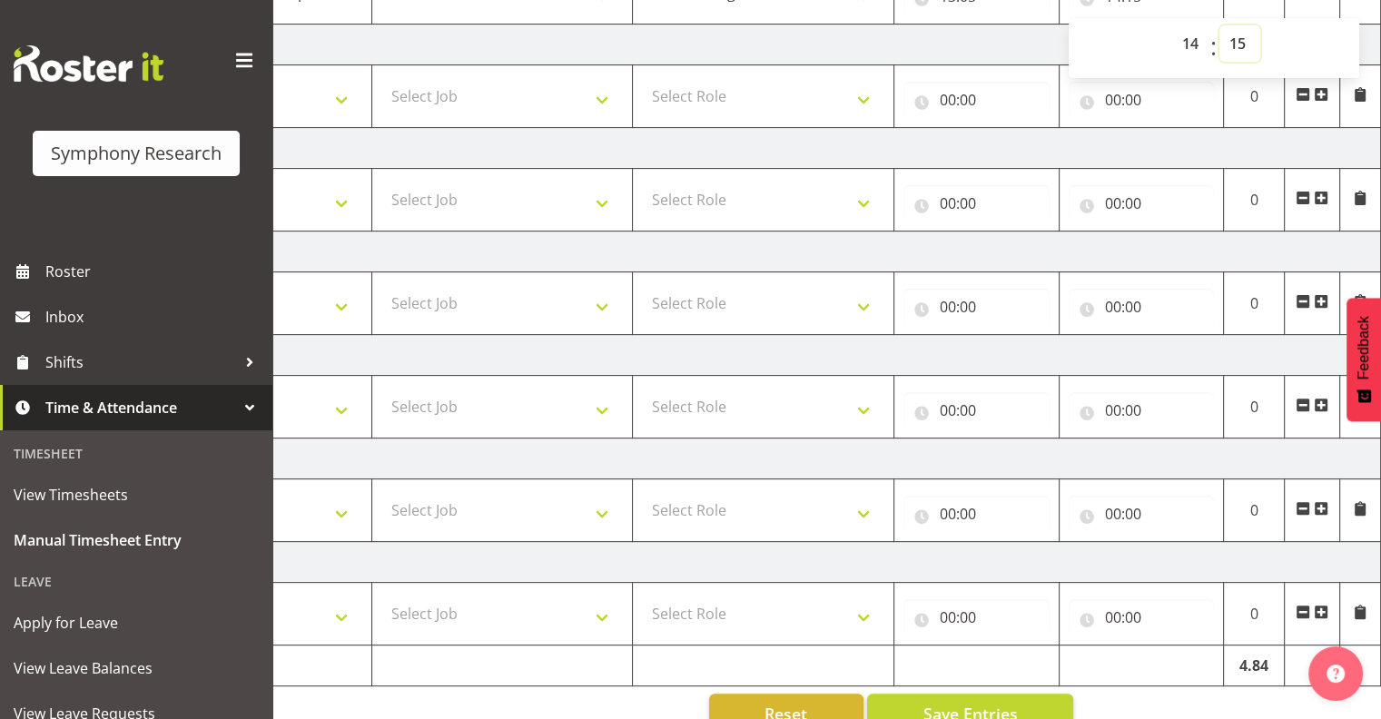
scroll to position [598, 0]
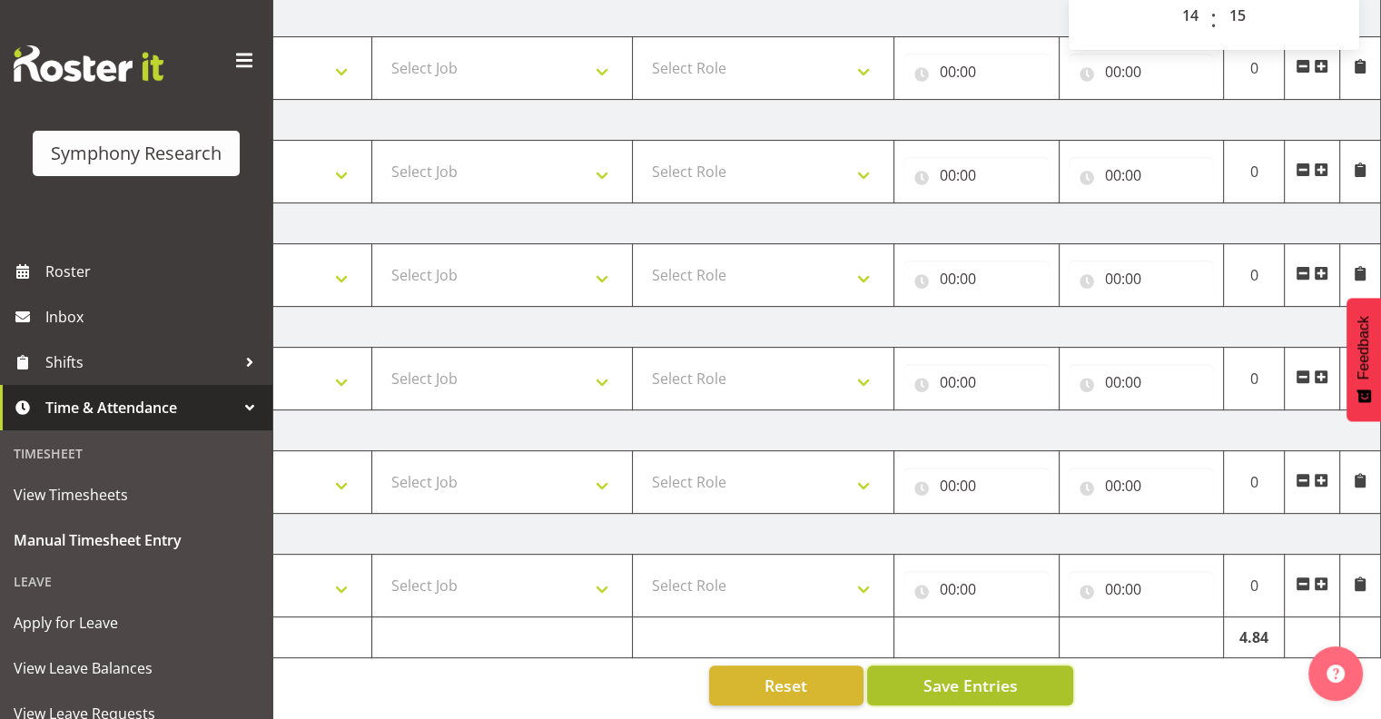
click at [993, 666] on button "Save Entries" at bounding box center [970, 686] width 206 height 40
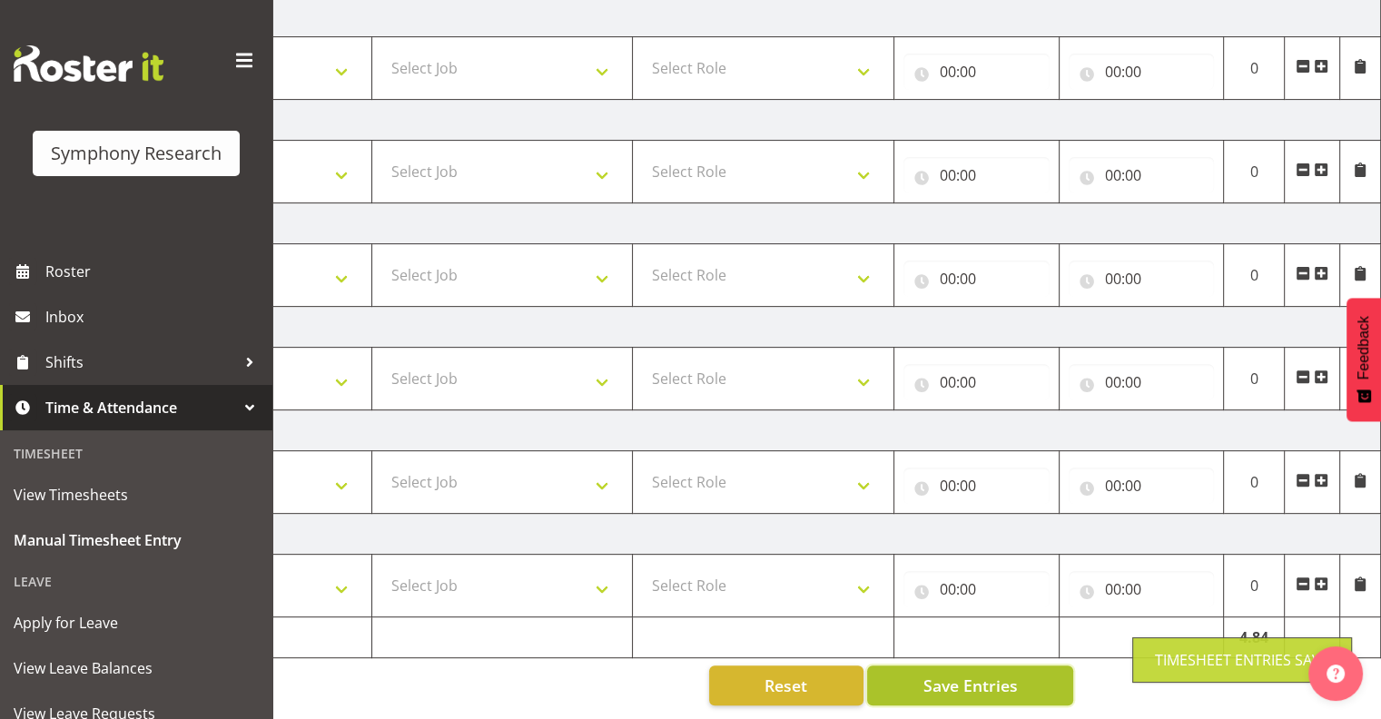
click at [992, 674] on span "Save Entries" at bounding box center [970, 686] width 94 height 24
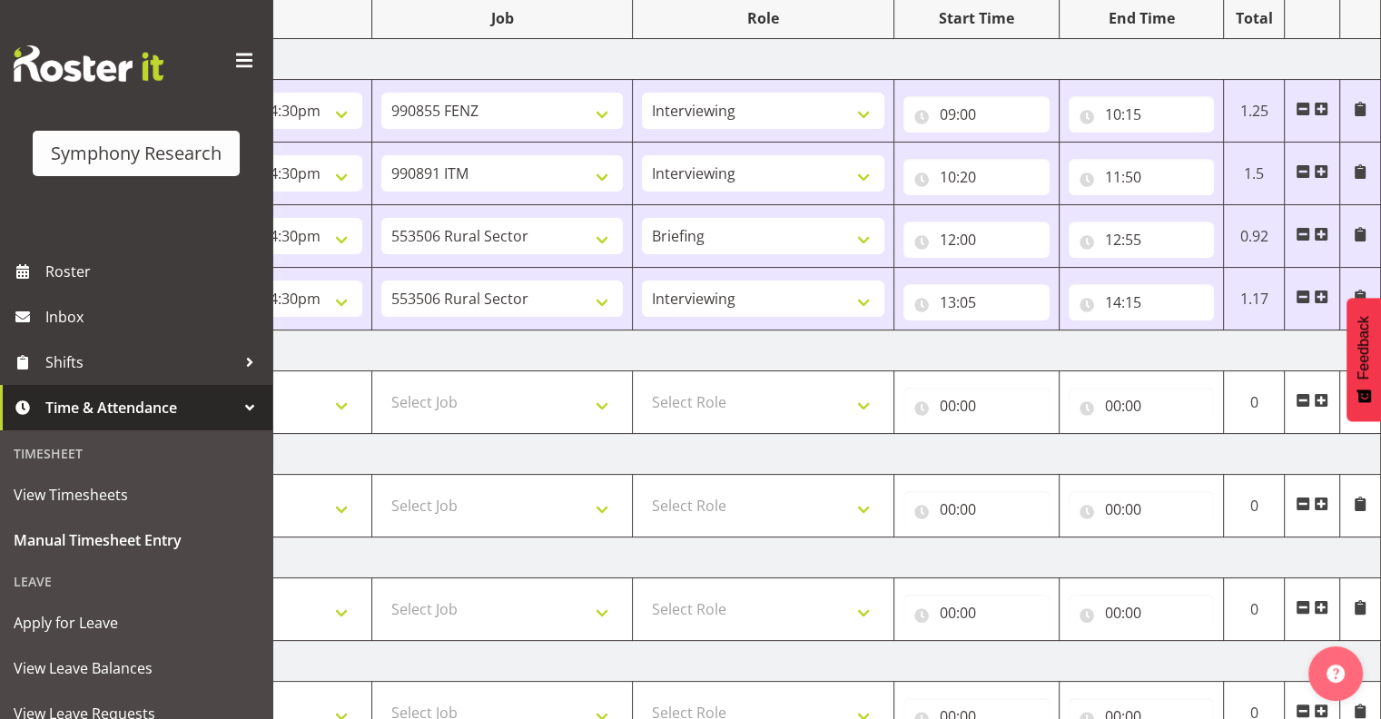
scroll to position [233, 0]
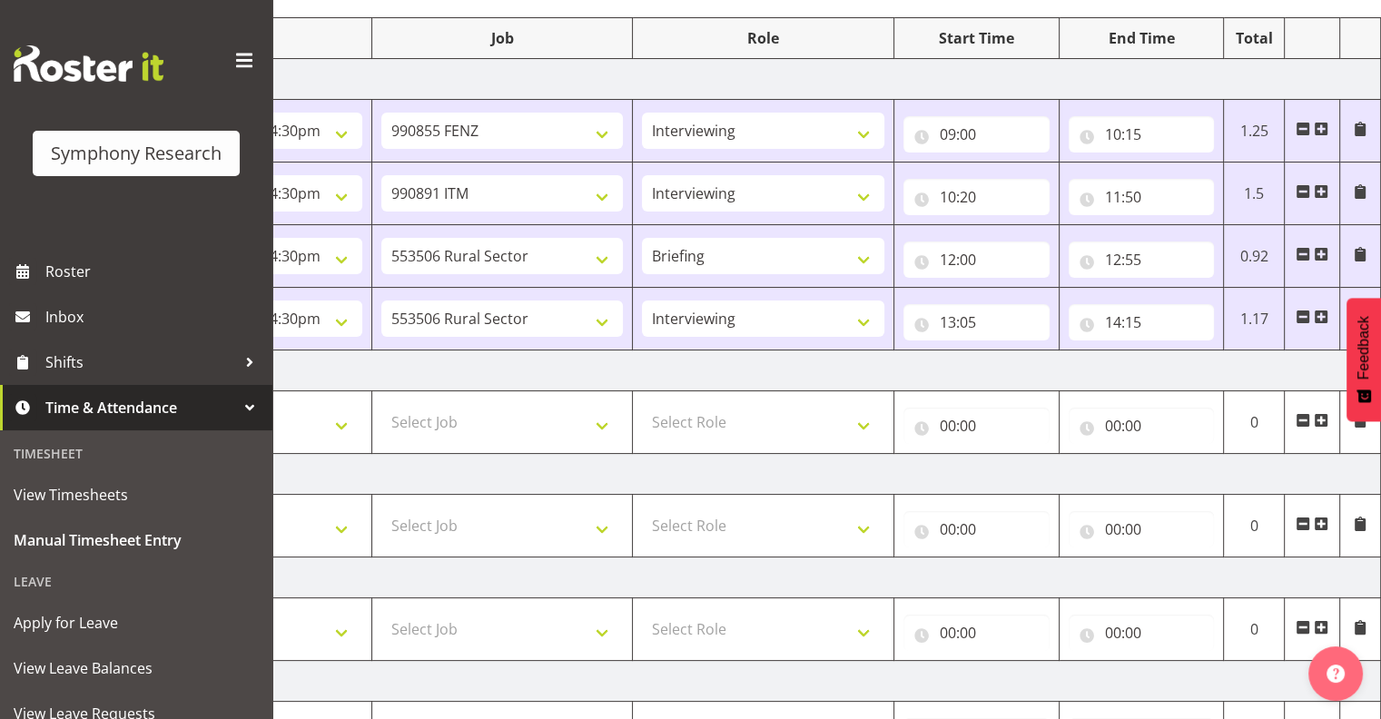
click at [1321, 310] on span at bounding box center [1321, 317] width 15 height 15
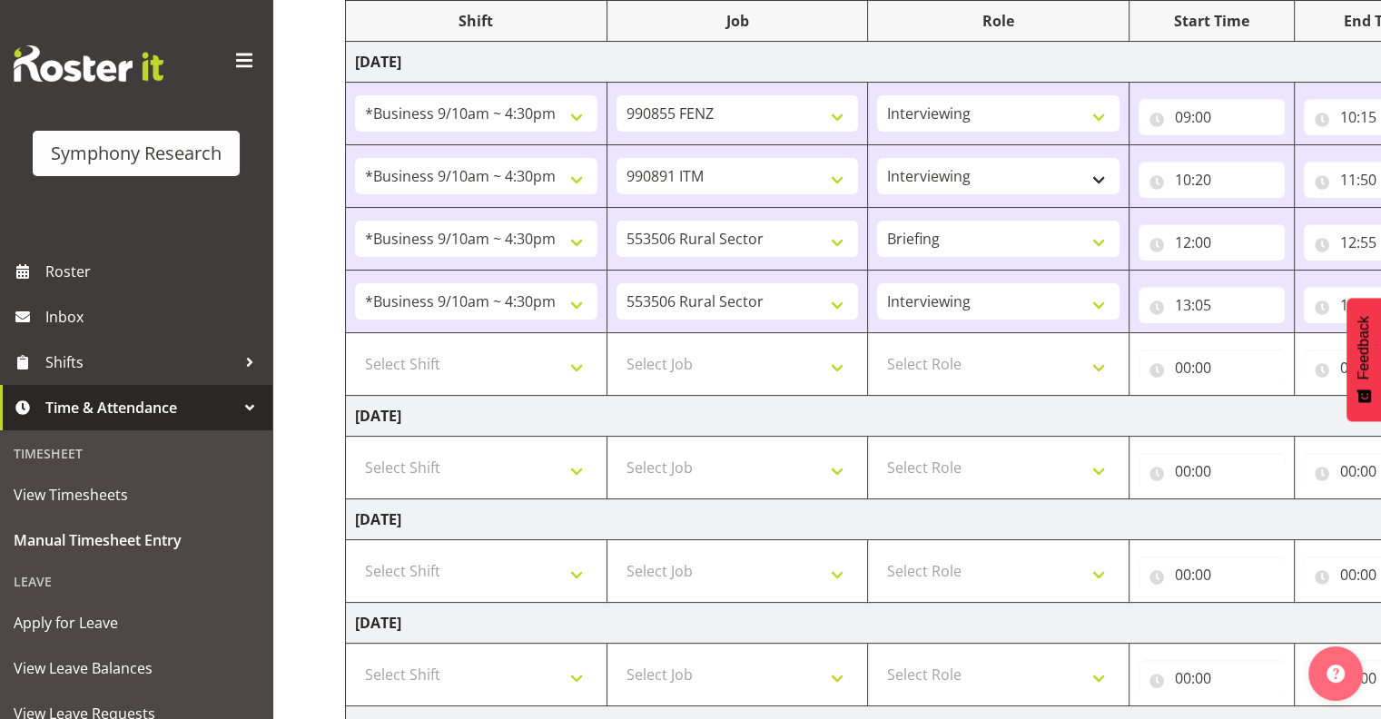
scroll to position [250, 0]
click at [576, 363] on select "Select Shift !!Weekend Residential (Roster IT Shift Label) *Business 9/10am ~ 4…" at bounding box center [476, 365] width 242 height 36
select select "26078"
click at [355, 347] on select "Select Shift !!Weekend Residential (Roster IT Shift Label) *Business 9/10am ~ 4…" at bounding box center [476, 365] width 242 height 36
click at [840, 362] on select "Select Job 550060 IF Admin 553492 World Poll Aus Wave 2 Main 2025 553493 World …" at bounding box center [738, 365] width 242 height 36
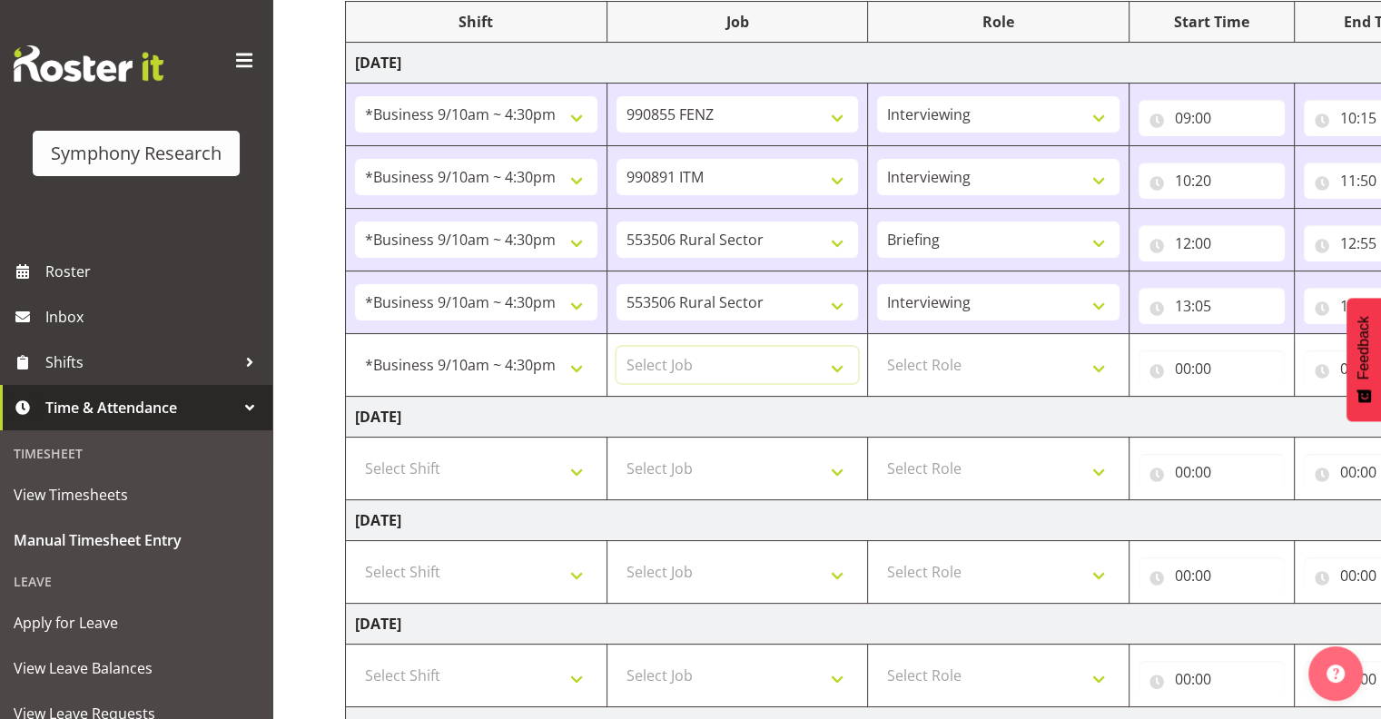
select select "9636"
click at [617, 347] on select "Select Job 550060 IF Admin 553492 World Poll Aus Wave 2 Main 2025 553493 World …" at bounding box center [738, 365] width 242 height 36
click at [1097, 361] on select "Select Role Interviewing Briefing" at bounding box center [998, 365] width 242 height 36
select select "47"
click at [877, 347] on select "Select Role Interviewing Briefing" at bounding box center [998, 365] width 242 height 36
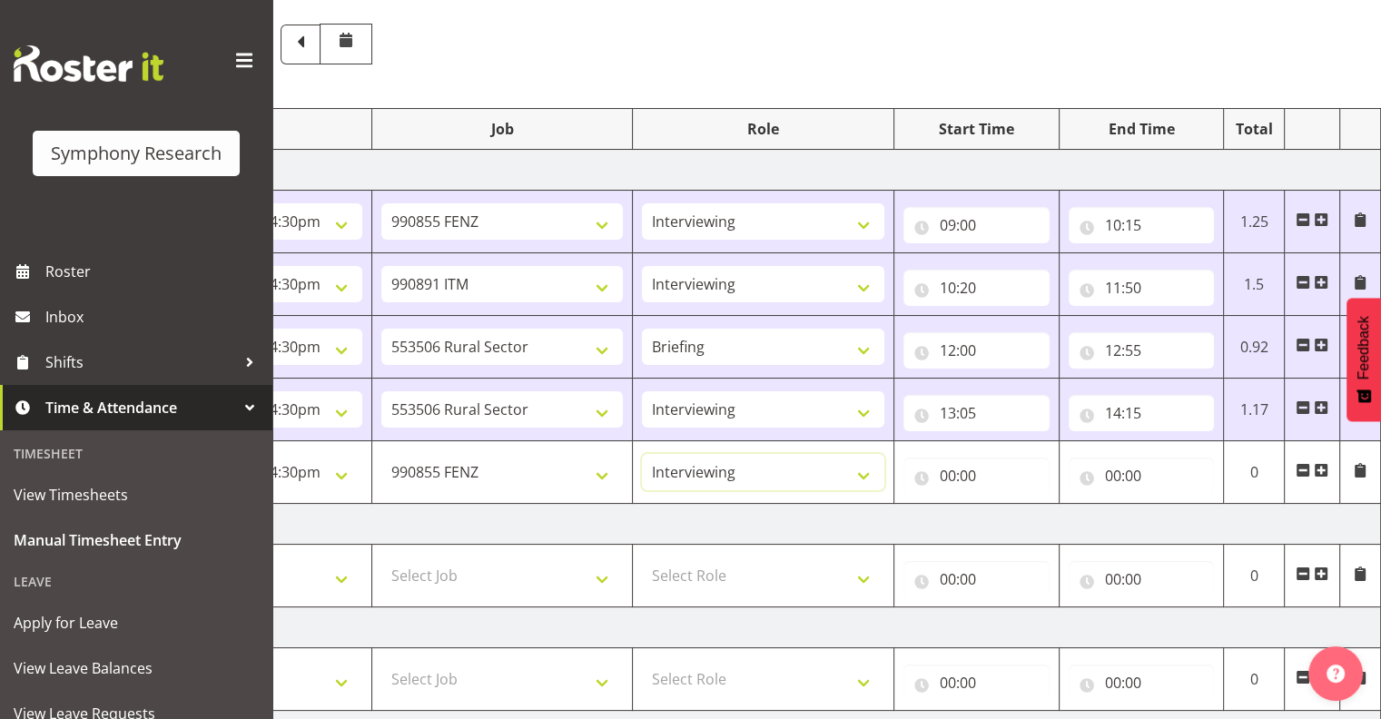
scroll to position [120, 0]
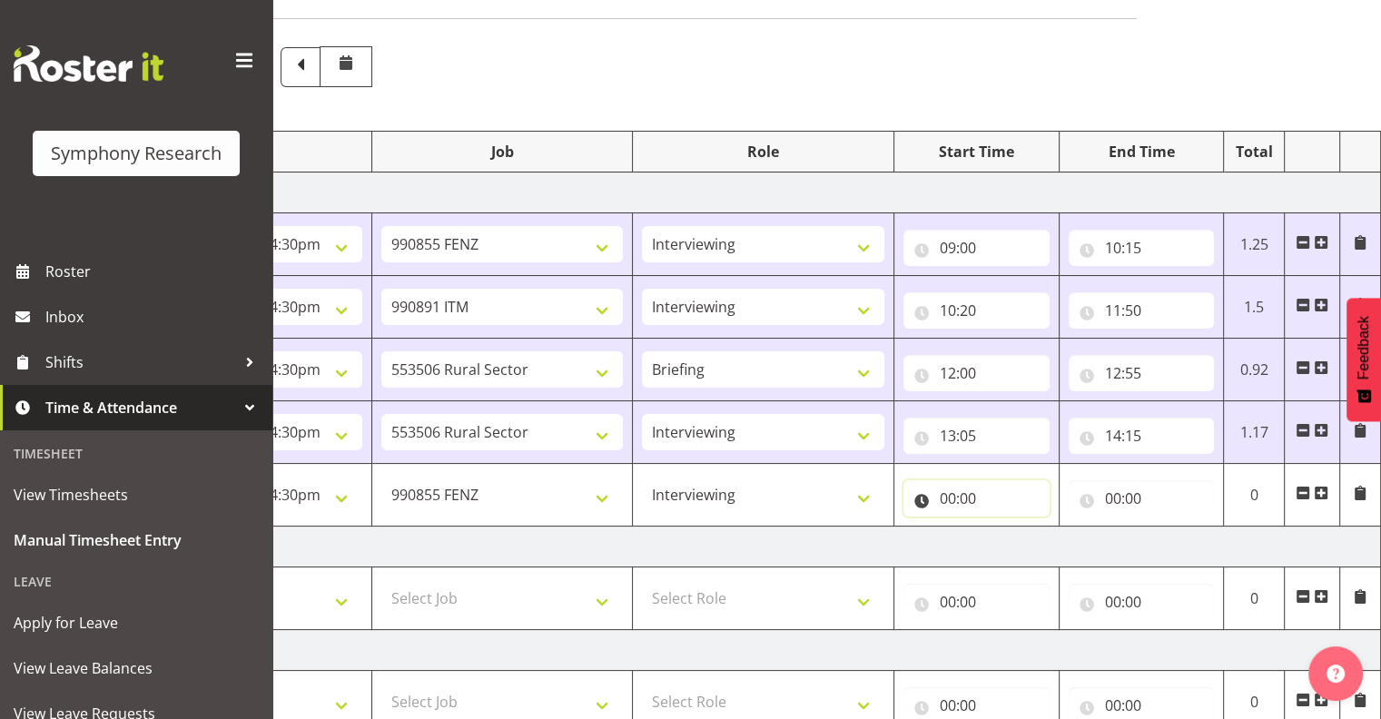
click at [965, 492] on input "00:00" at bounding box center [977, 498] width 146 height 36
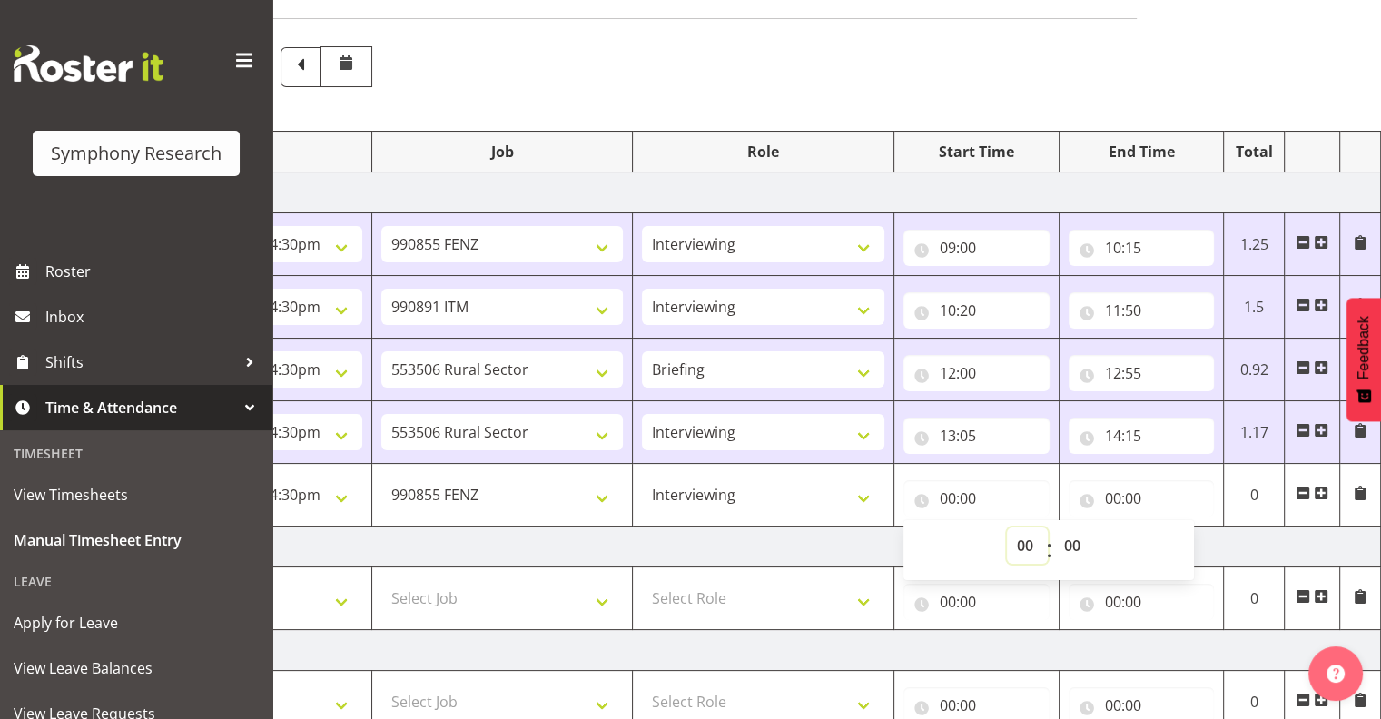
click at [1024, 544] on select "00 01 02 03 04 05 06 07 08 09 10 11 12 13 14 15 16 17 18 19 20 21 22 23" at bounding box center [1027, 546] width 41 height 36
select select "15"
click at [1007, 528] on select "00 01 02 03 04 05 06 07 08 09 10 11 12 13 14 15 16 17 18 19 20 21 22 23" at bounding box center [1027, 546] width 41 height 36
type input "15:00"
click at [1074, 543] on select "00 01 02 03 04 05 06 07 08 09 10 11 12 13 14 15 16 17 18 19 20 21 22 23 24 25 2…" at bounding box center [1074, 546] width 41 height 36
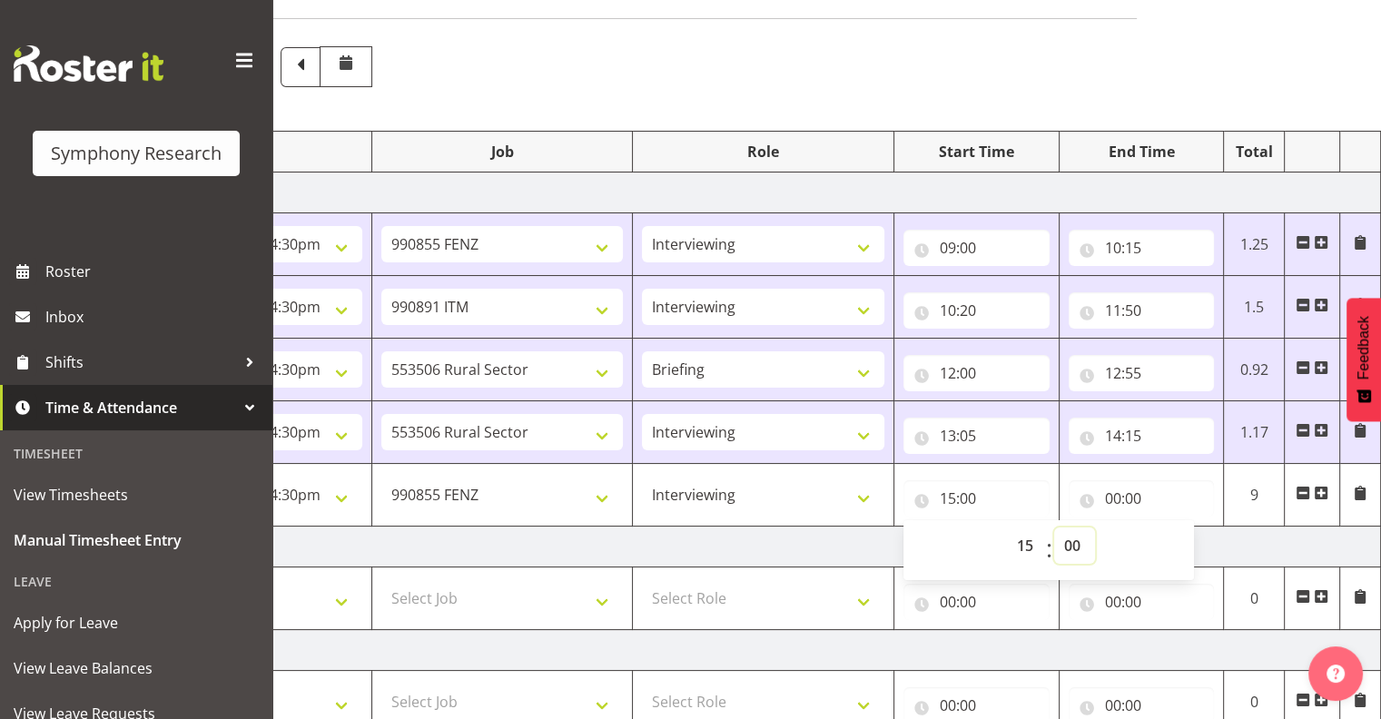
select select "30"
click at [1054, 528] on select "00 01 02 03 04 05 06 07 08 09 10 11 12 13 14 15 16 17 18 19 20 21 22 23 24 25 2…" at bounding box center [1074, 546] width 41 height 36
type input "15:30"
click at [1128, 494] on input "00:00" at bounding box center [1142, 498] width 146 height 36
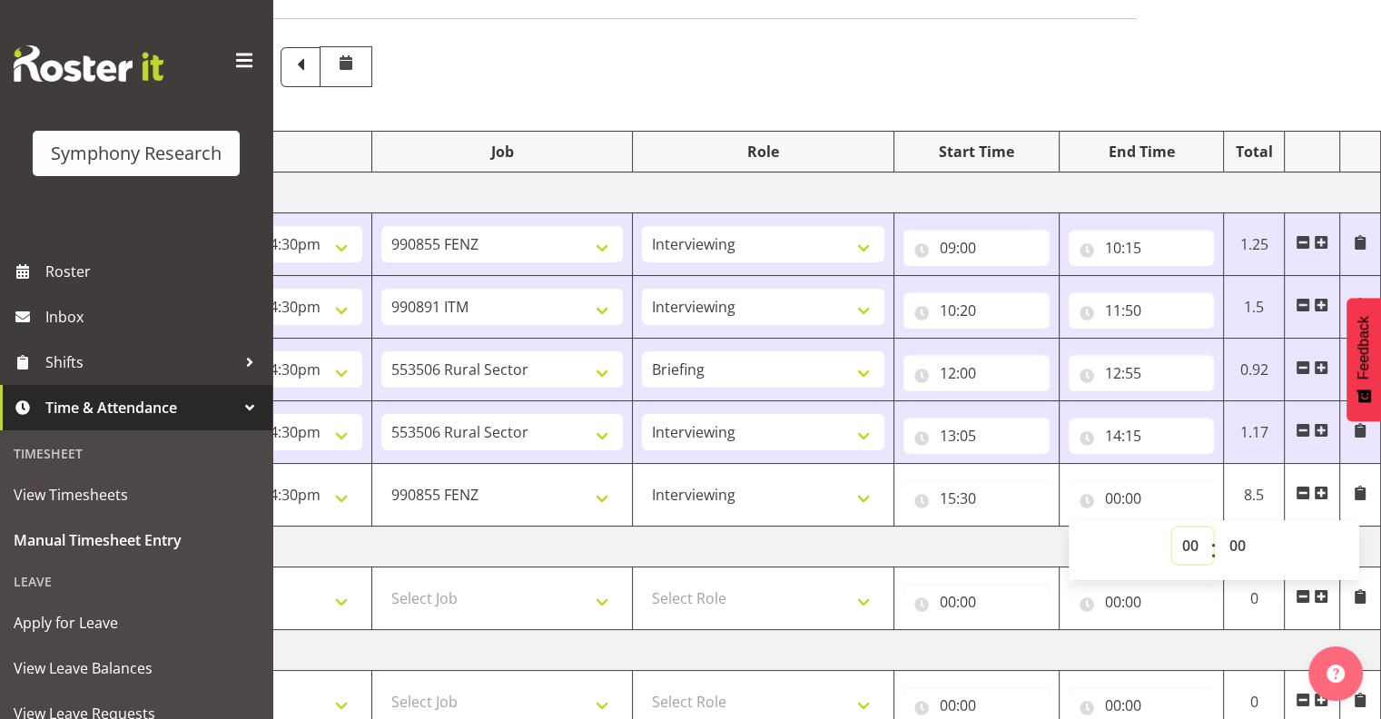
click at [1188, 541] on select "00 01 02 03 04 05 06 07 08 09 10 11 12 13 14 15 16 17 18 19 20 21 22 23" at bounding box center [1192, 546] width 41 height 36
select select "16"
click at [1172, 528] on select "00 01 02 03 04 05 06 07 08 09 10 11 12 13 14 15 16 17 18 19 20 21 22 23" at bounding box center [1192, 546] width 41 height 36
type input "16:00"
click at [1238, 538] on select "00 01 02 03 04 05 06 07 08 09 10 11 12 13 14 15 16 17 18 19 20 21 22 23 24 25 2…" at bounding box center [1240, 546] width 41 height 36
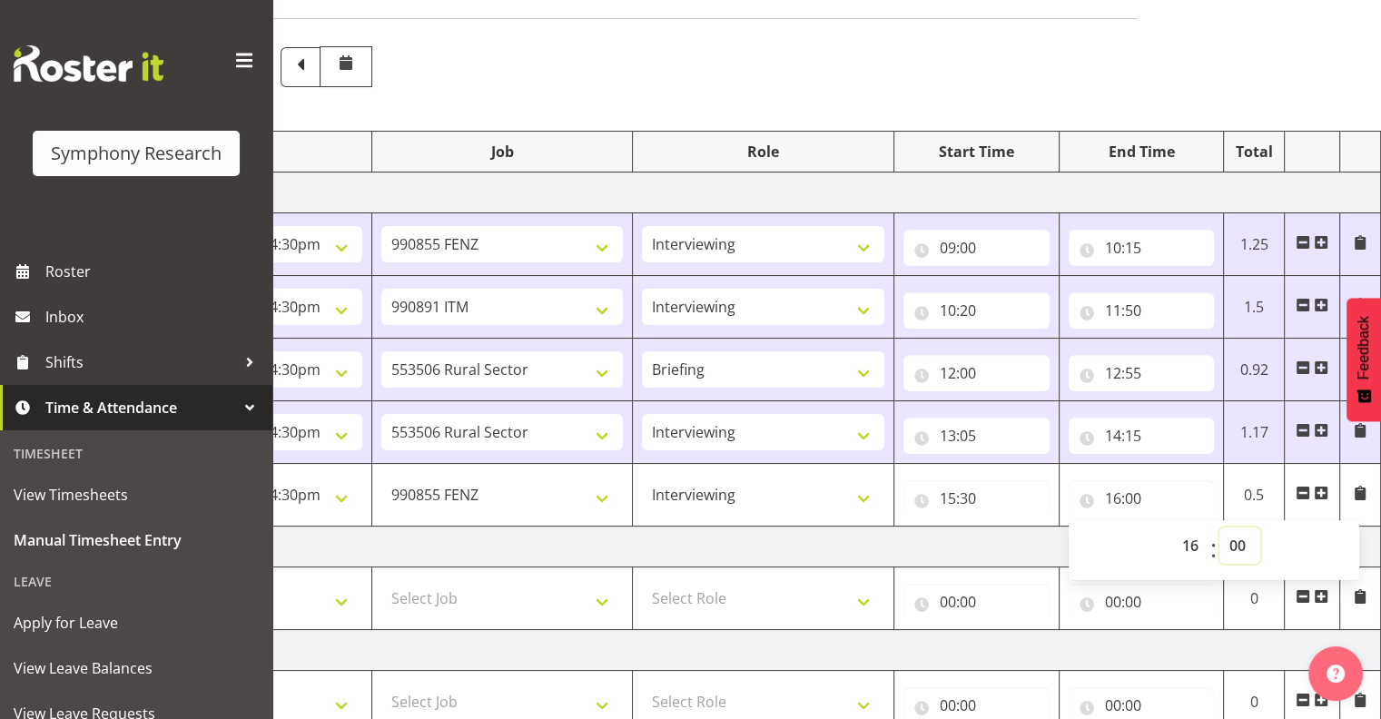
select select "30"
click at [1220, 528] on select "00 01 02 03 04 05 06 07 08 09 10 11 12 13 14 15 16 17 18 19 20 21 22 23 24 25 2…" at bounding box center [1240, 546] width 41 height 36
type input "16:30"
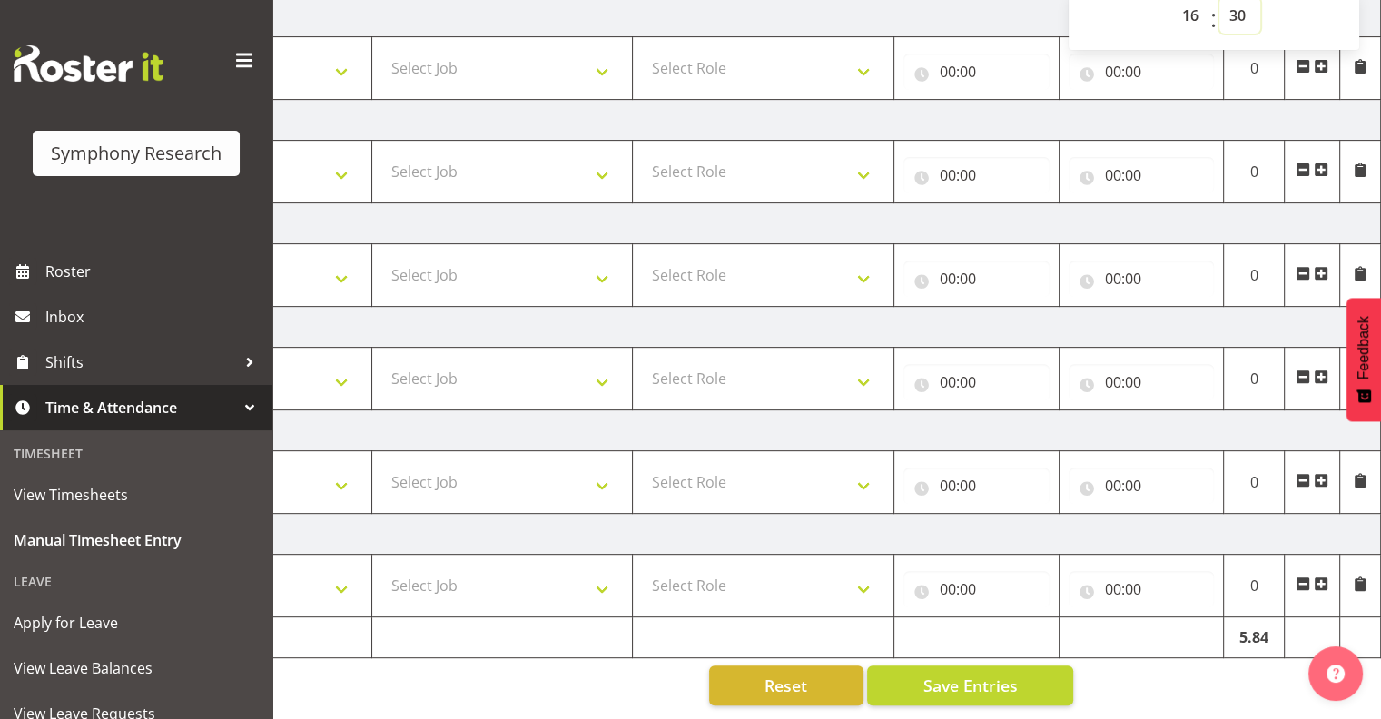
scroll to position [660, 0]
click at [979, 674] on span "Save Entries" at bounding box center [970, 686] width 94 height 24
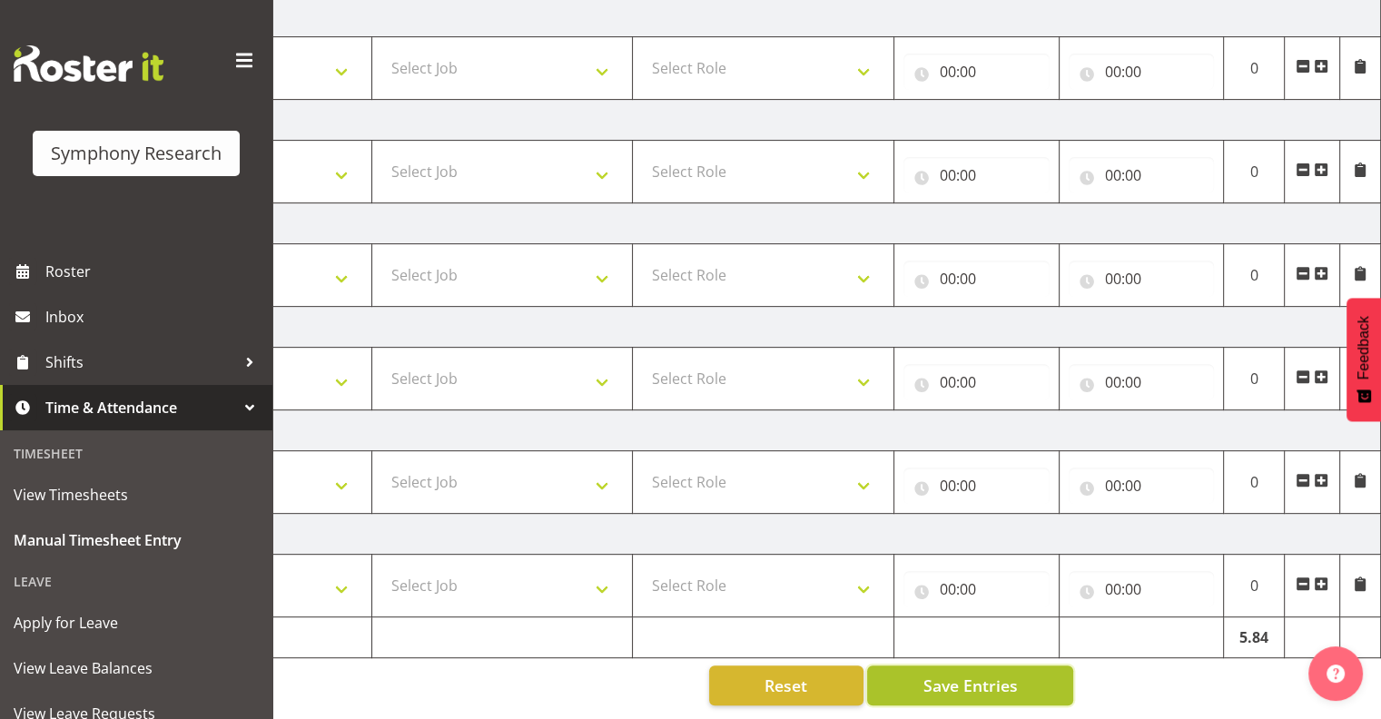
click at [975, 674] on span "Save Entries" at bounding box center [970, 686] width 94 height 24
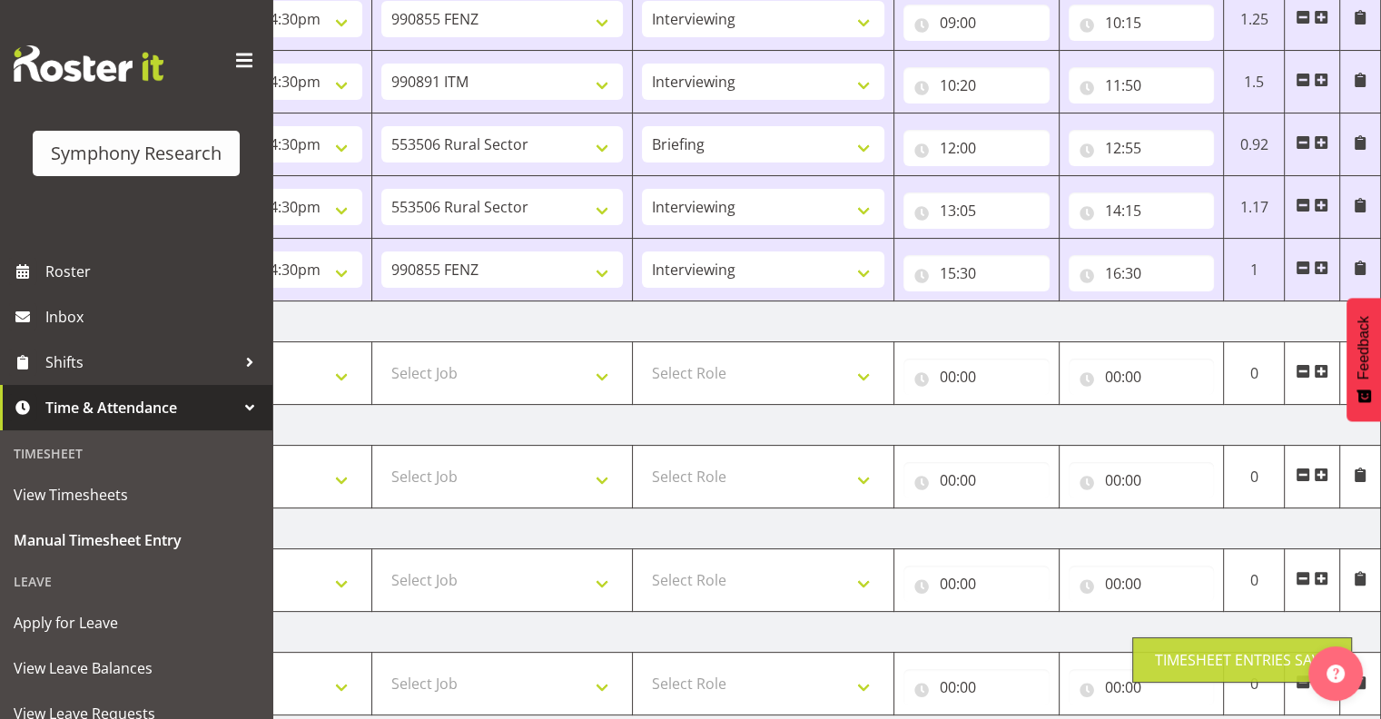
scroll to position [265, 0]
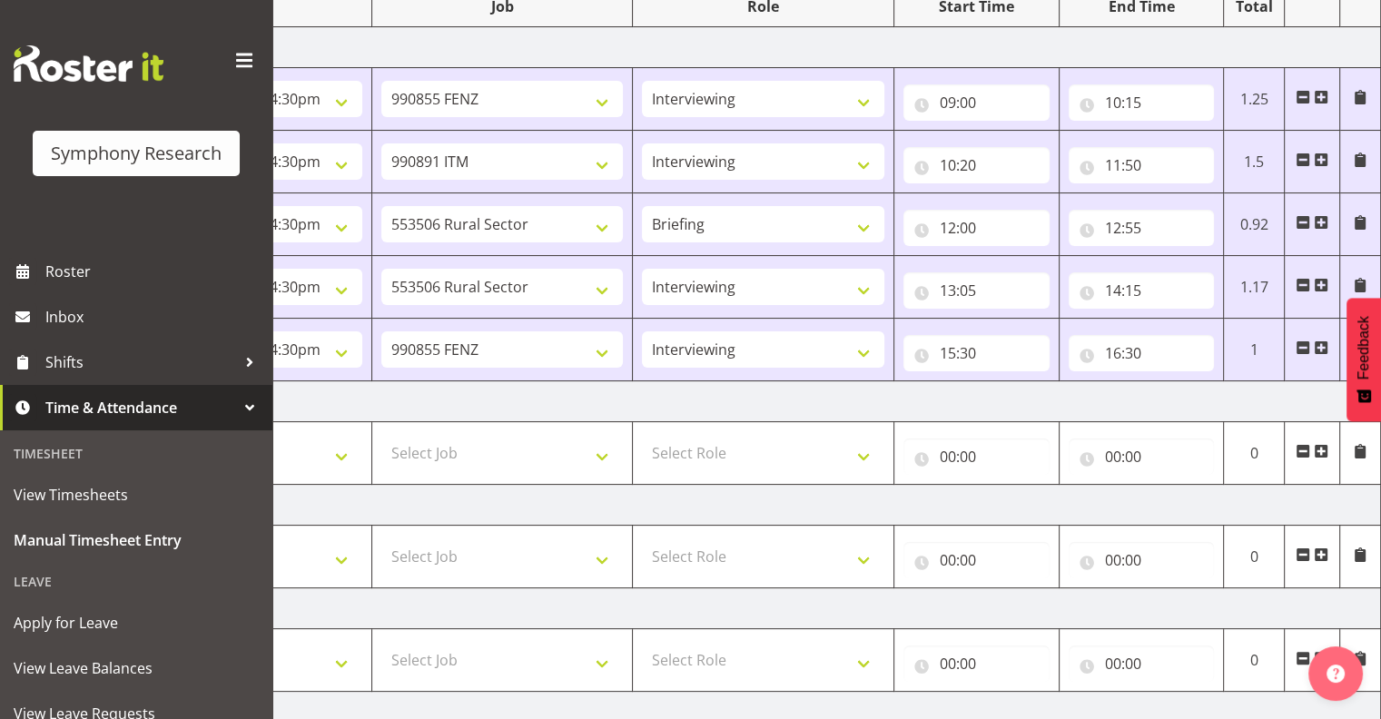
click at [1319, 345] on span at bounding box center [1321, 348] width 15 height 15
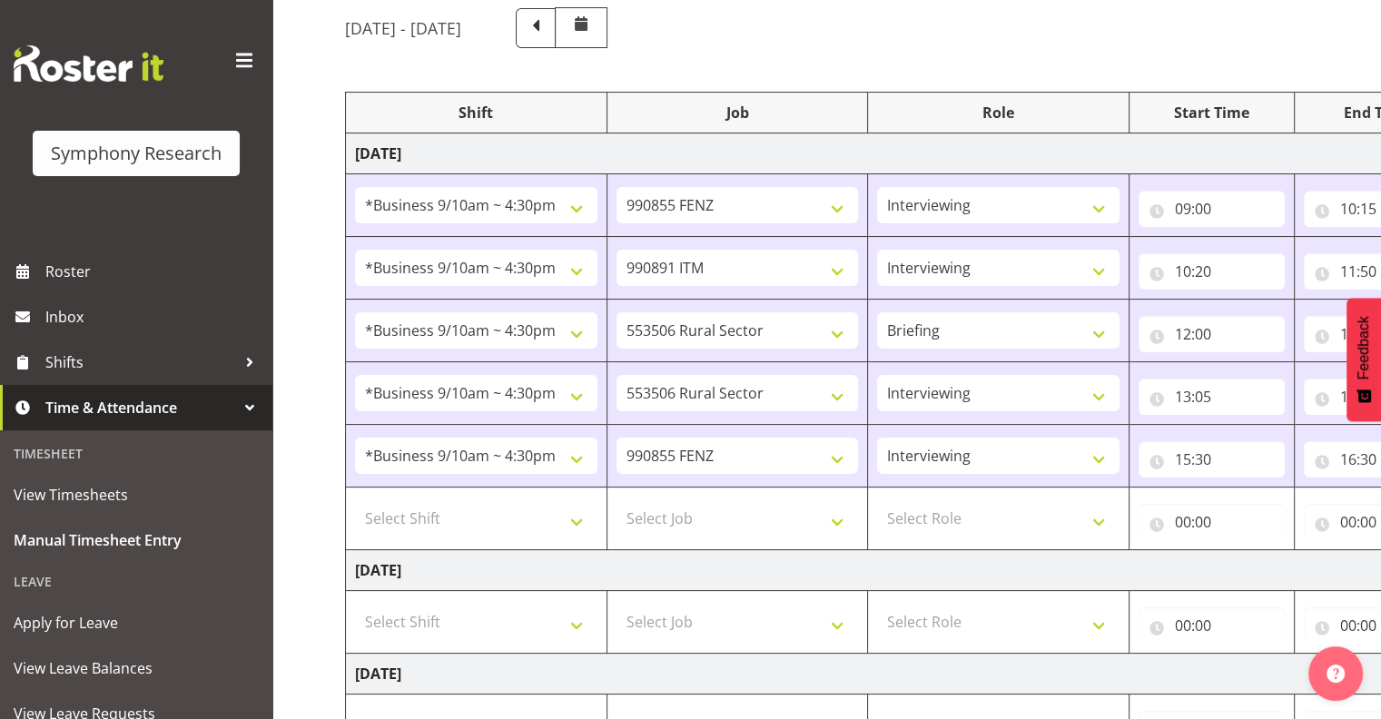
scroll to position [135, 0]
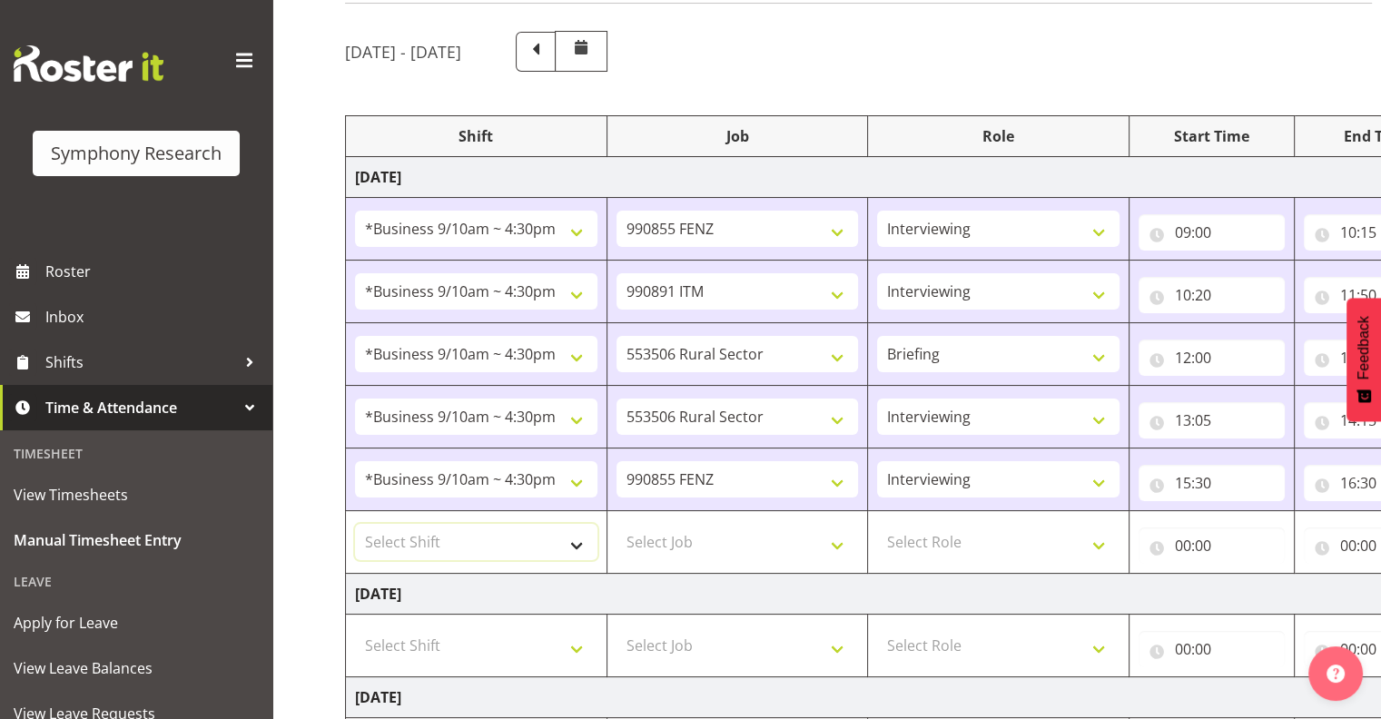
click at [576, 541] on select "Select Shift !!Weekend Residential (Roster IT Shift Label) *Business 9/10am ~ 4…" at bounding box center [476, 542] width 242 height 36
select select "26078"
click at [355, 524] on select "Select Shift !!Weekend Residential (Roster IT Shift Label) *Business 9/10am ~ 4…" at bounding box center [476, 542] width 242 height 36
click at [836, 540] on select "Select Job 550060 IF Admin 553492 World Poll Aus Wave 2 Main 2025 553493 World …" at bounding box center [738, 542] width 242 height 36
select select "10242"
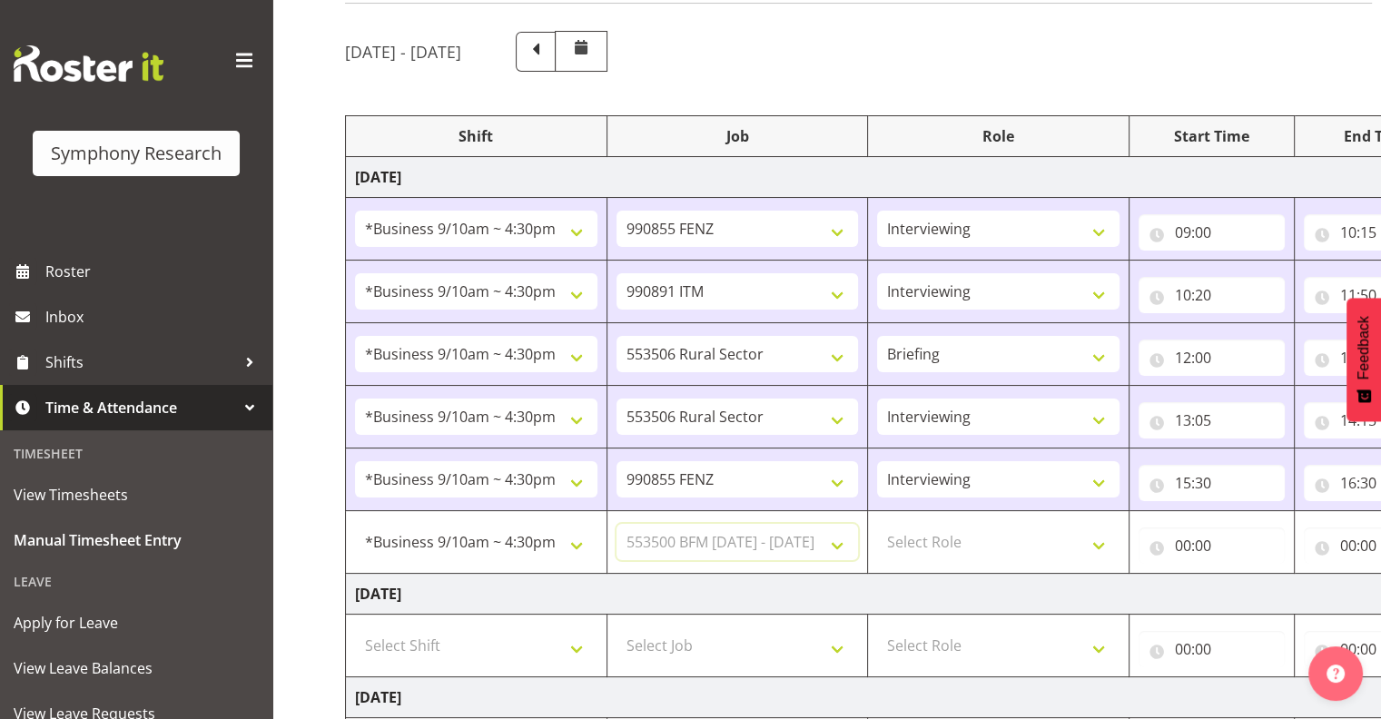
click at [617, 524] on select "Select Job 550060 IF Admin 553492 World Poll Aus Wave 2 Main 2025 553493 World …" at bounding box center [738, 542] width 242 height 36
click at [1096, 539] on select "Select Role Interviewing Briefing" at bounding box center [998, 542] width 242 height 36
select select "47"
click at [877, 524] on select "Select Role Interviewing Briefing" at bounding box center [998, 542] width 242 height 36
click at [1199, 537] on input "00:00" at bounding box center [1212, 546] width 146 height 36
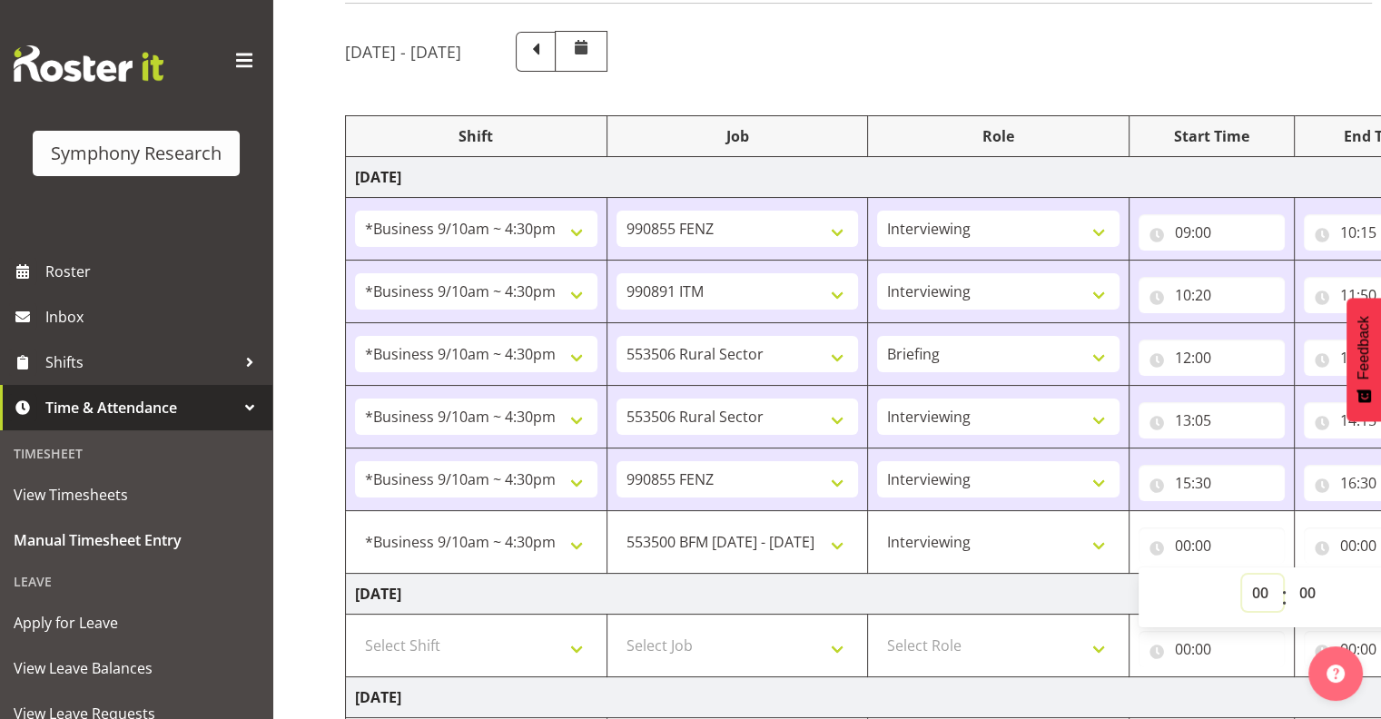
click at [1259, 585] on select "00 01 02 03 04 05 06 07 08 09 10 11 12 13 14 15 16 17 18 19 20 21 22 23" at bounding box center [1262, 593] width 41 height 36
select select "17"
click at [1242, 575] on select "00 01 02 03 04 05 06 07 08 09 10 11 12 13 14 15 16 17 18 19 20 21 22 23" at bounding box center [1262, 593] width 41 height 36
type input "17:00"
click at [1367, 540] on input "00:00" at bounding box center [1377, 546] width 146 height 36
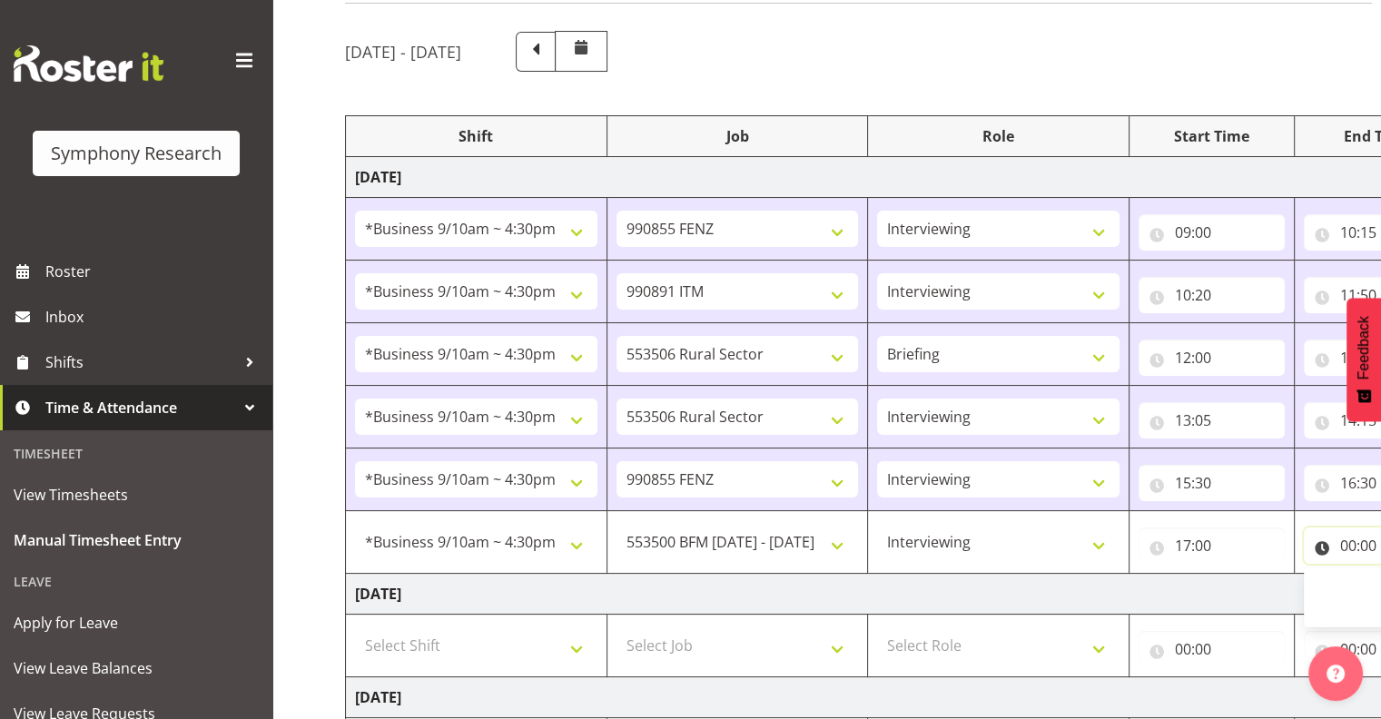
click at [1345, 540] on input "00:00" at bounding box center [1377, 546] width 146 height 36
click at [1342, 543] on input "00:00" at bounding box center [1377, 546] width 146 height 36
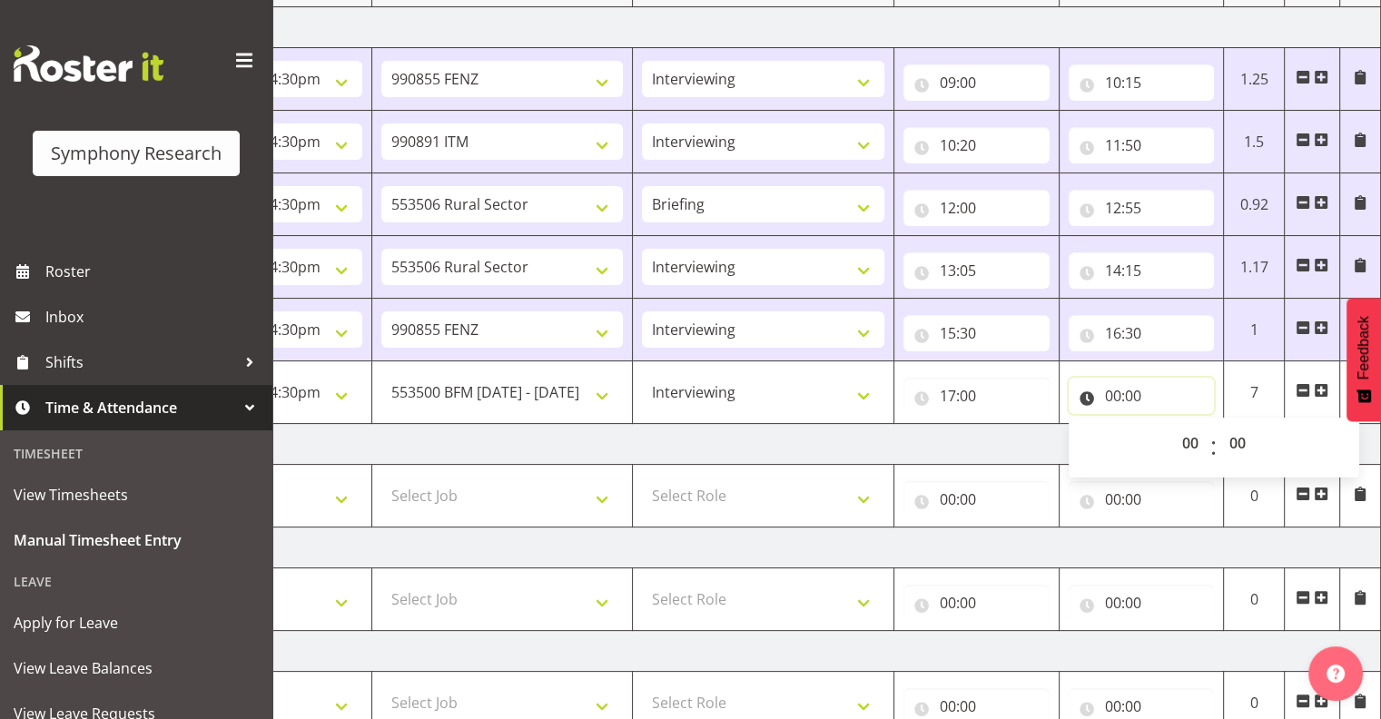
scroll to position [264, 0]
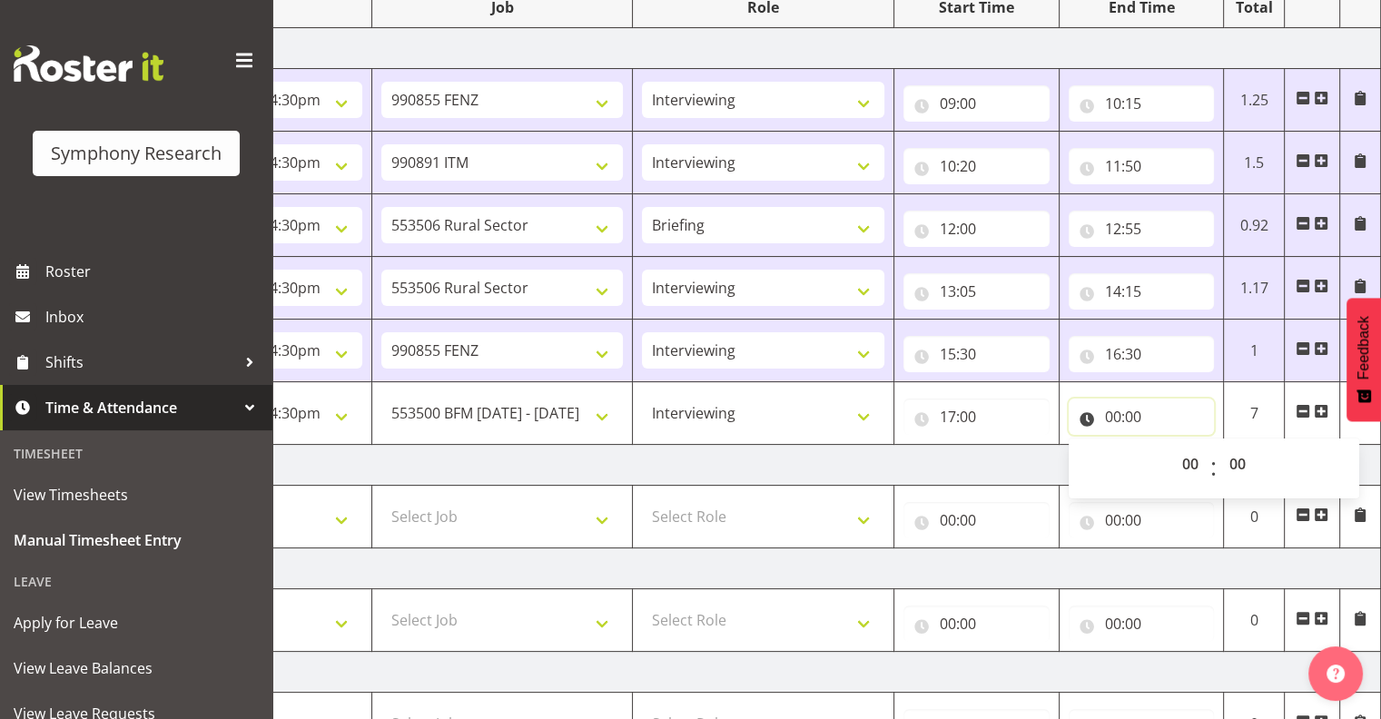
click at [1118, 412] on input "00:00" at bounding box center [1142, 417] width 146 height 36
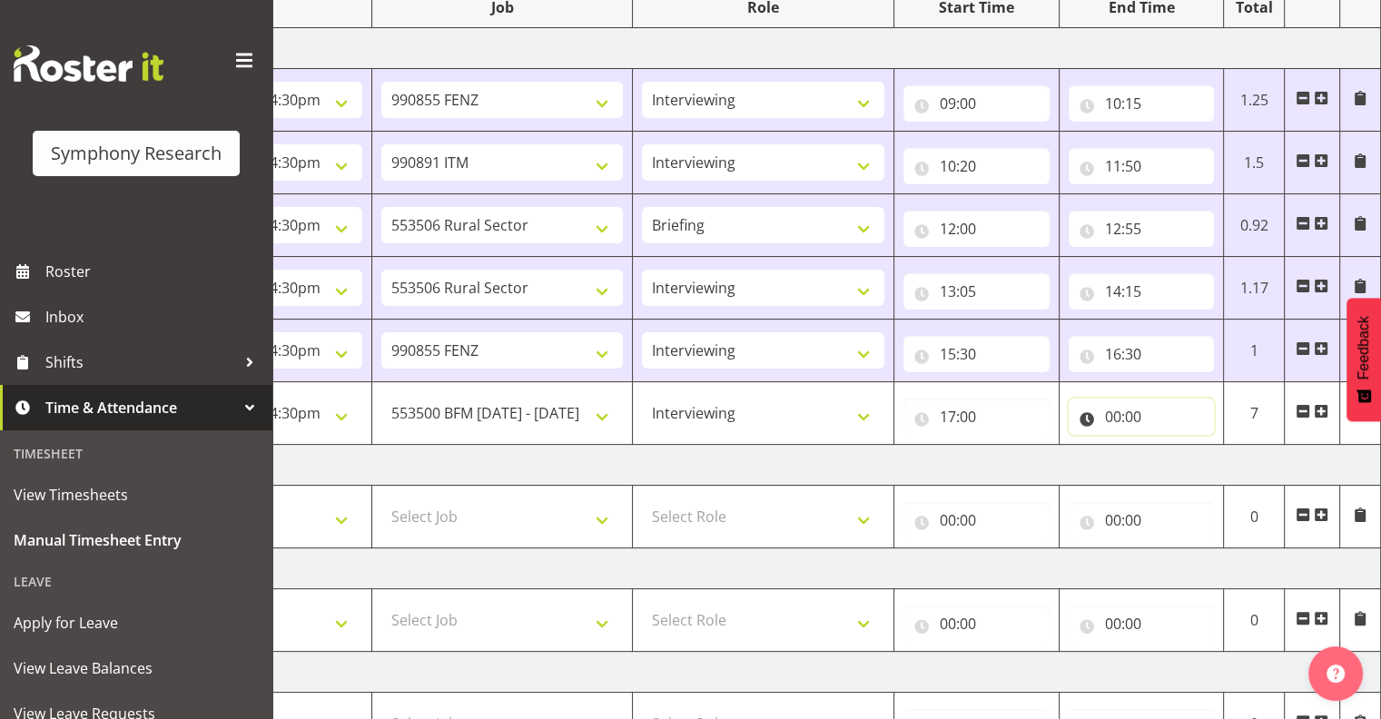
click at [1112, 413] on input "00:00" at bounding box center [1142, 417] width 146 height 36
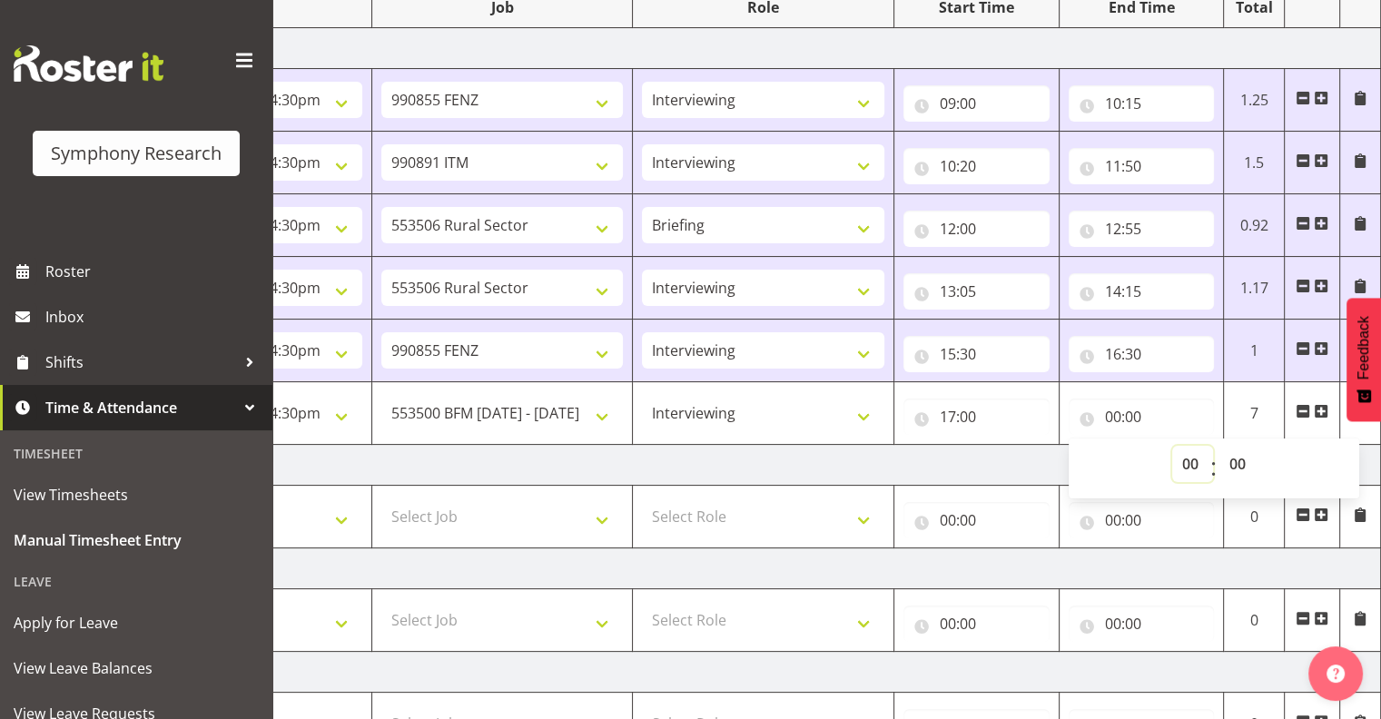
click at [1189, 461] on select "00 01 02 03 04 05 06 07 08 09 10 11 12 13 14 15 16 17 18 19 20 21 22 23" at bounding box center [1192, 464] width 41 height 36
select select "21"
click at [1172, 446] on select "00 01 02 03 04 05 06 07 08 09 10 11 12 13 14 15 16 17 18 19 20 21 22 23" at bounding box center [1192, 464] width 41 height 36
type input "21:00"
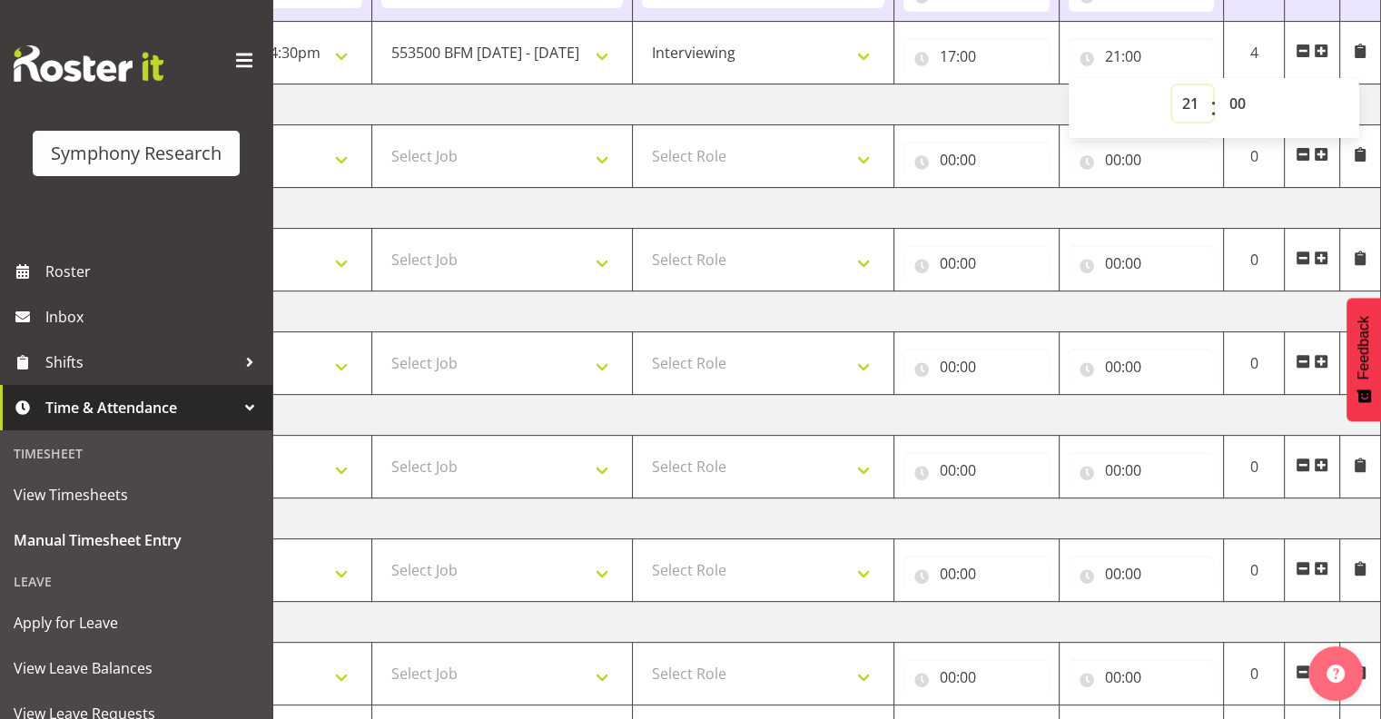
scroll to position [723, 0]
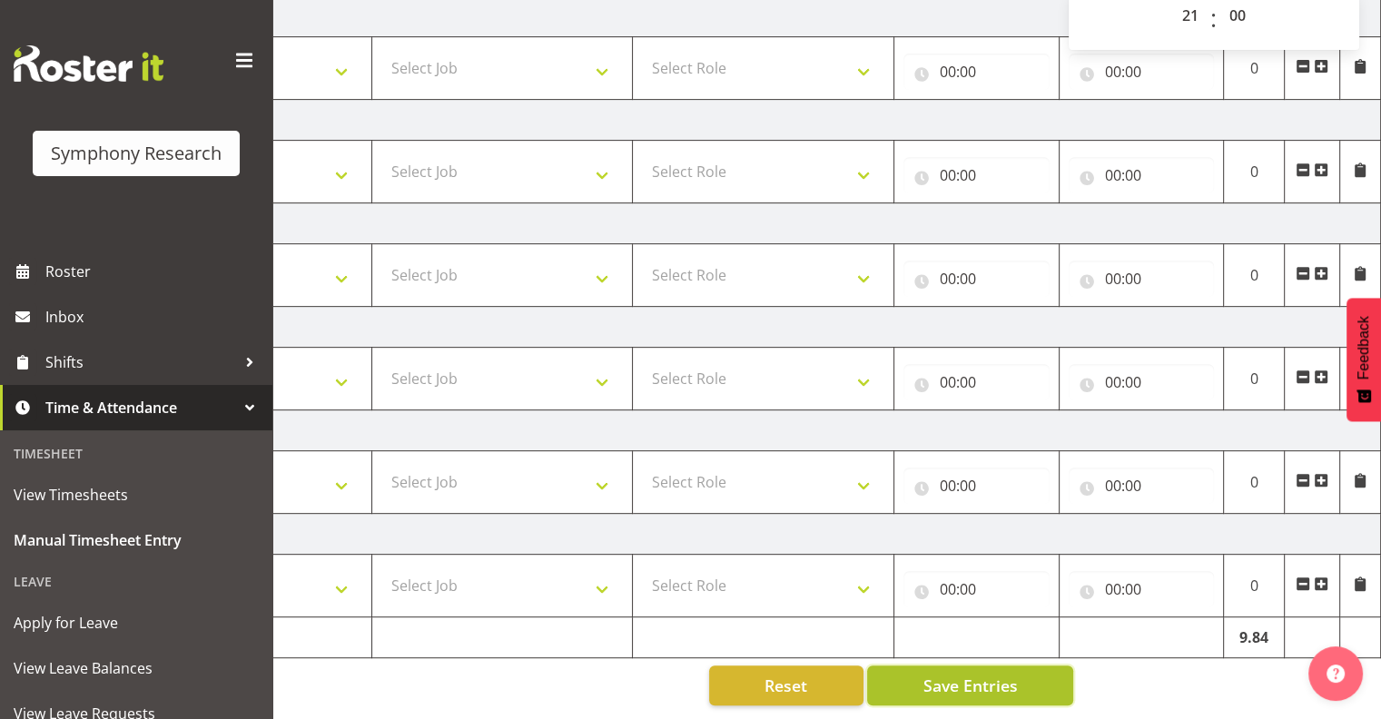
click at [941, 674] on span "Save Entries" at bounding box center [970, 686] width 94 height 24
click at [965, 674] on span "Save Entries" at bounding box center [970, 686] width 94 height 24
click at [981, 674] on span "Save Entries" at bounding box center [970, 686] width 94 height 24
click at [986, 674] on span "Save Entries" at bounding box center [970, 686] width 94 height 24
